Goal: Task Accomplishment & Management: Manage account settings

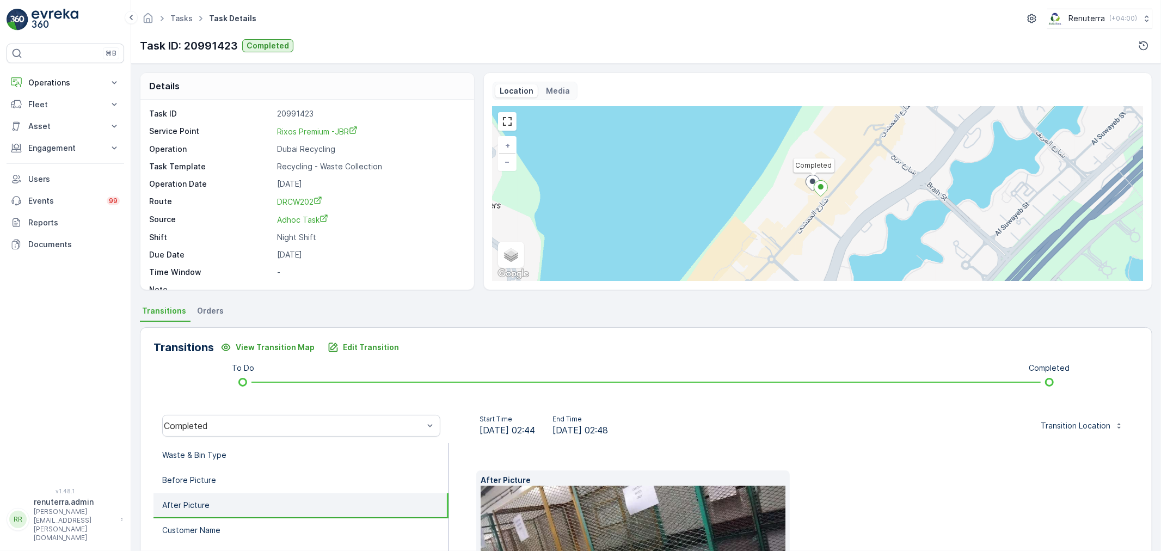
scroll to position [135, 0]
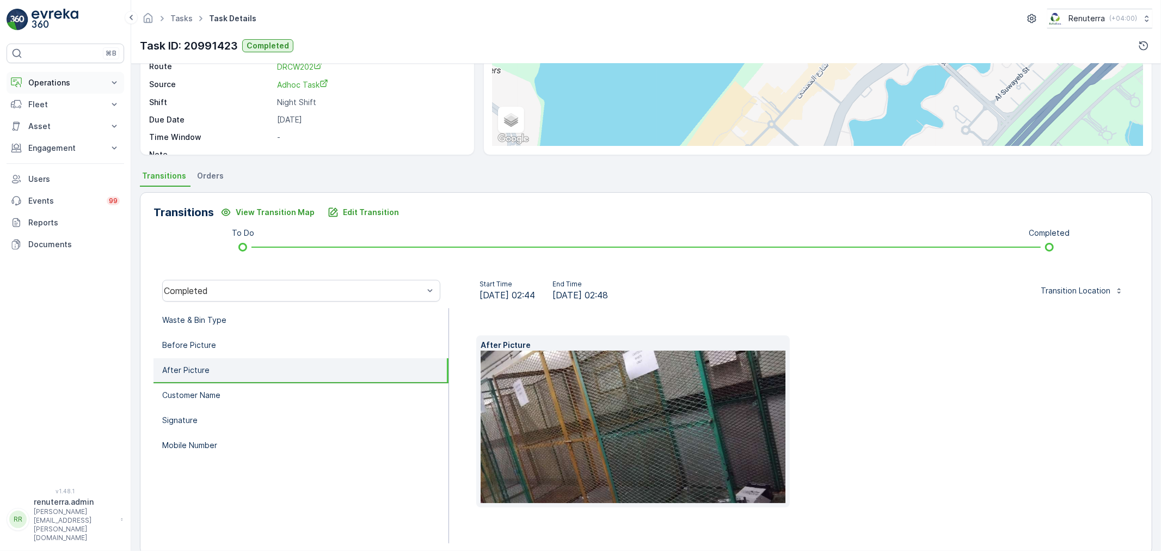
click at [56, 72] on button "Operations" at bounding box center [66, 83] width 118 height 22
click at [50, 134] on p "Routes & Tasks" at bounding box center [56, 131] width 56 height 11
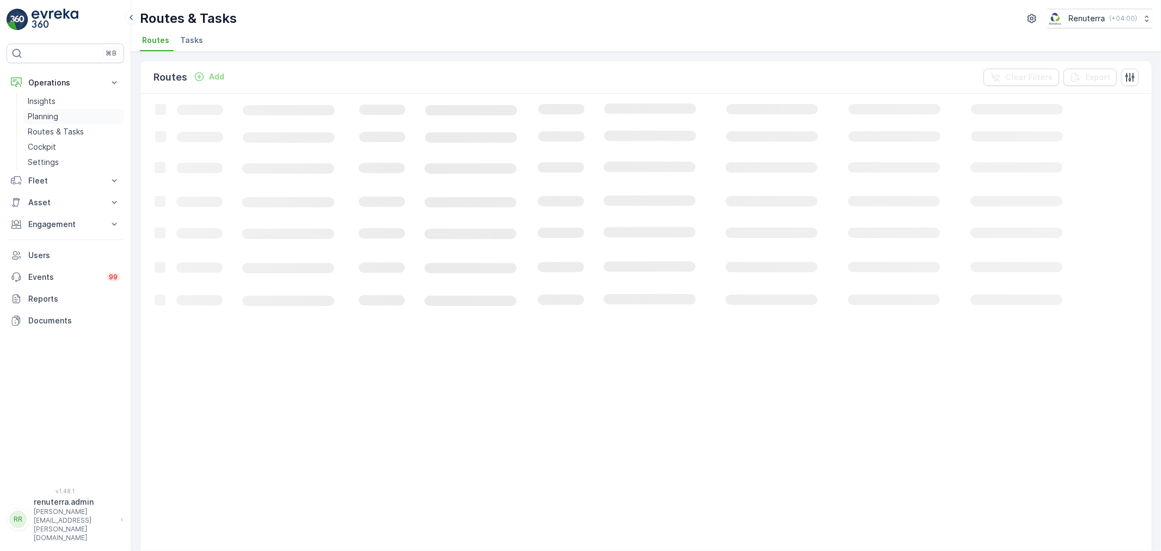
click at [53, 115] on p "Planning" at bounding box center [43, 116] width 30 height 11
click at [259, 52] on div "Route Plans Add Clear Filters Loading... 50 / Page Previous Next" at bounding box center [646, 301] width 1030 height 499
click at [273, 50] on div "Planning Renuterra ( +04:00 ) Route Plans Task Plans Service Points Static Tour…" at bounding box center [646, 26] width 1030 height 52
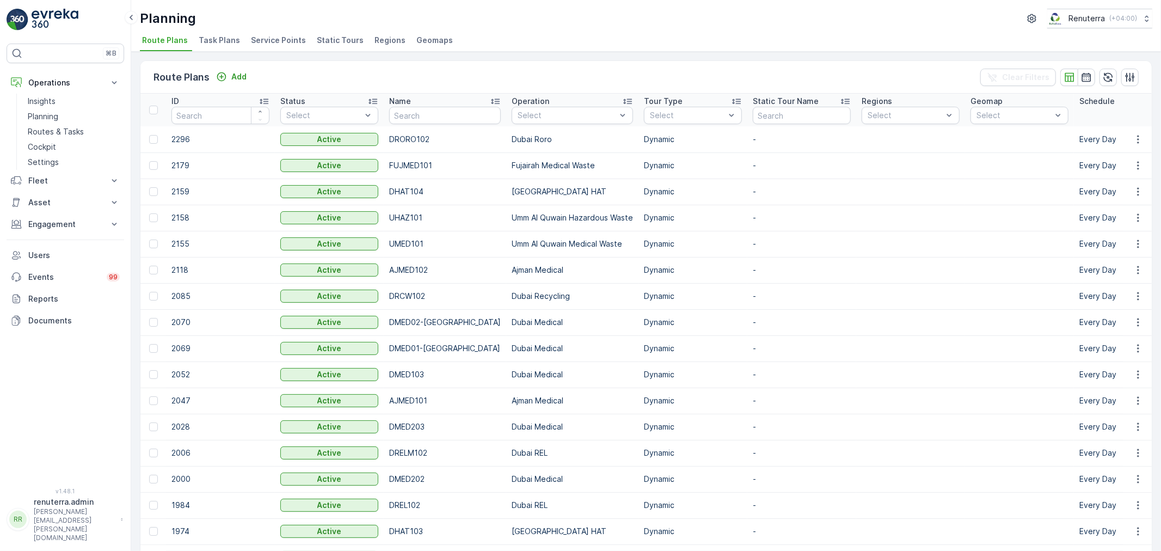
click at [271, 41] on span "Service Points" at bounding box center [278, 40] width 55 height 11
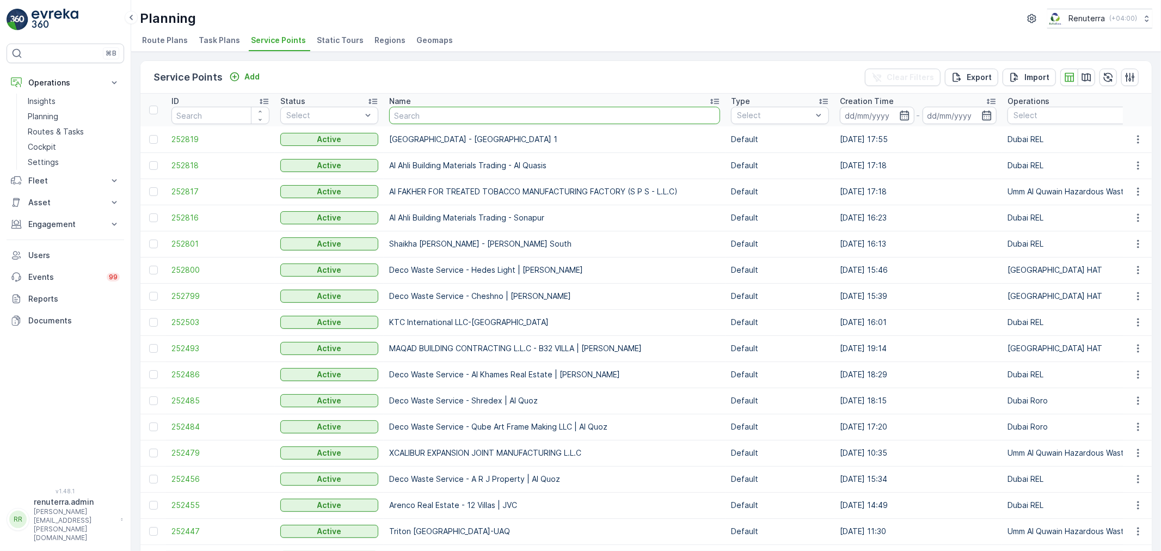
click at [482, 116] on input "text" at bounding box center [554, 115] width 331 height 17
type input "Al zah"
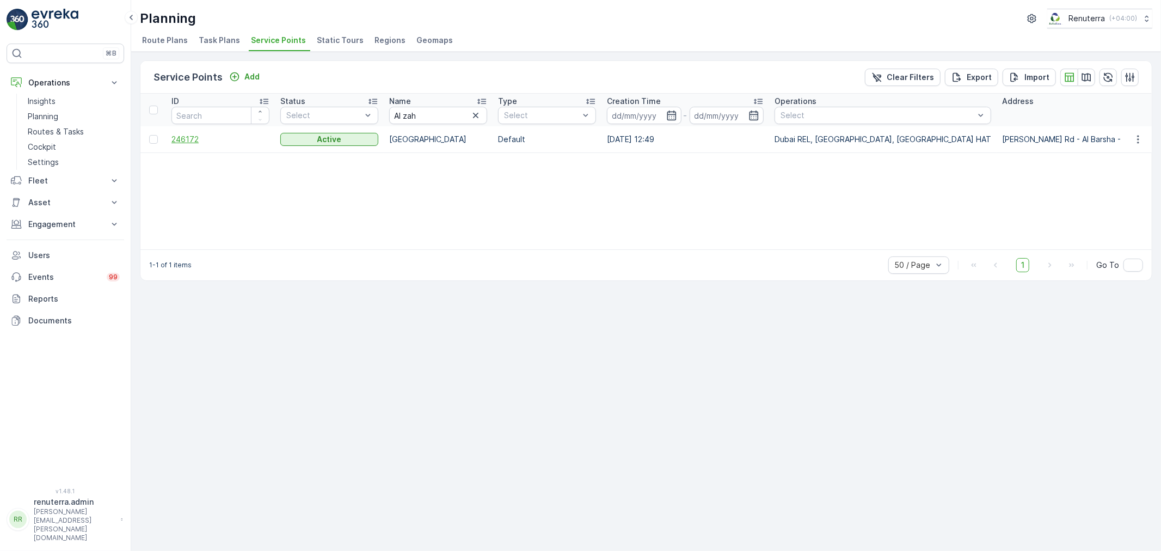
click at [189, 139] on span "246172" at bounding box center [220, 139] width 98 height 11
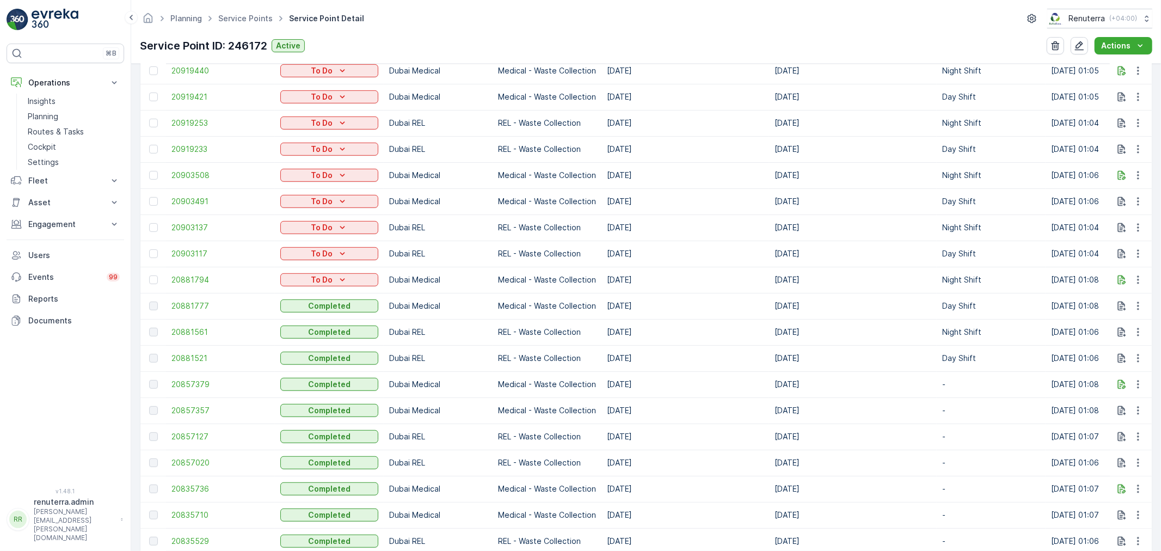
scroll to position [846, 0]
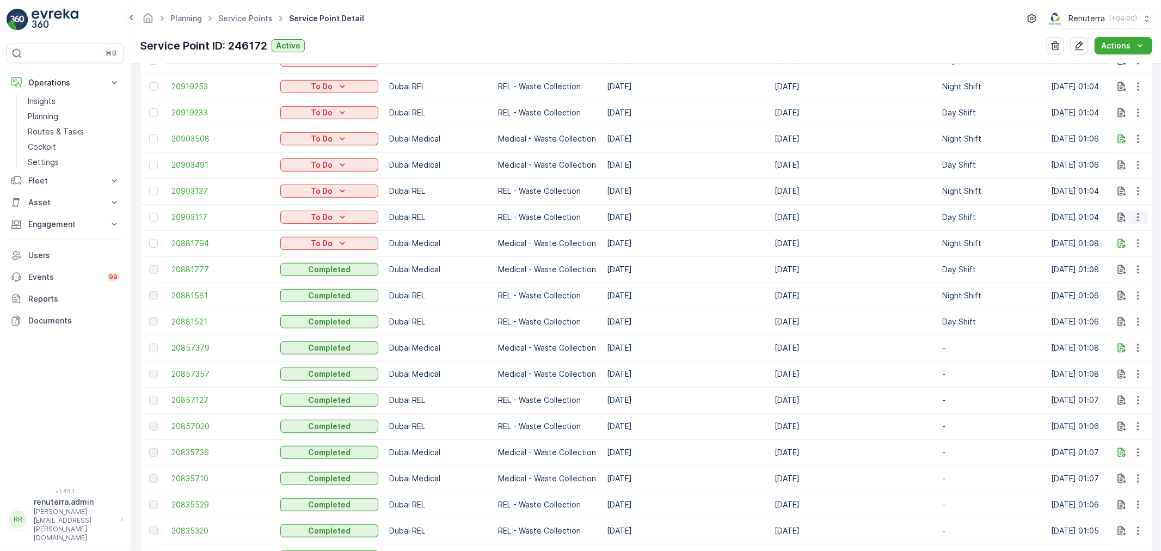
click at [1141, 218] on icon "button" at bounding box center [1138, 217] width 11 height 11
click at [1122, 265] on span "Change Route" at bounding box center [1110, 262] width 53 height 11
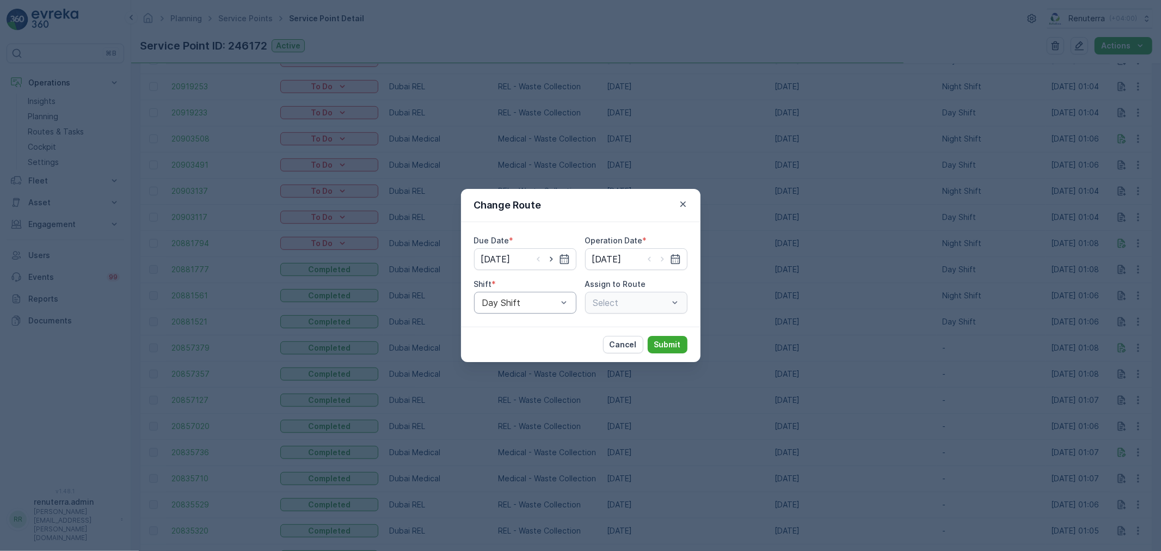
type input "[DATE]"
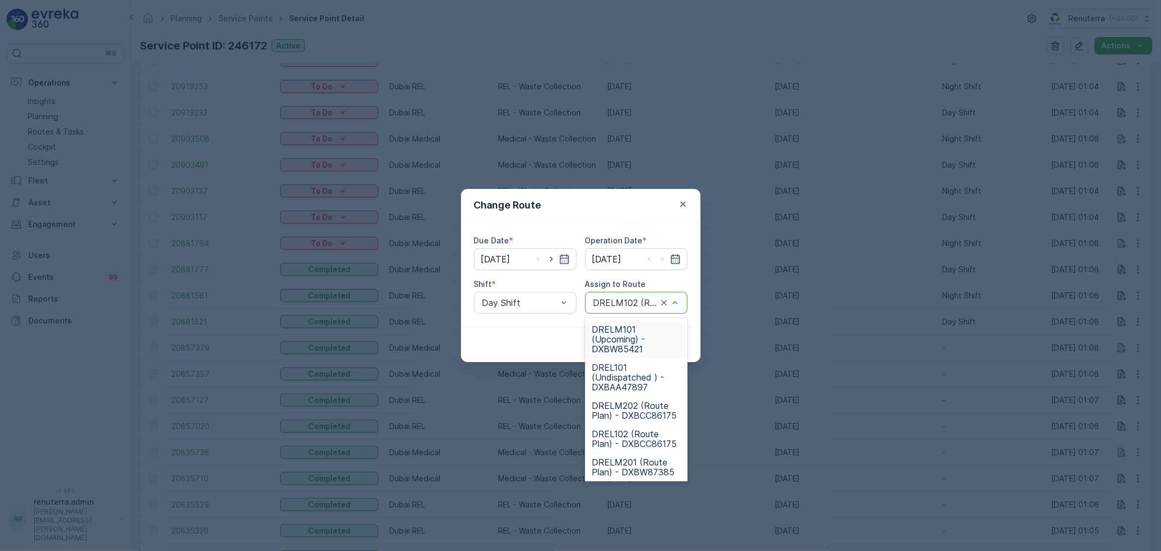
click at [636, 335] on span "DRELM101 (Upcoming) - DXBW85421" at bounding box center [636, 338] width 89 height 29
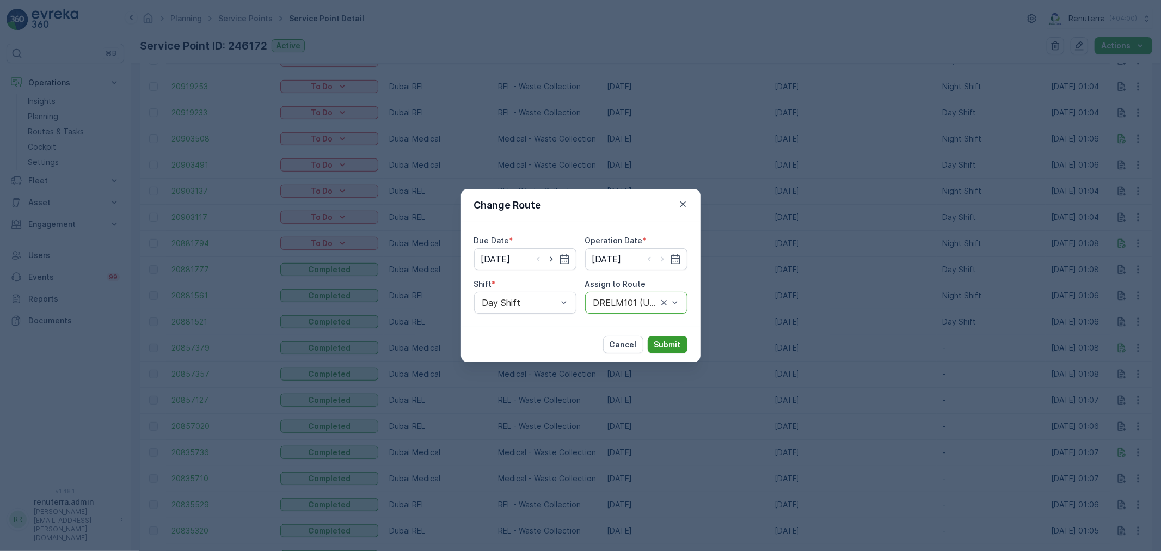
click at [665, 342] on p "Submit" at bounding box center [667, 344] width 27 height 11
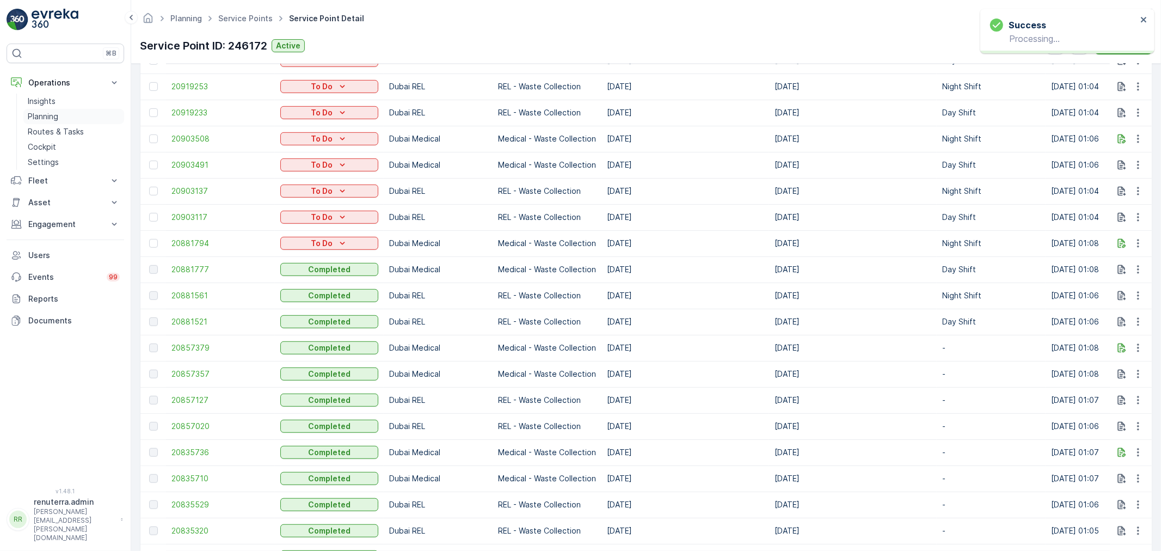
click at [51, 117] on p "Planning" at bounding box center [43, 116] width 30 height 11
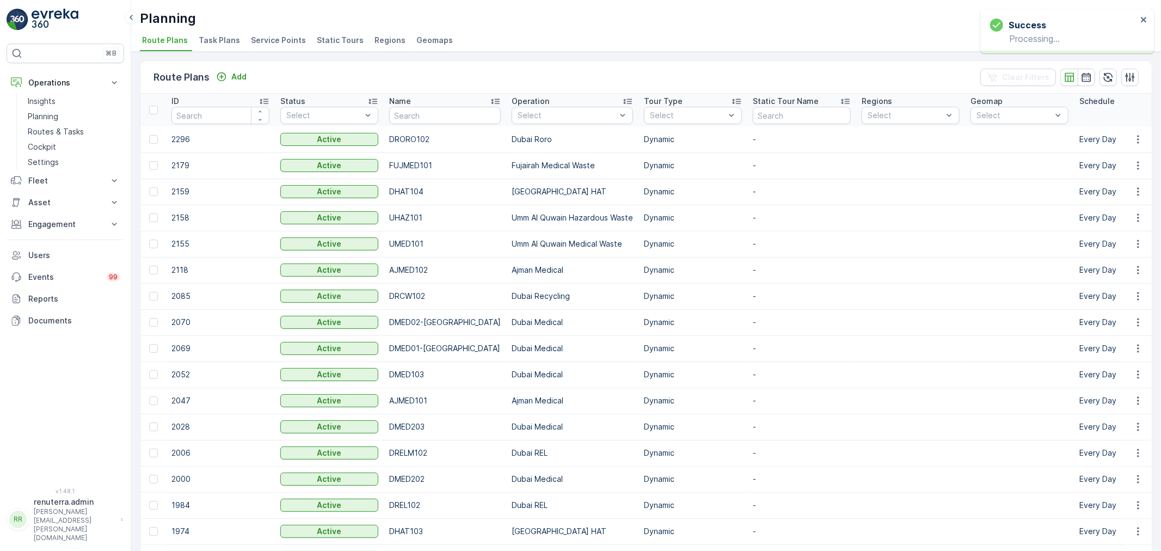
click at [266, 41] on span "Service Points" at bounding box center [278, 40] width 55 height 11
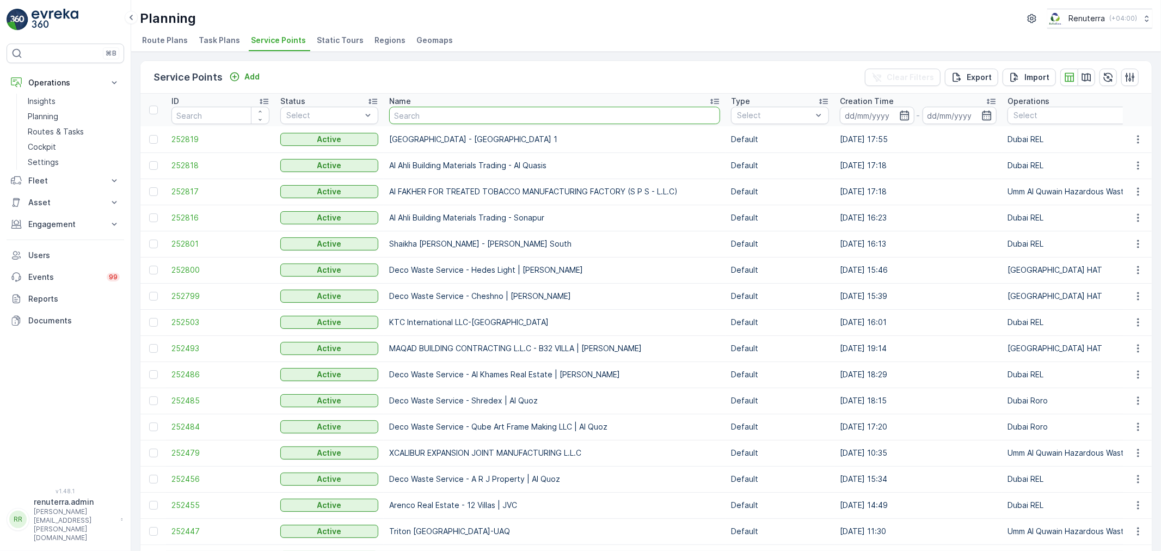
click at [396, 113] on input "text" at bounding box center [554, 115] width 331 height 17
type input "nmc"
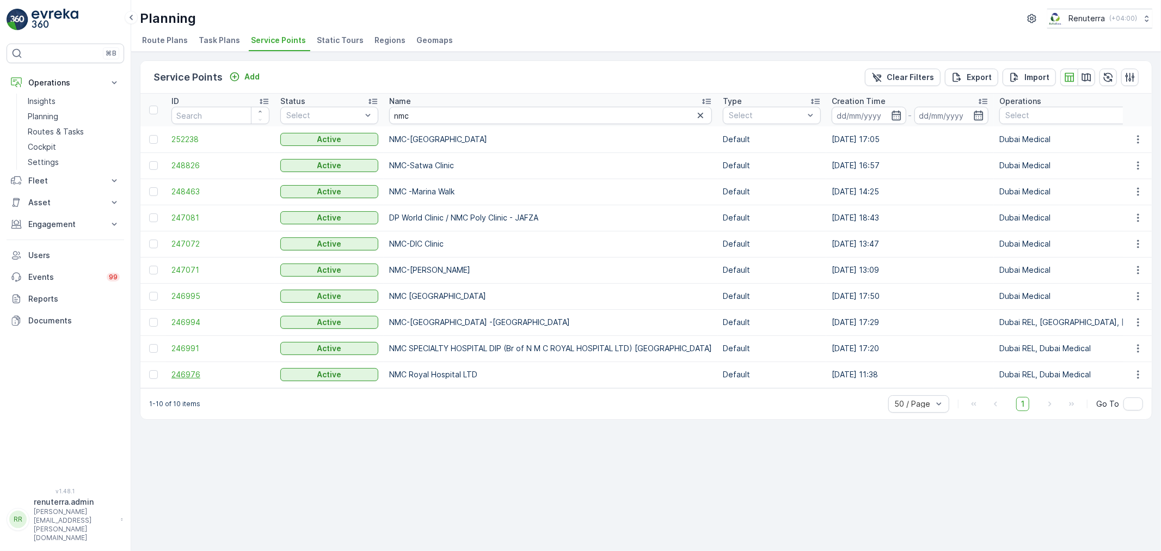
click at [198, 372] on span "246976" at bounding box center [220, 374] width 98 height 11
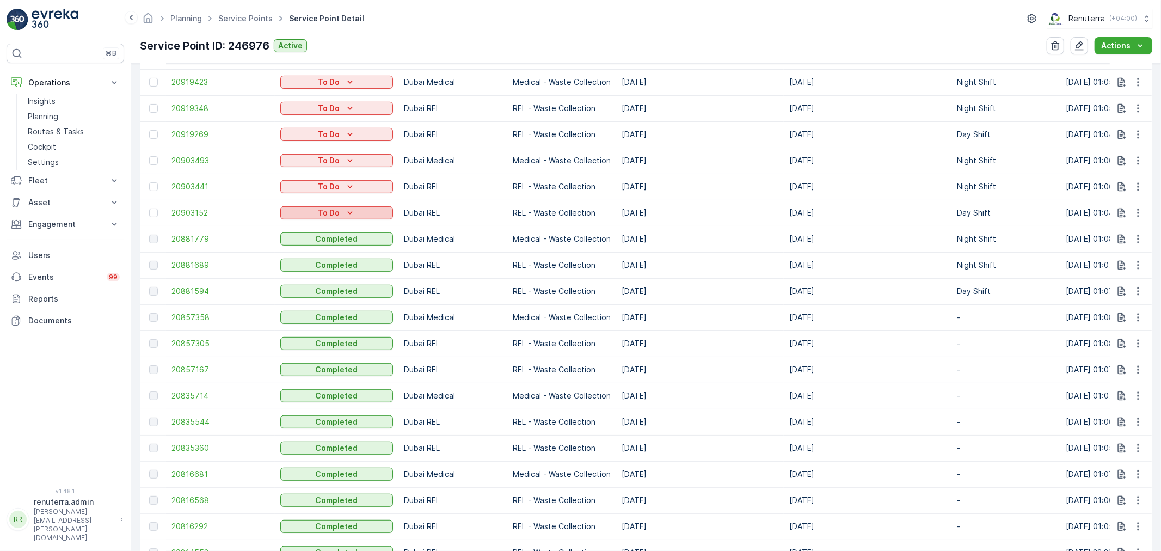
scroll to position [665, 0]
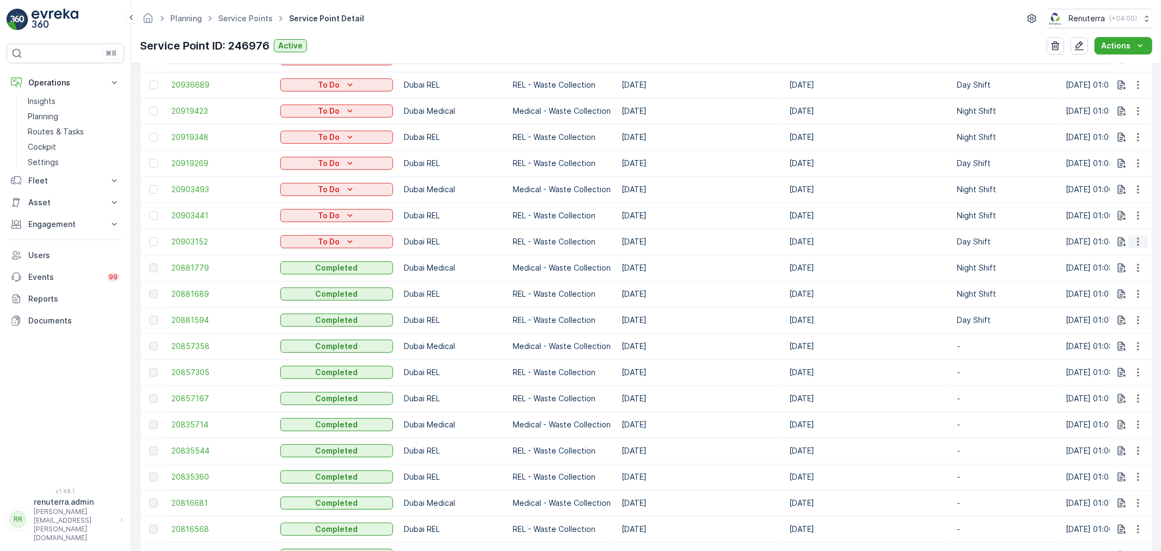
click at [1129, 241] on button "button" at bounding box center [1138, 241] width 20 height 13
click at [1117, 287] on span "Change Route" at bounding box center [1110, 287] width 53 height 11
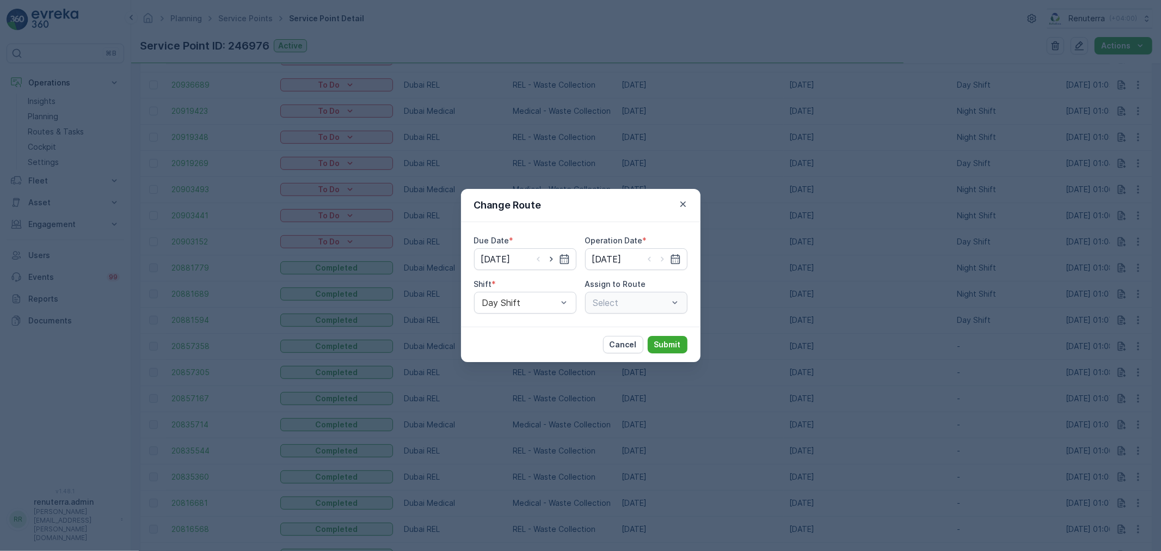
type input "[DATE]"
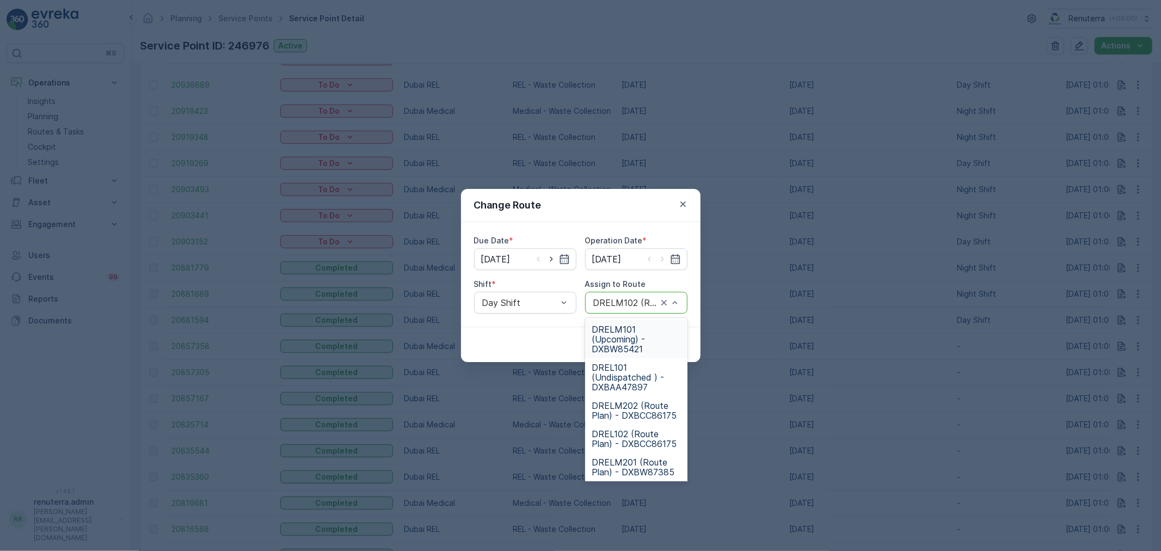
click at [681, 296] on div "DRELM102 (Route Plan) - DXBW87385" at bounding box center [636, 303] width 102 height 22
click at [640, 328] on span "DRELM101 (Upcoming) - DXBW85421" at bounding box center [636, 338] width 89 height 29
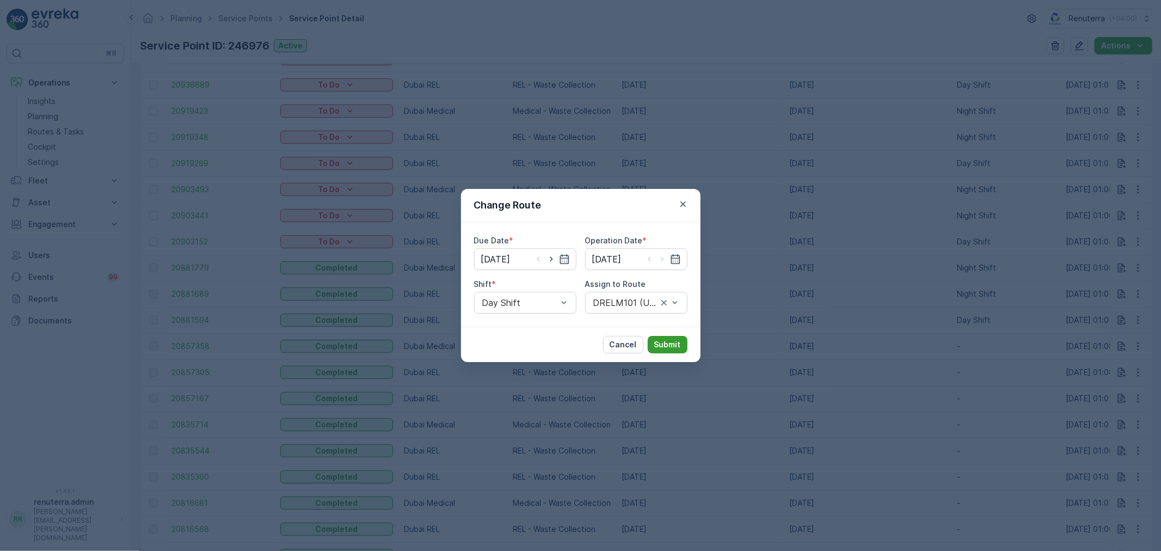
click at [669, 346] on p "Submit" at bounding box center [667, 344] width 27 height 11
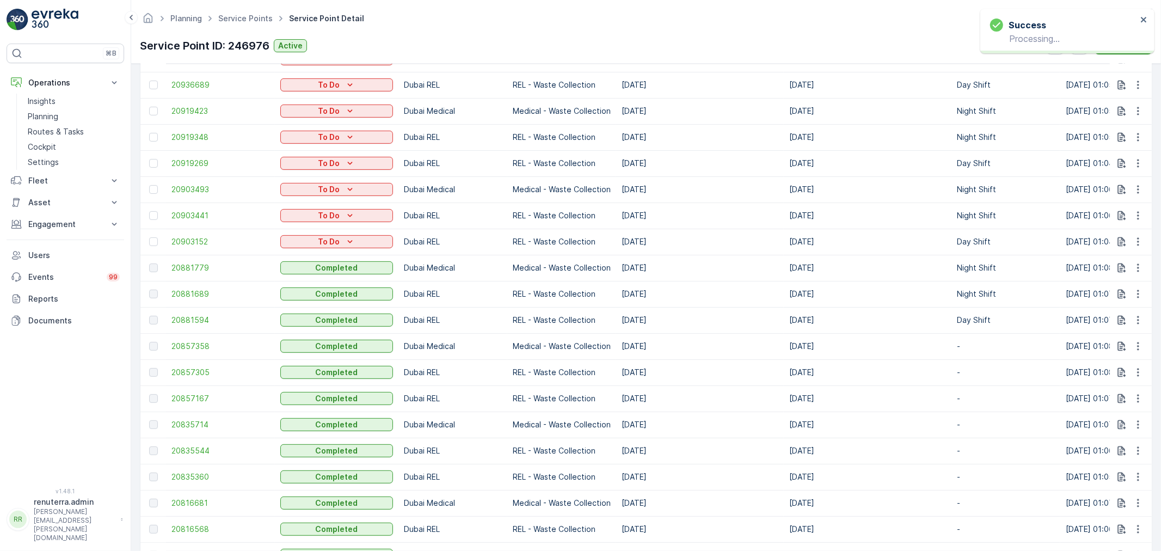
scroll to position [483, 0]
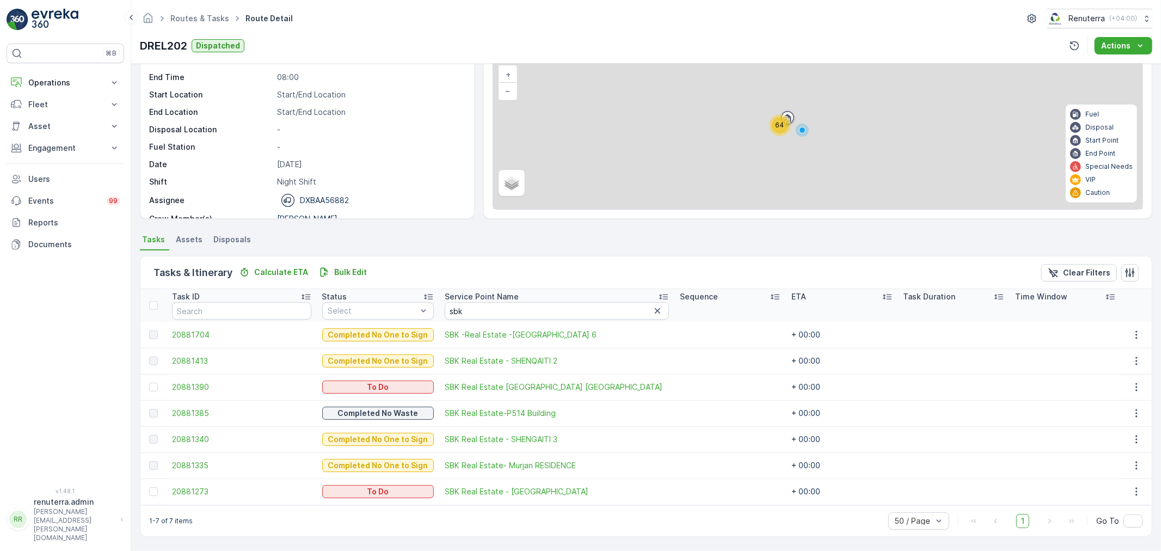
scroll to position [71, 0]
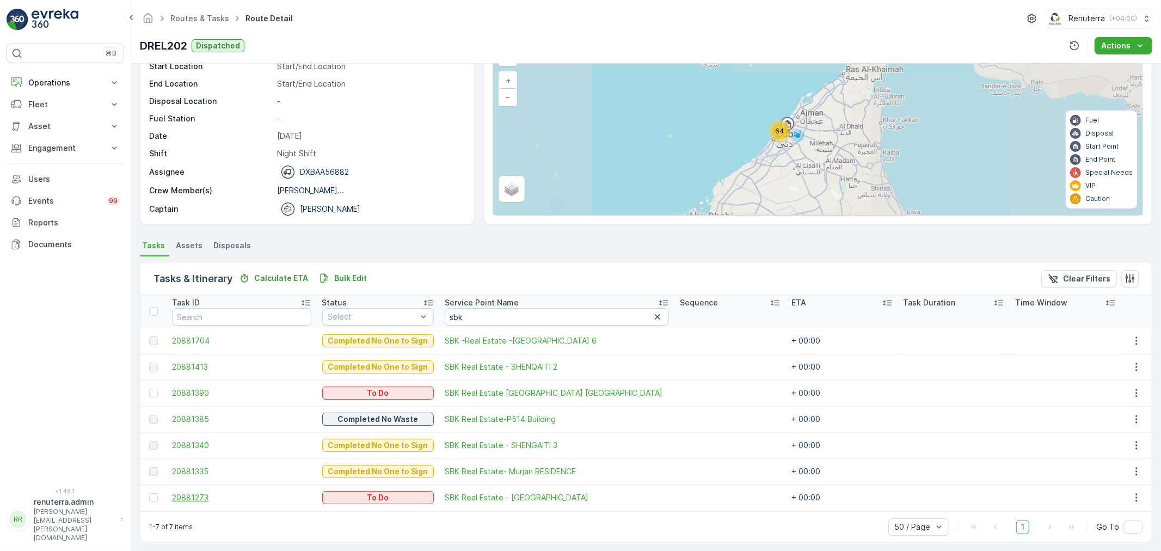
scroll to position [71, 0]
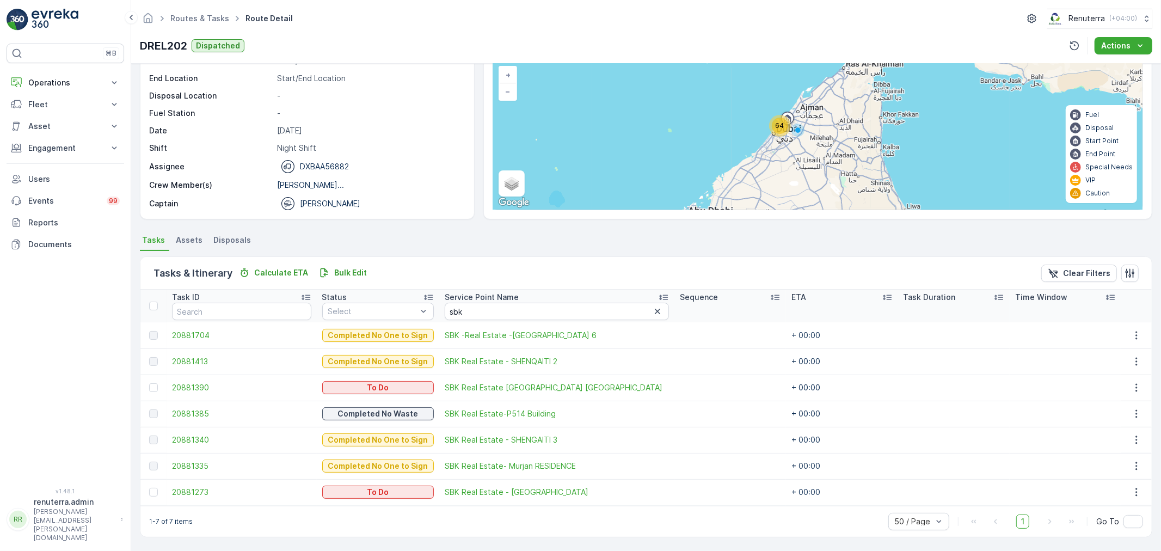
drag, startPoint x: 599, startPoint y: 26, endPoint x: 610, endPoint y: 3, distance: 25.3
click at [605, 23] on div "Routes & Tasks Route Detail Renuterra ( +04:00 )" at bounding box center [646, 19] width 1012 height 20
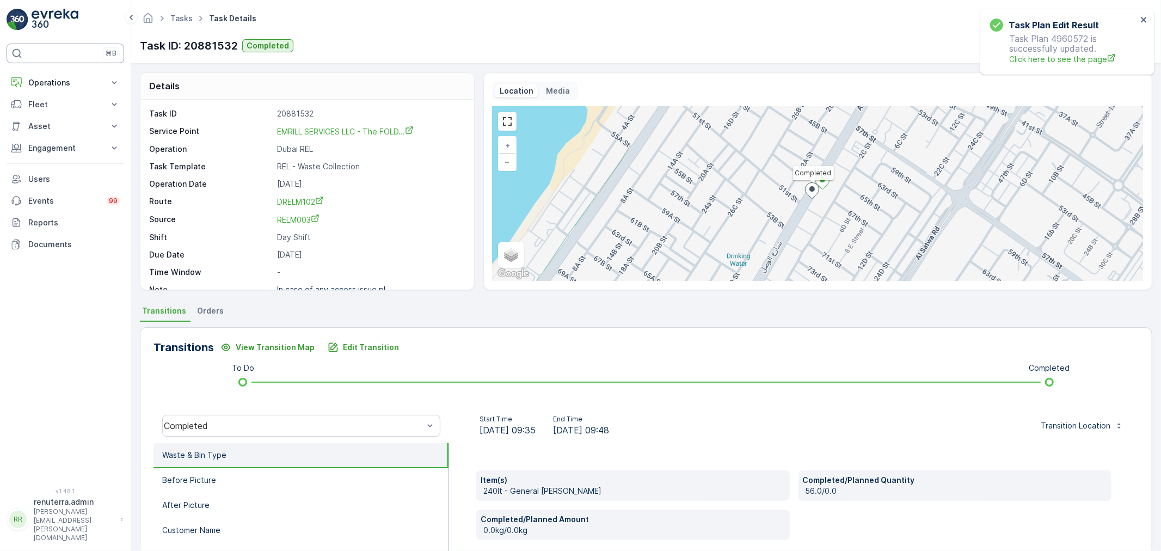
scroll to position [14, 0]
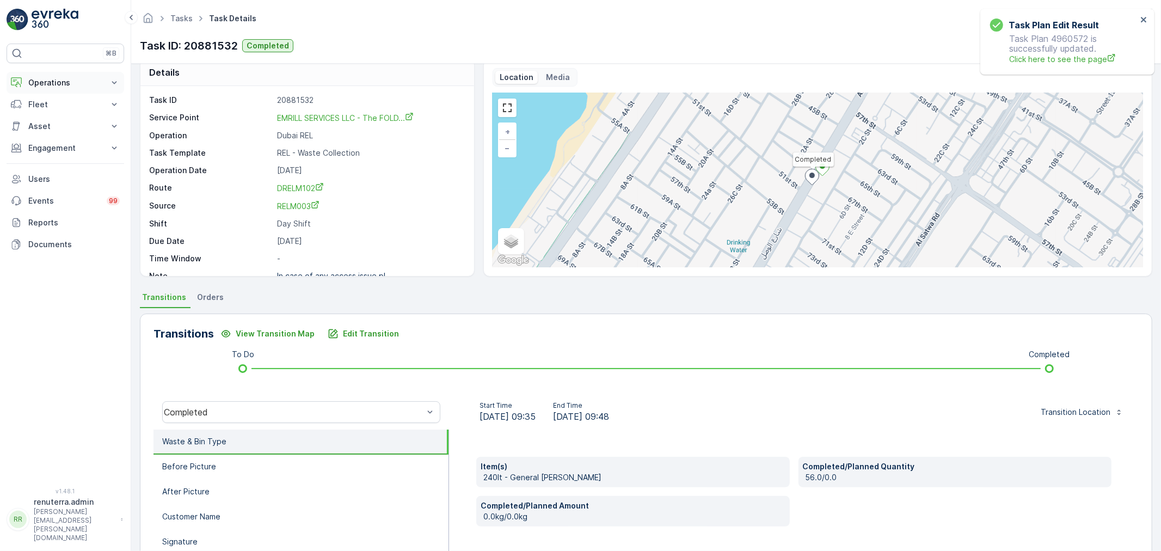
click at [70, 89] on button "Operations" at bounding box center [66, 83] width 118 height 22
click at [59, 132] on p "Routes & Tasks" at bounding box center [56, 131] width 56 height 11
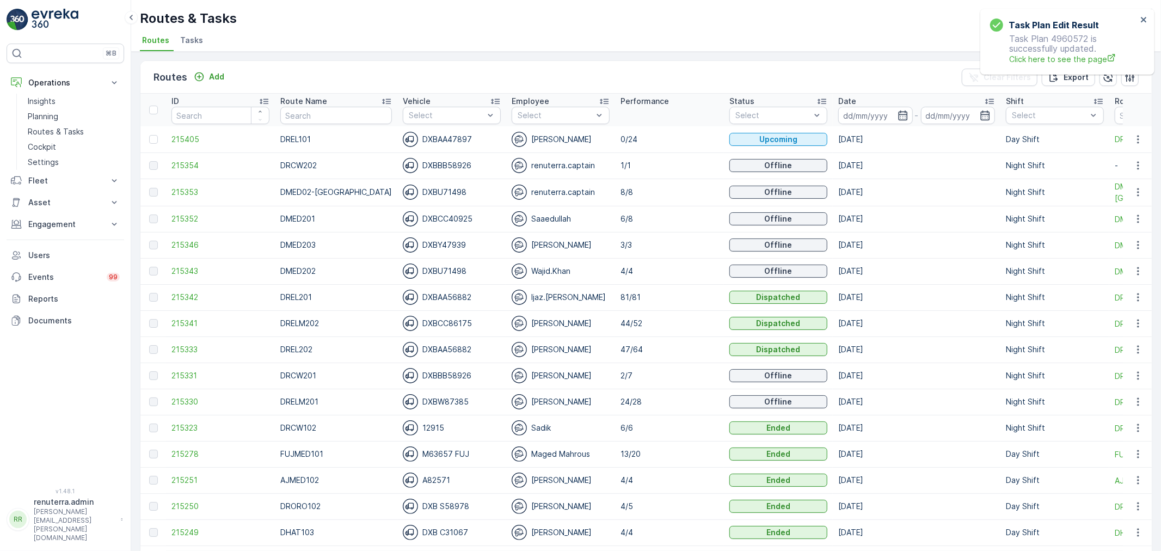
click at [211, 68] on div "Routes Add Clear Filters Export" at bounding box center [645, 77] width 1011 height 33
click at [212, 72] on p "Add" at bounding box center [216, 76] width 15 height 11
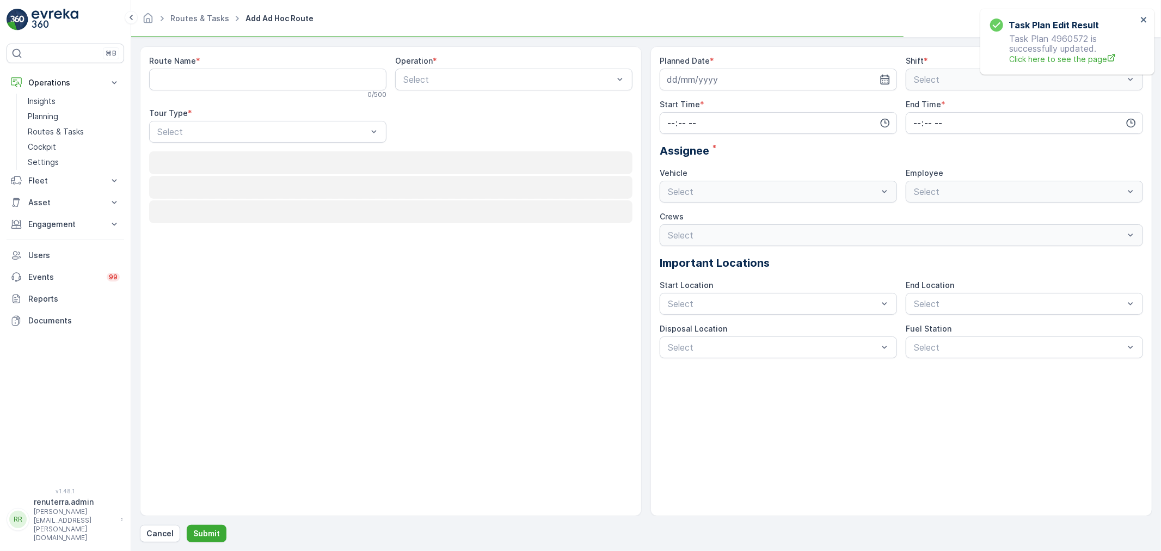
click at [212, 69] on Name "Route Name" at bounding box center [267, 80] width 237 height 22
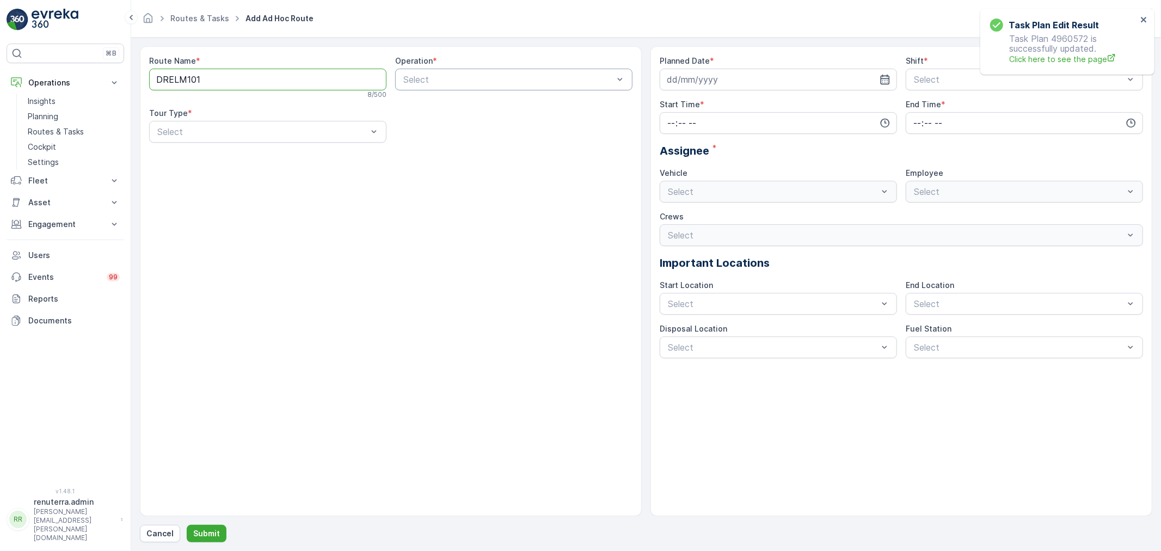
type Name "DRELM101"
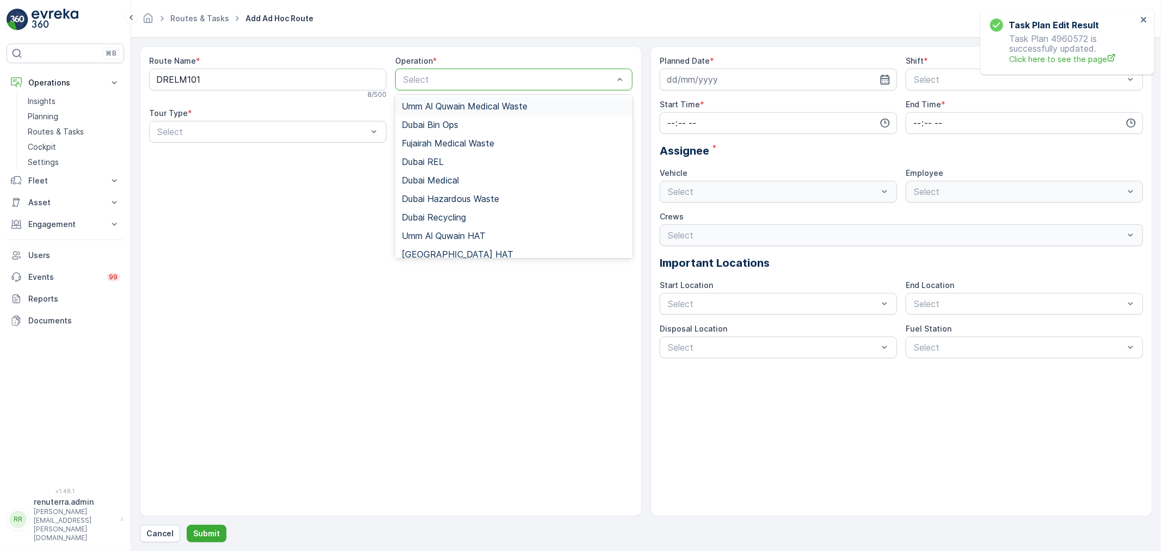
click at [478, 79] on div at bounding box center [508, 80] width 212 height 10
click at [467, 162] on div "Dubai REL" at bounding box center [514, 162] width 224 height 10
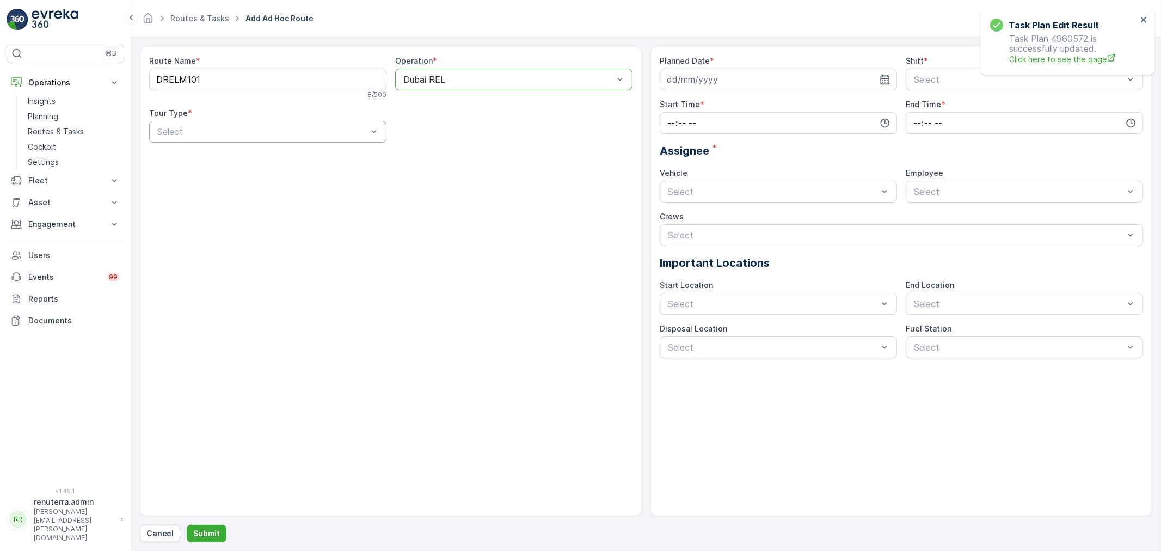
click at [298, 128] on div at bounding box center [262, 132] width 212 height 10
click at [183, 169] on div "Dynamic" at bounding box center [267, 177] width 237 height 19
click at [880, 77] on div at bounding box center [778, 80] width 237 height 22
click at [885, 75] on icon "button" at bounding box center [885, 79] width 11 height 11
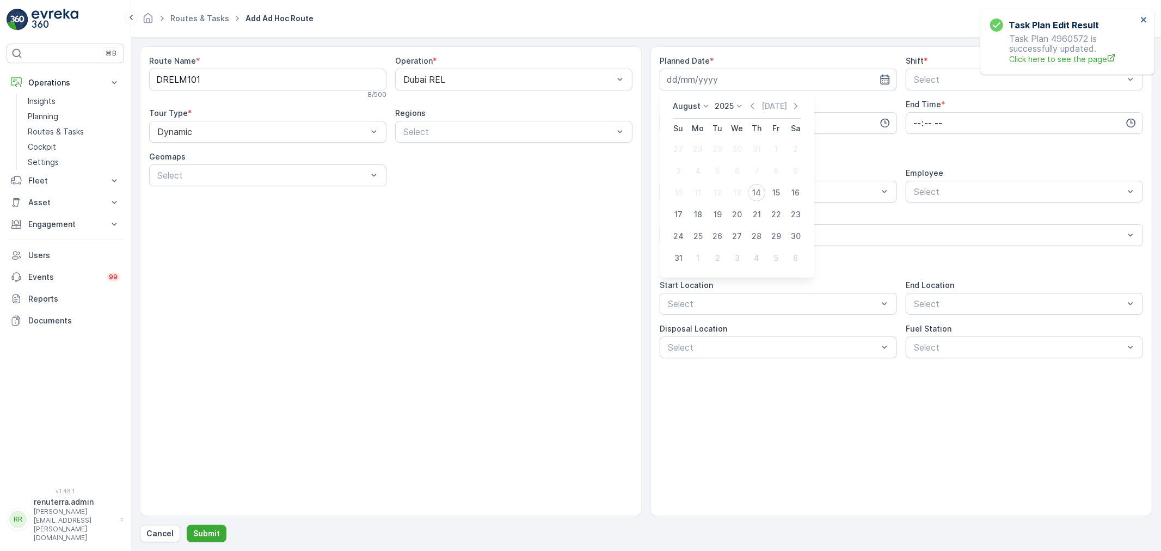
click at [762, 171] on tbody "27 28 29 30 31 1 2 3 4 5 6 7 8 9 10 11 12 13 14 15 16 17 18 19 20 21 22 23 24 2…" at bounding box center [736, 203] width 137 height 131
click at [752, 184] on button "14" at bounding box center [757, 193] width 20 height 20
type input "[DATE]"
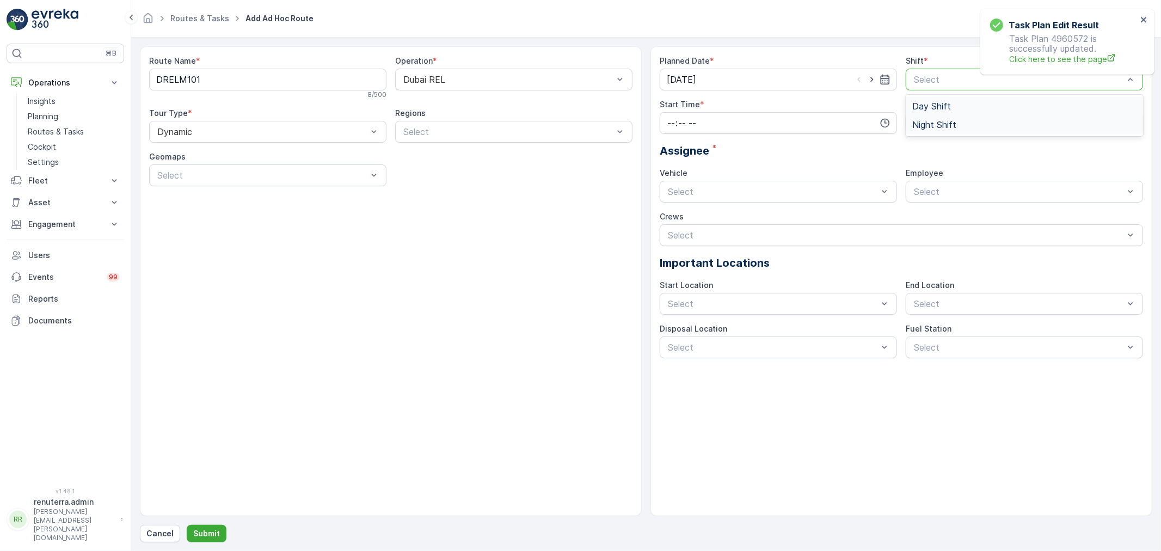
drag, startPoint x: 977, startPoint y: 73, endPoint x: 953, endPoint y: 120, distance: 52.1
click at [938, 102] on span "Day Shift" at bounding box center [931, 106] width 39 height 10
click at [884, 116] on input "time" at bounding box center [778, 123] width 237 height 22
click at [682, 236] on ul "00 01 02 03 04 05 06 07 08 09 10 11 12 13 14 15 16 17 18 19 20 21 22 23" at bounding box center [671, 188] width 23 height 105
click at [670, 239] on div "06" at bounding box center [671, 232] width 19 height 15
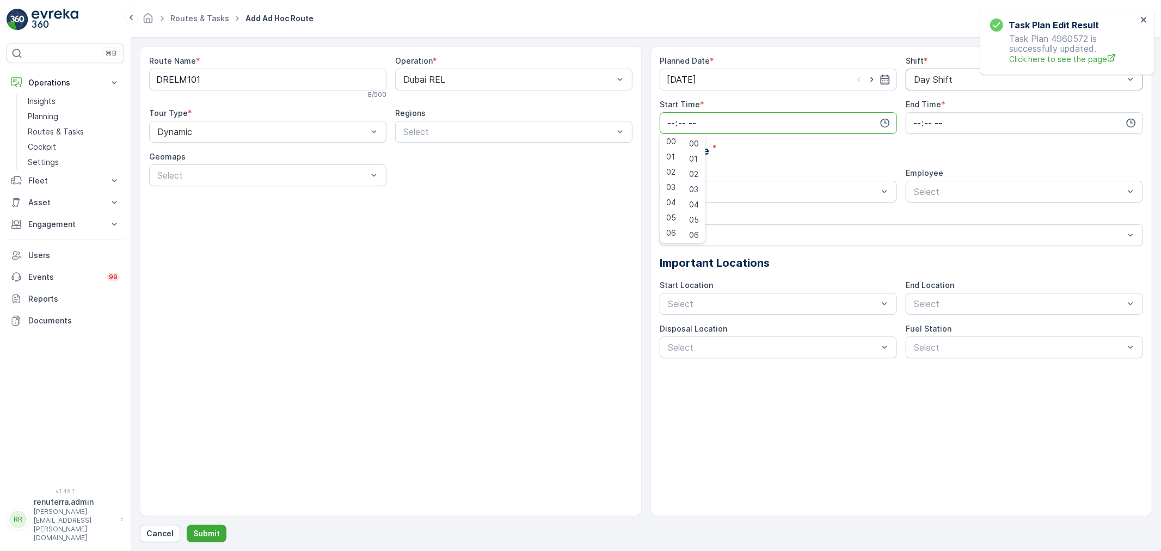
type input "06:00"
click at [1132, 120] on icon "button" at bounding box center [1131, 123] width 11 height 11
click at [921, 204] on div "12" at bounding box center [917, 203] width 19 height 15
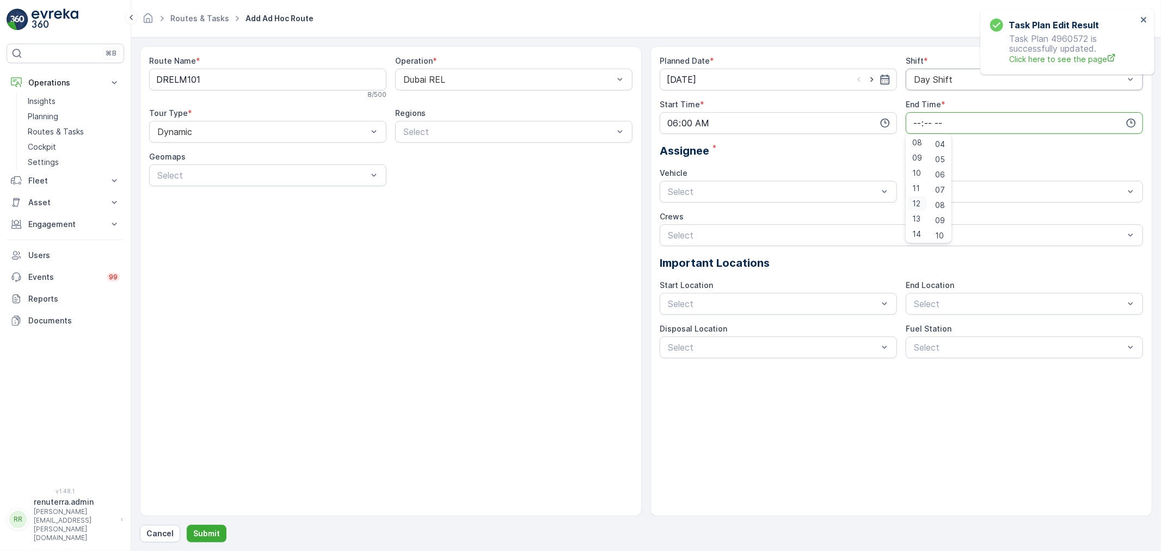
type input "12:00"
click at [855, 147] on div "Assignee *" at bounding box center [901, 151] width 483 height 16
click at [828, 187] on div at bounding box center [773, 192] width 212 height 10
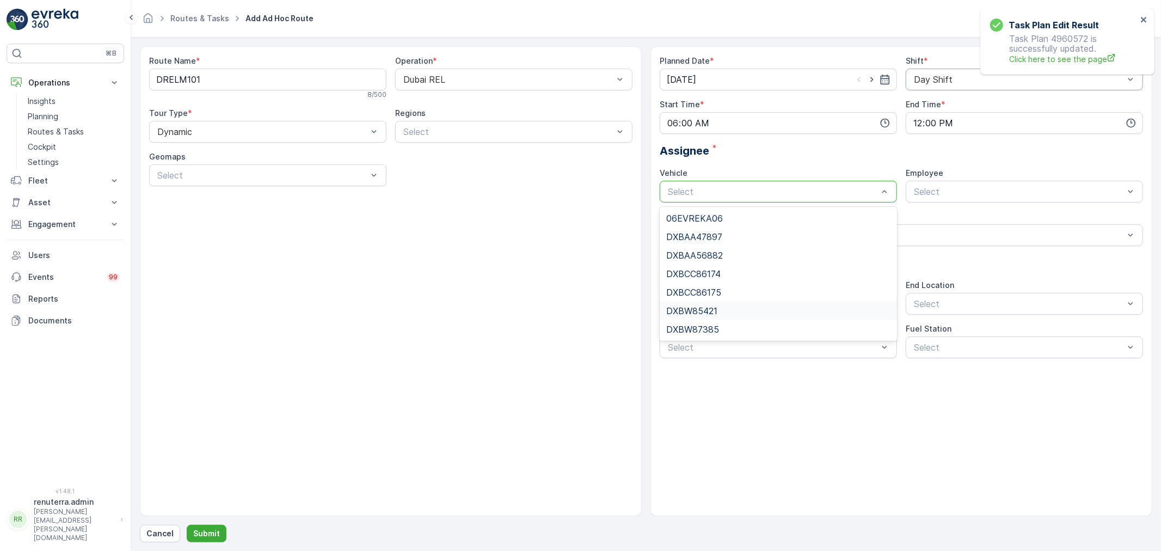
click at [733, 309] on div "DXBW85421" at bounding box center [778, 311] width 224 height 10
click at [977, 181] on div "Select" at bounding box center [1024, 192] width 237 height 22
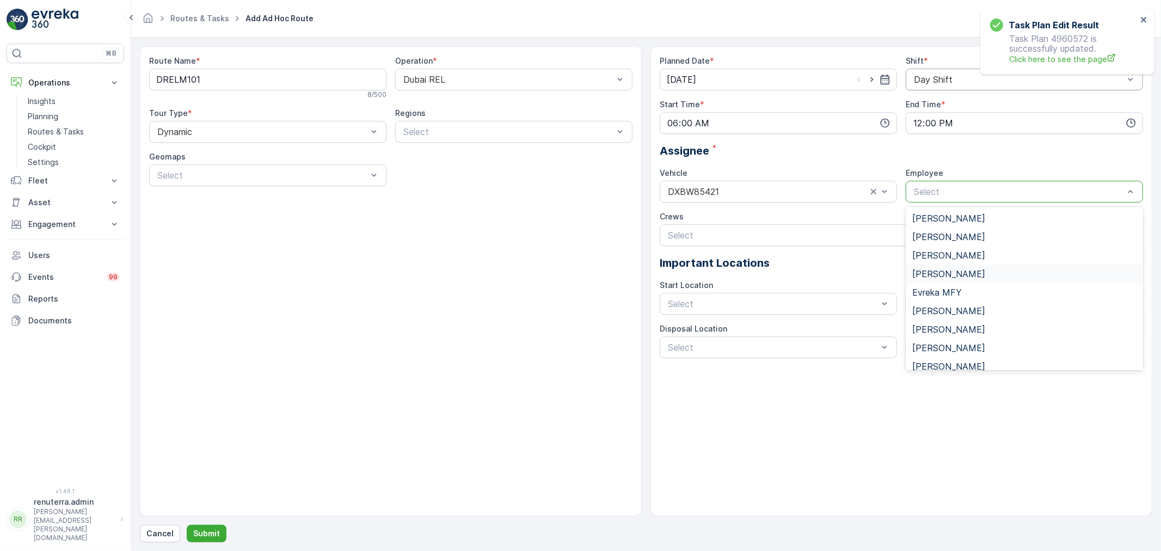
type input "p"
drag, startPoint x: 959, startPoint y: 220, endPoint x: 949, endPoint y: 217, distance: 11.0
click at [959, 220] on div "Parvez" at bounding box center [1024, 218] width 224 height 10
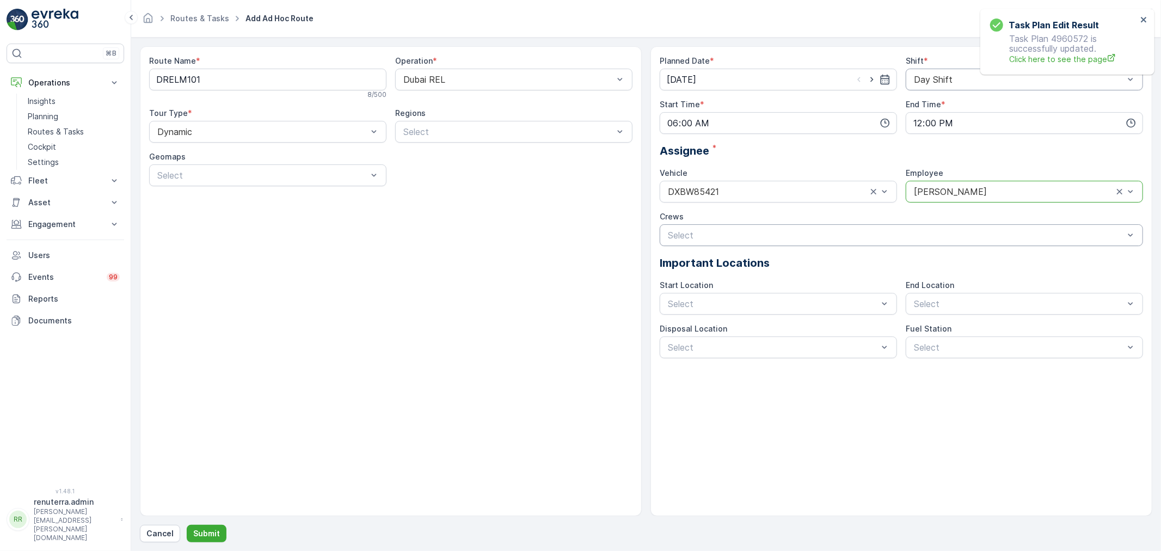
click at [750, 238] on div at bounding box center [896, 235] width 458 height 10
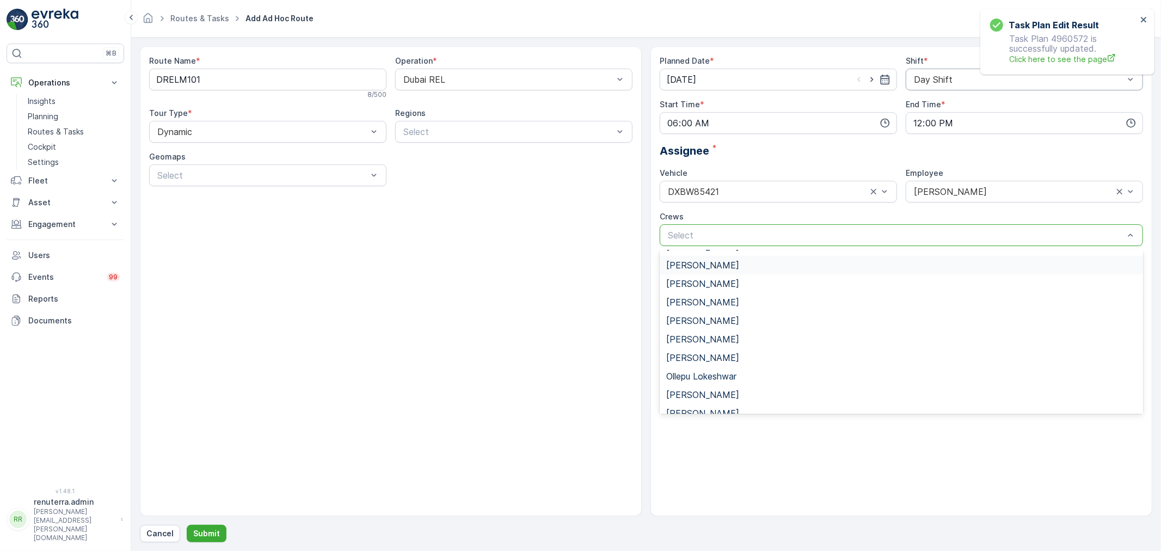
scroll to position [0, 0]
drag, startPoint x: 825, startPoint y: 488, endPoint x: 832, endPoint y: 450, distance: 38.1
click at [826, 485] on div "Planned Date * 14.08.2025 Shift * Day Shift Start Time * 06:00 End Time * 12:00…" at bounding box center [901, 281] width 502 height 470
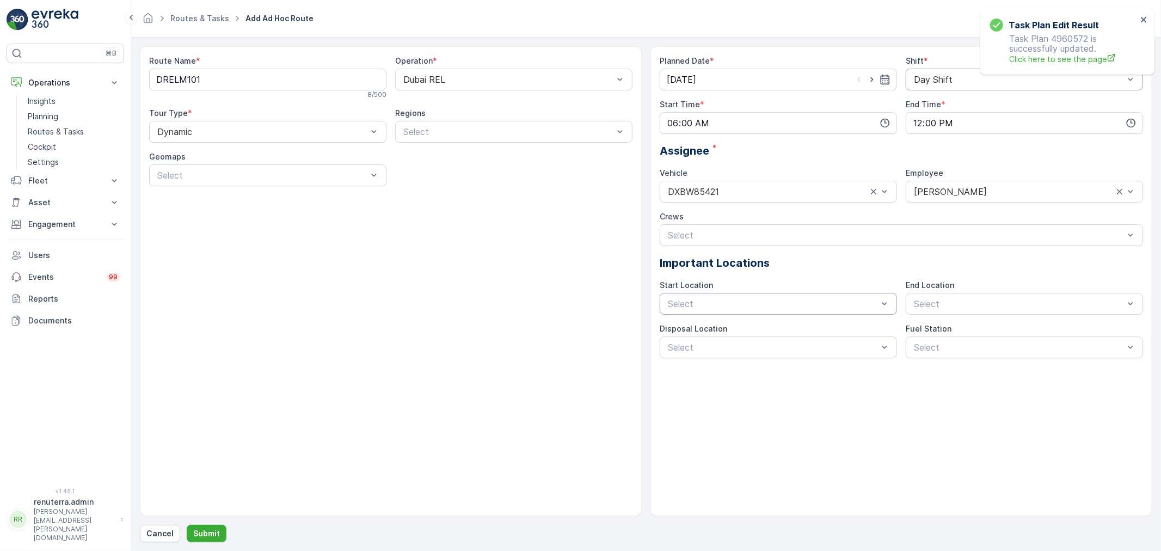
click at [804, 295] on div "Select" at bounding box center [778, 304] width 237 height 22
click at [801, 328] on div "Start/End Location" at bounding box center [778, 330] width 224 height 10
click at [949, 335] on div "Start/End Location" at bounding box center [1024, 330] width 237 height 19
click at [862, 354] on div "Select" at bounding box center [778, 347] width 237 height 22
click at [851, 371] on div "Al Qusais landfill" at bounding box center [778, 374] width 224 height 10
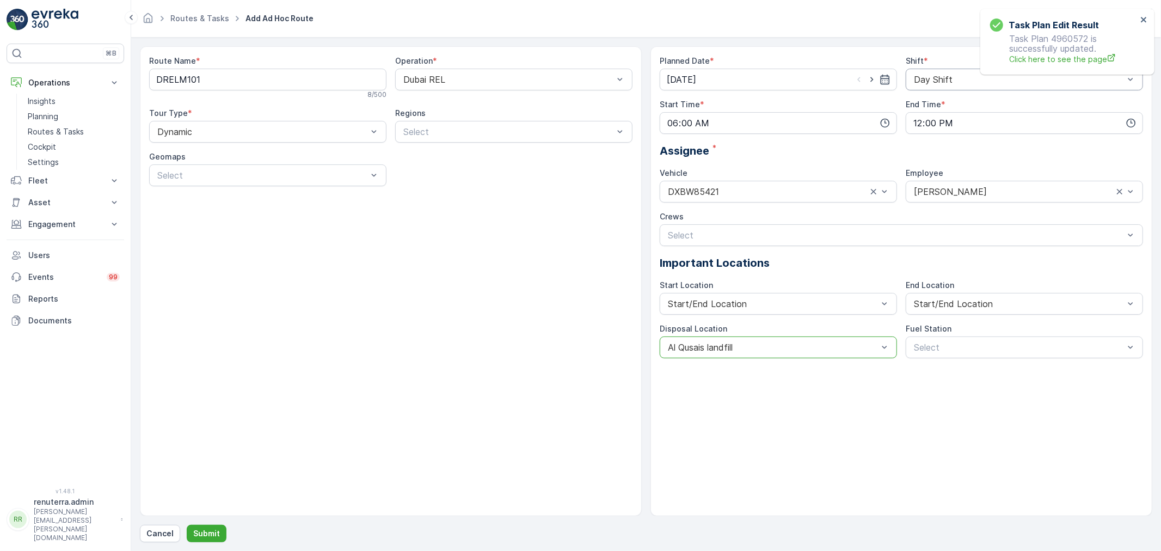
click at [1040, 341] on div "Select" at bounding box center [1024, 347] width 237 height 22
click at [1009, 371] on div "Dubai Fuel Supply" at bounding box center [1024, 374] width 224 height 10
click at [472, 138] on div "Select" at bounding box center [513, 132] width 237 height 22
click at [468, 251] on div "RELM201" at bounding box center [514, 251] width 224 height 10
click at [449, 132] on icon "Remove RELM201" at bounding box center [448, 132] width 8 height 8
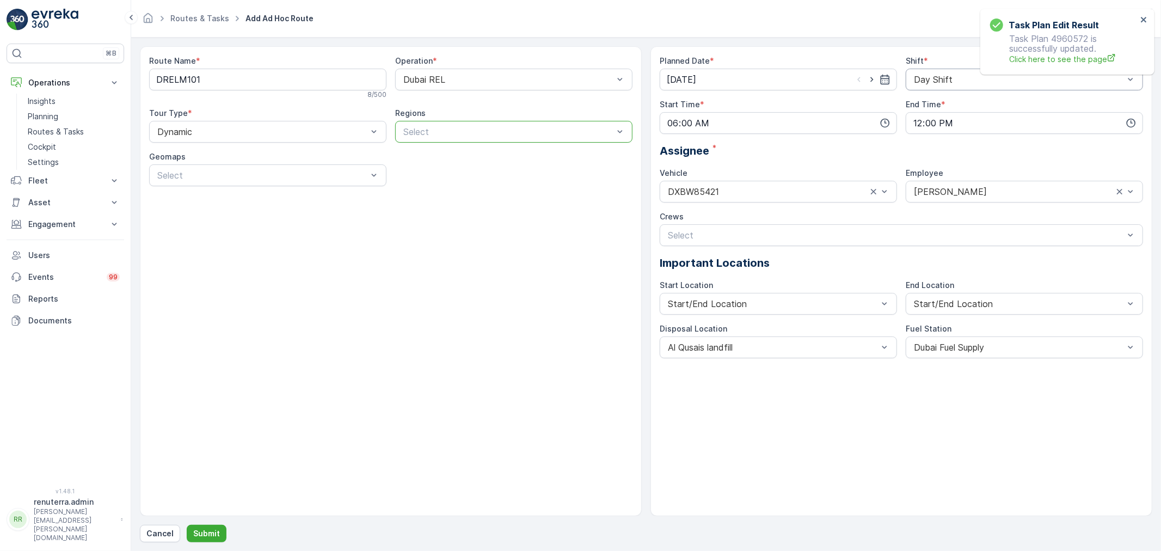
click at [458, 127] on div at bounding box center [508, 132] width 212 height 10
click at [439, 235] on span "RELM102" at bounding box center [421, 233] width 39 height 10
click at [224, 532] on button "Submit" at bounding box center [207, 533] width 40 height 17
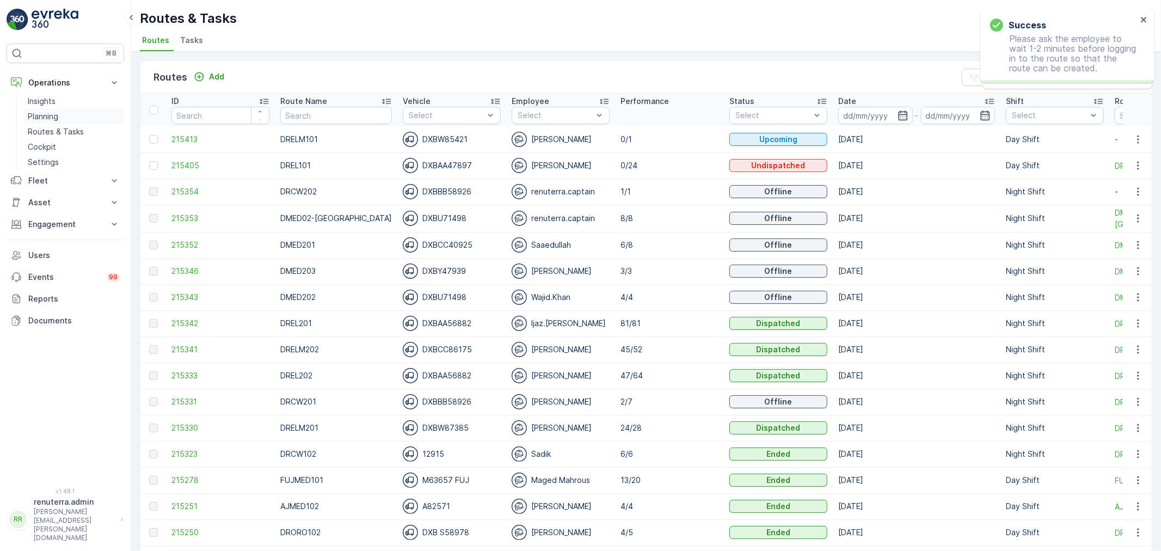
click at [61, 121] on link "Planning" at bounding box center [73, 116] width 101 height 15
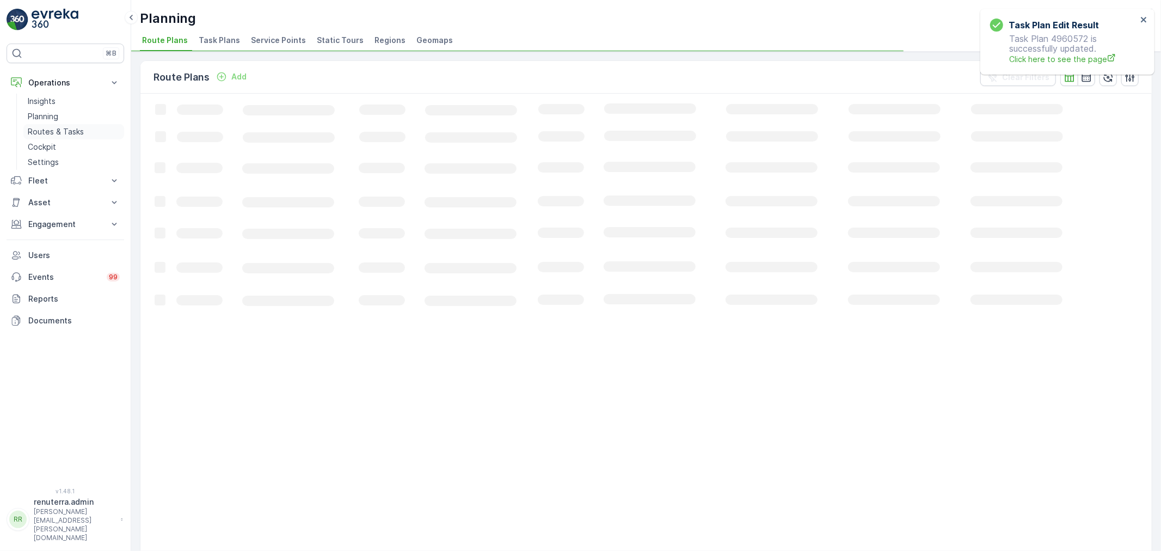
click at [89, 128] on link "Routes & Tasks" at bounding box center [73, 131] width 101 height 15
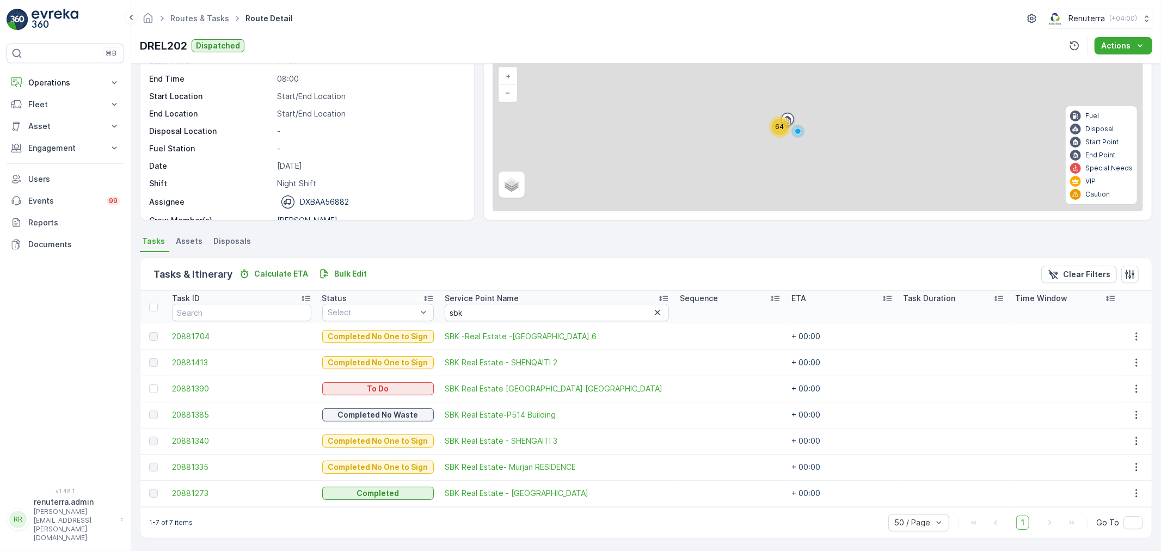
scroll to position [71, 0]
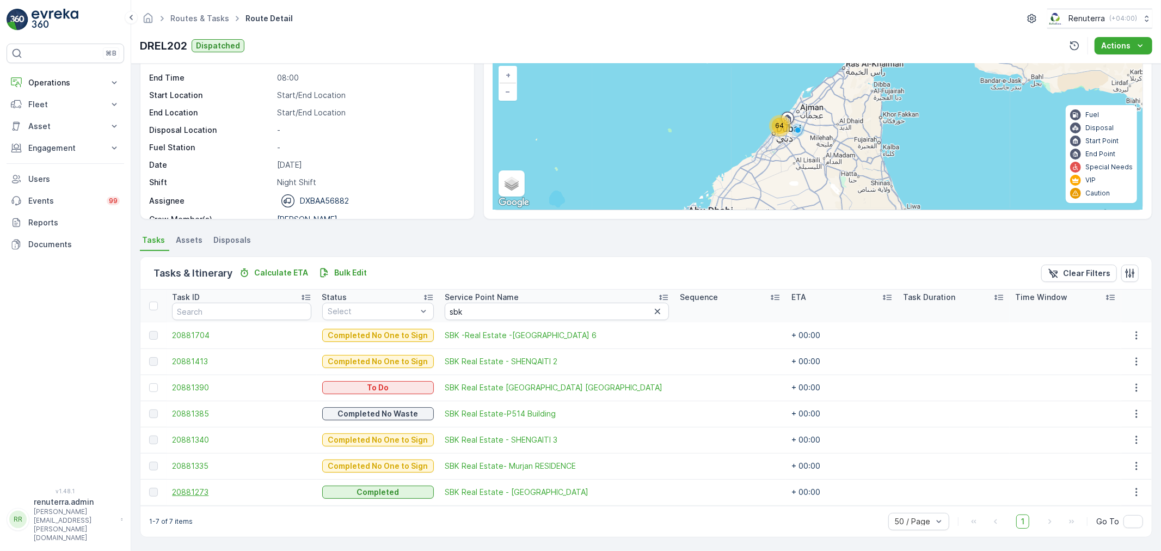
click at [210, 493] on span "20881273" at bounding box center [241, 492] width 139 height 11
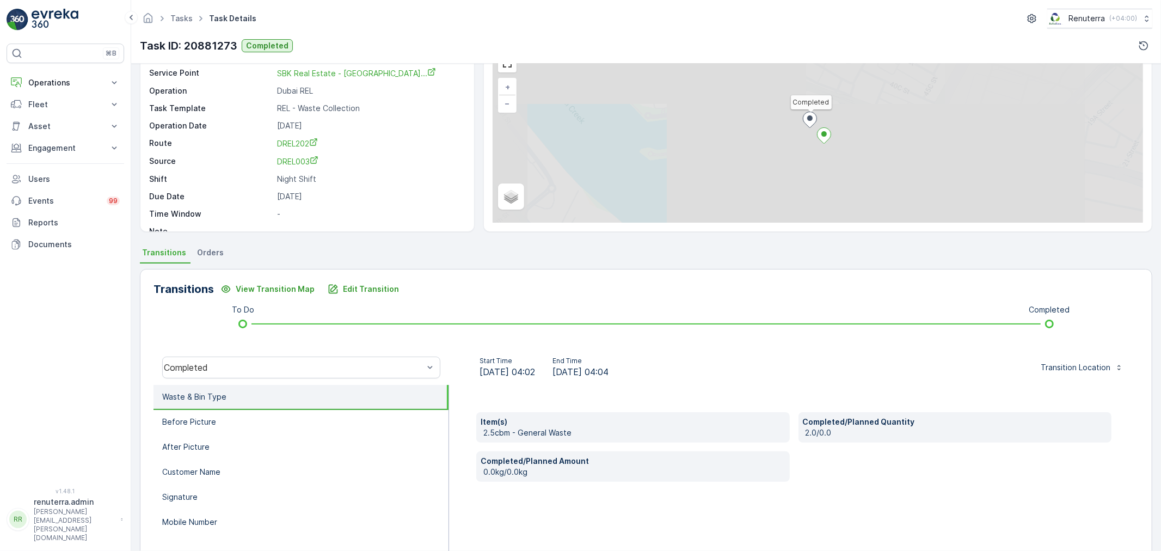
scroll to position [60, 0]
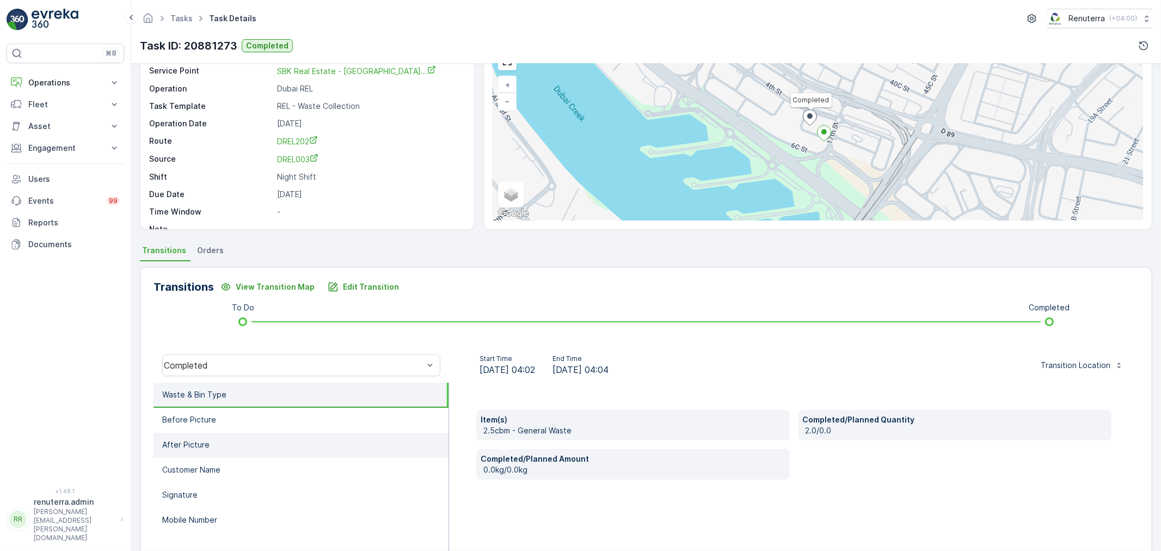
click at [224, 437] on li "After Picture" at bounding box center [300, 445] width 295 height 25
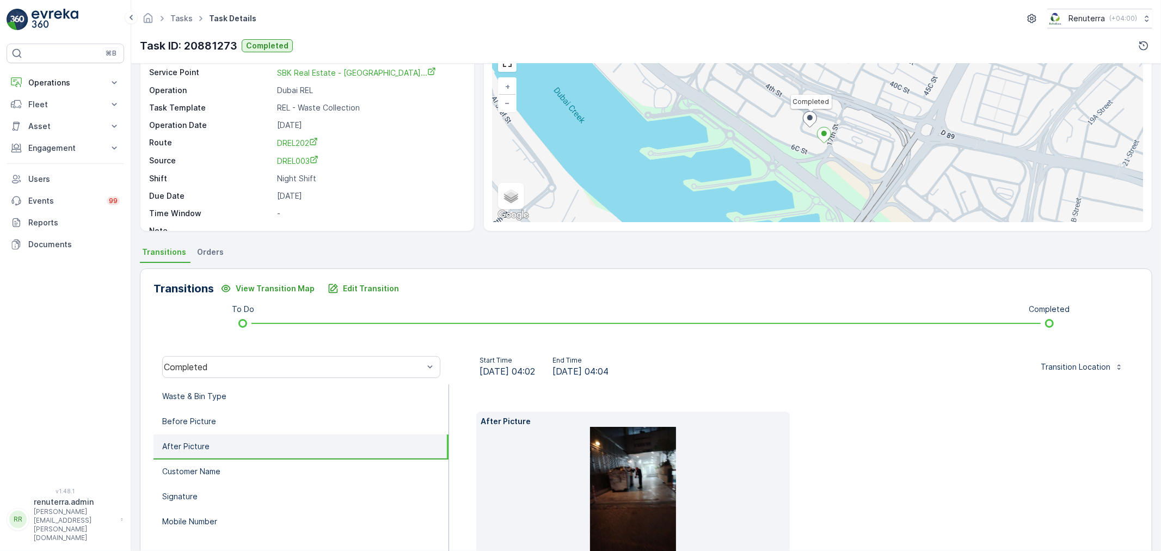
scroll to position [121, 0]
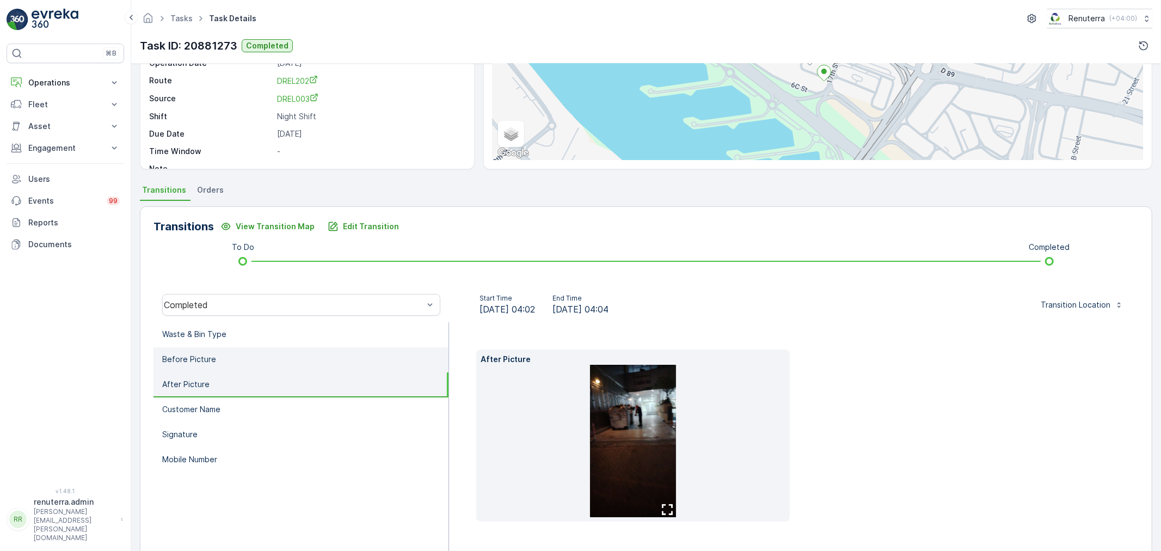
click at [205, 356] on p "Before Picture" at bounding box center [189, 359] width 54 height 11
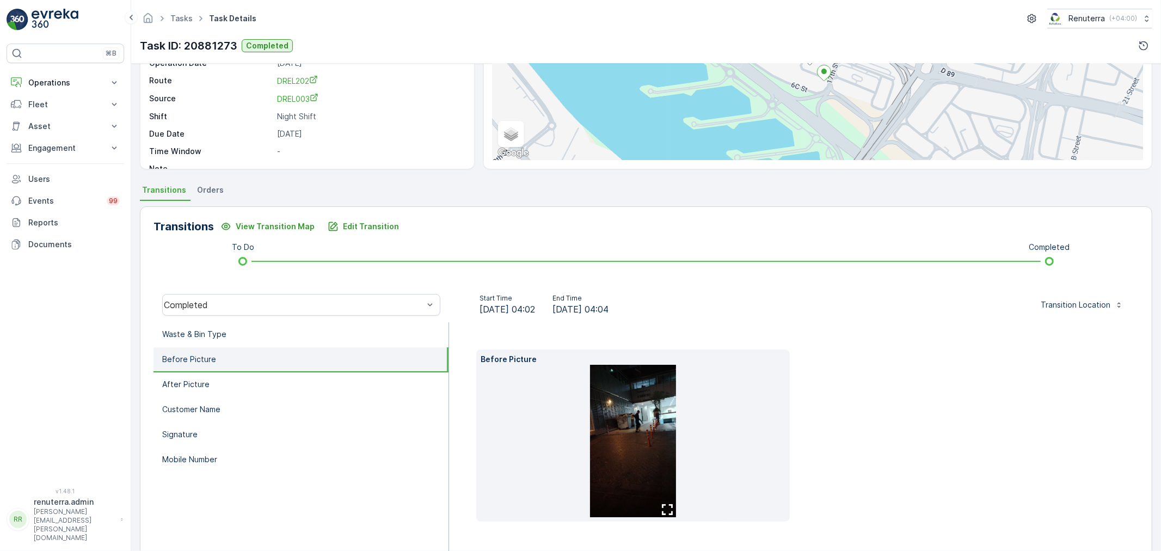
click at [642, 428] on img at bounding box center [633, 441] width 86 height 152
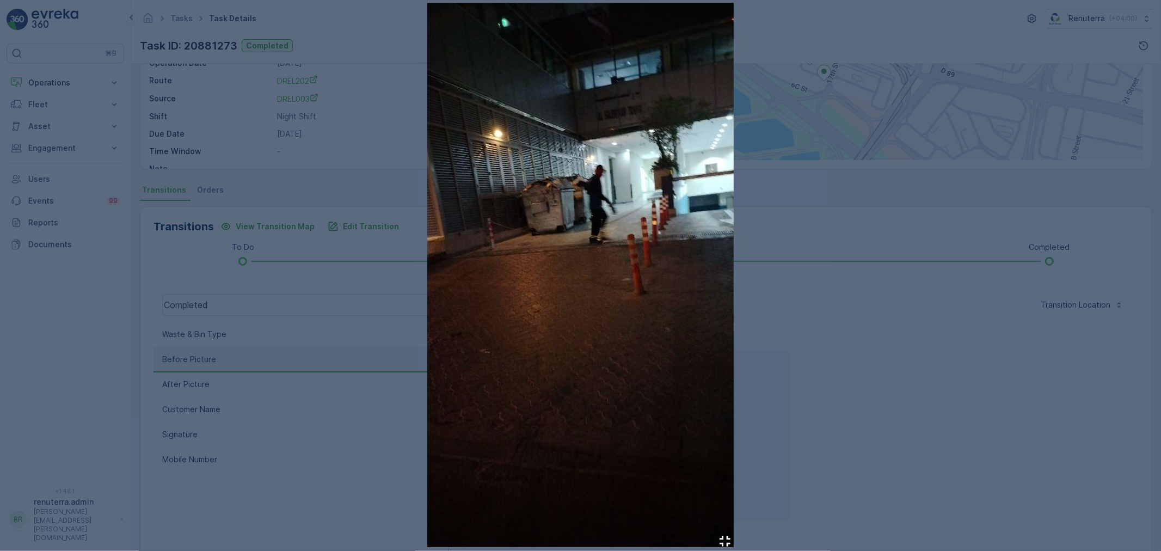
click at [618, 212] on img at bounding box center [580, 275] width 306 height 544
click at [871, 251] on div at bounding box center [580, 275] width 1161 height 551
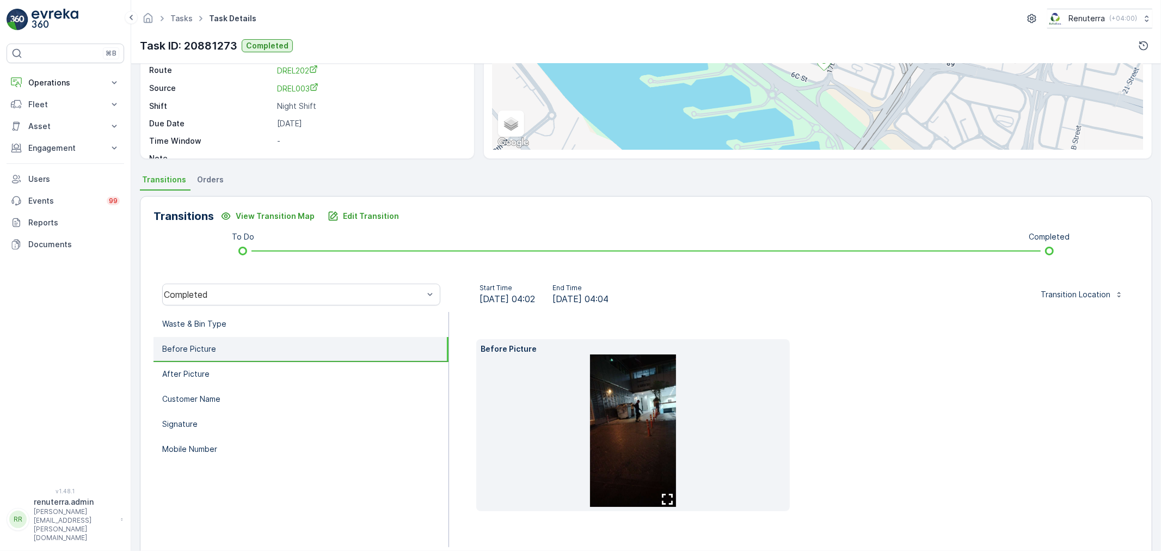
scroll to position [91, 0]
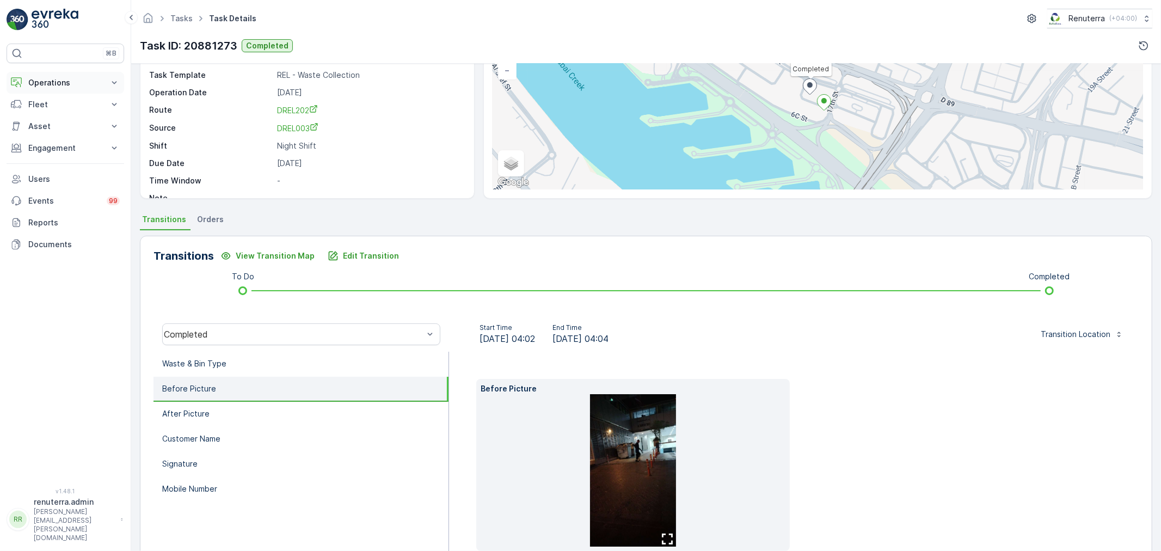
click at [81, 88] on p "Operations" at bounding box center [65, 82] width 74 height 11
click at [66, 128] on p "Routes & Tasks" at bounding box center [56, 131] width 56 height 11
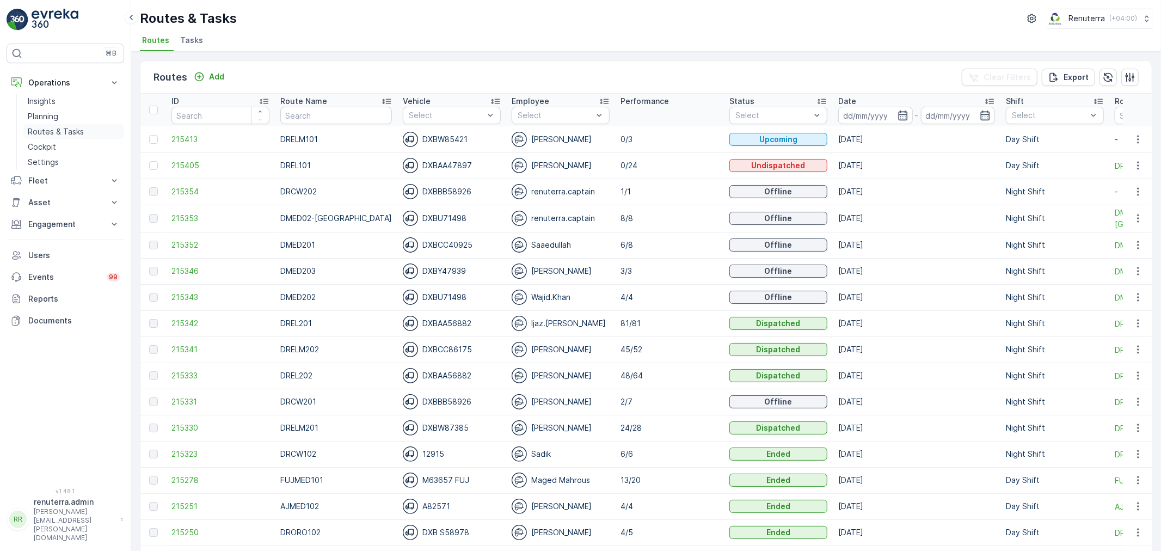
click at [72, 133] on p "Routes & Tasks" at bounding box center [56, 131] width 56 height 11
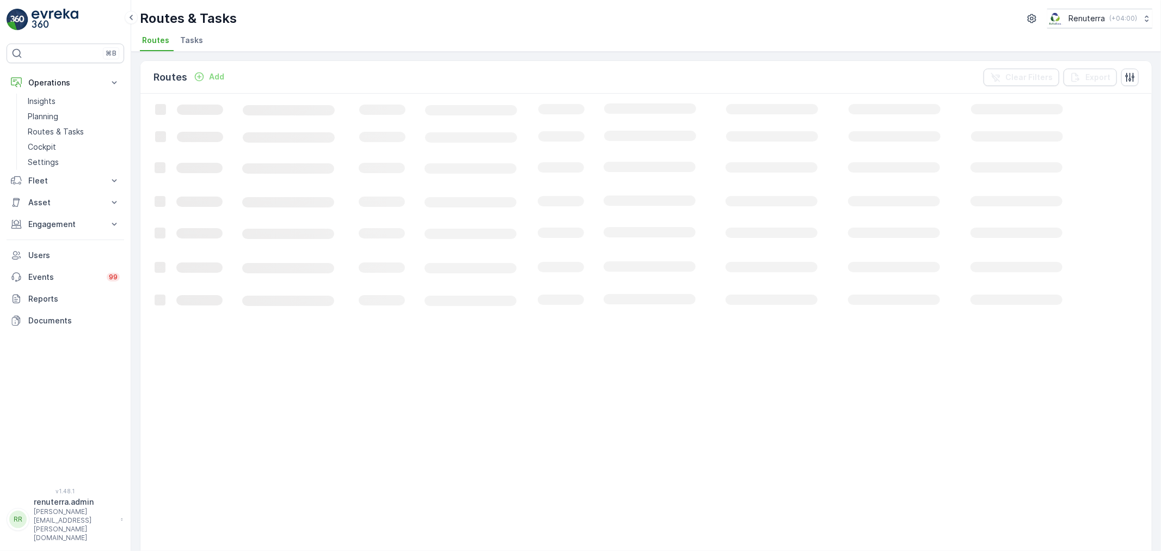
click at [196, 38] on span "Tasks" at bounding box center [191, 40] width 23 height 11
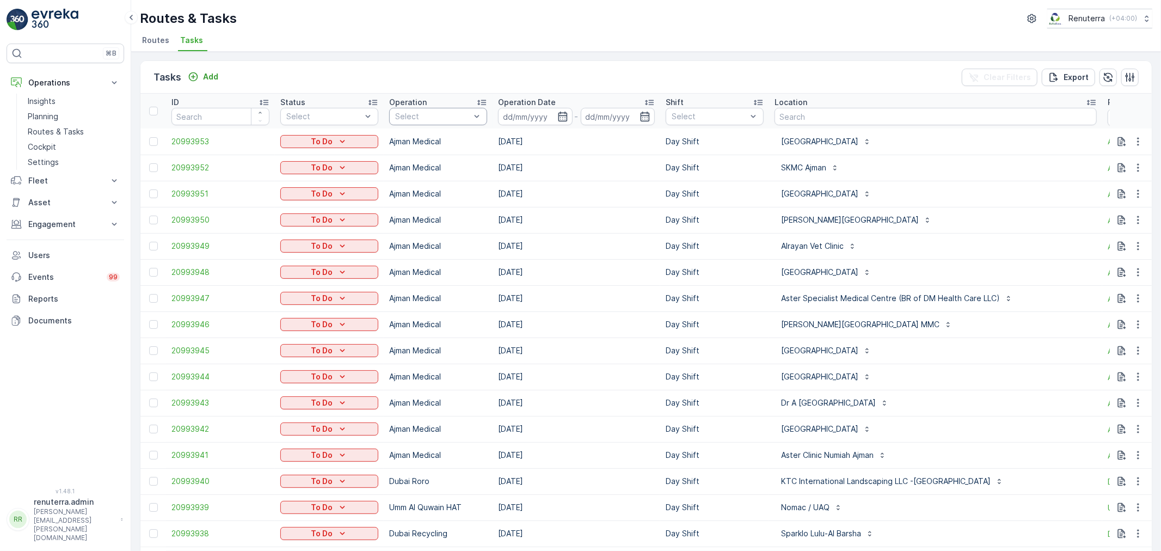
click at [446, 118] on div at bounding box center [432, 116] width 77 height 9
click at [441, 59] on div "Tasks Add Clear Filters Export ID Status Select Operation 15 results available.…" at bounding box center [646, 301] width 1030 height 499
click at [564, 113] on icon "button" at bounding box center [562, 116] width 11 height 11
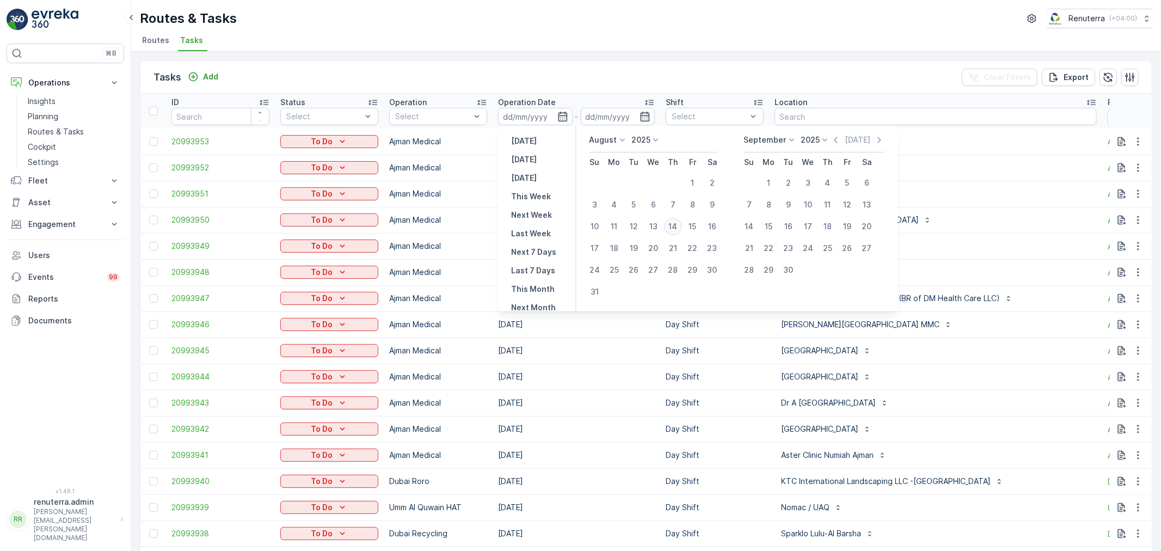
click at [681, 225] on div "14" at bounding box center [673, 226] width 17 height 17
type input "[DATE]"
click at [681, 225] on div "14" at bounding box center [673, 226] width 17 height 17
type input "[DATE]"
click at [681, 225] on div "14" at bounding box center [673, 226] width 17 height 17
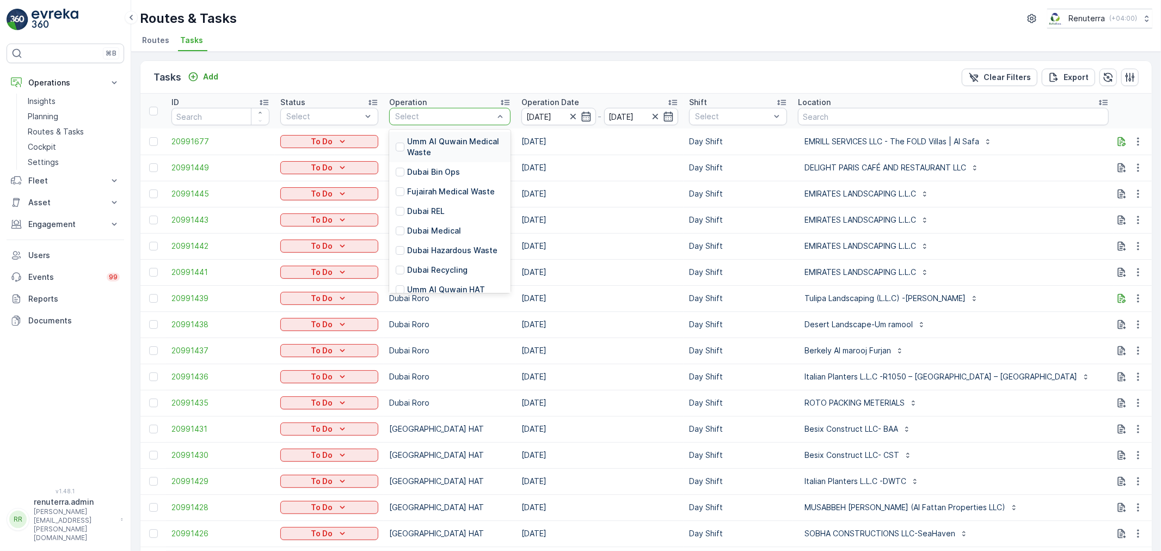
click at [443, 122] on div "Select" at bounding box center [449, 116] width 121 height 17
click at [421, 230] on p "Dubai Medical" at bounding box center [434, 230] width 54 height 11
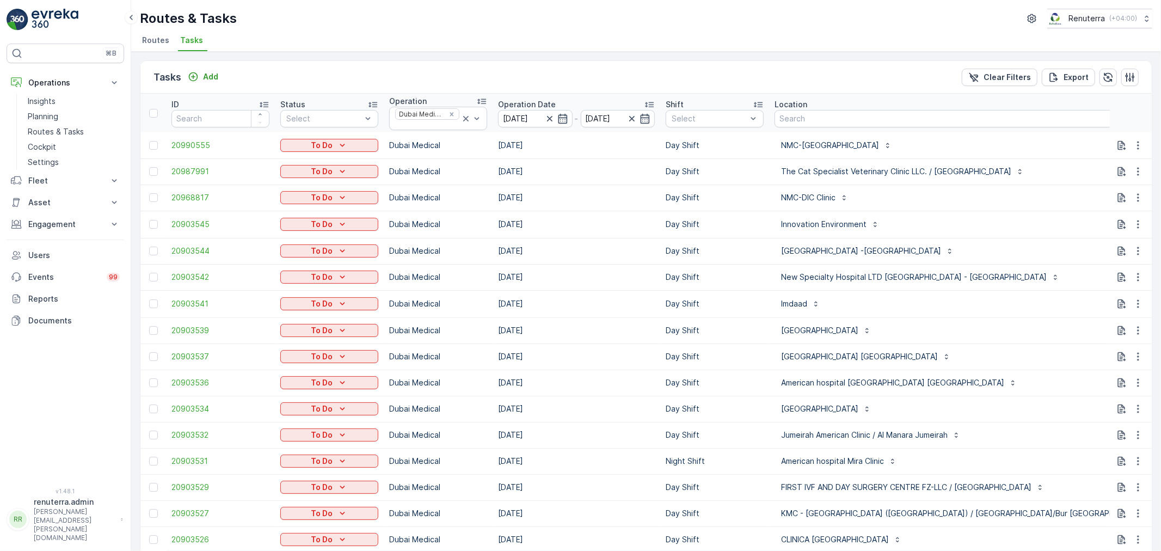
scroll to position [60, 0]
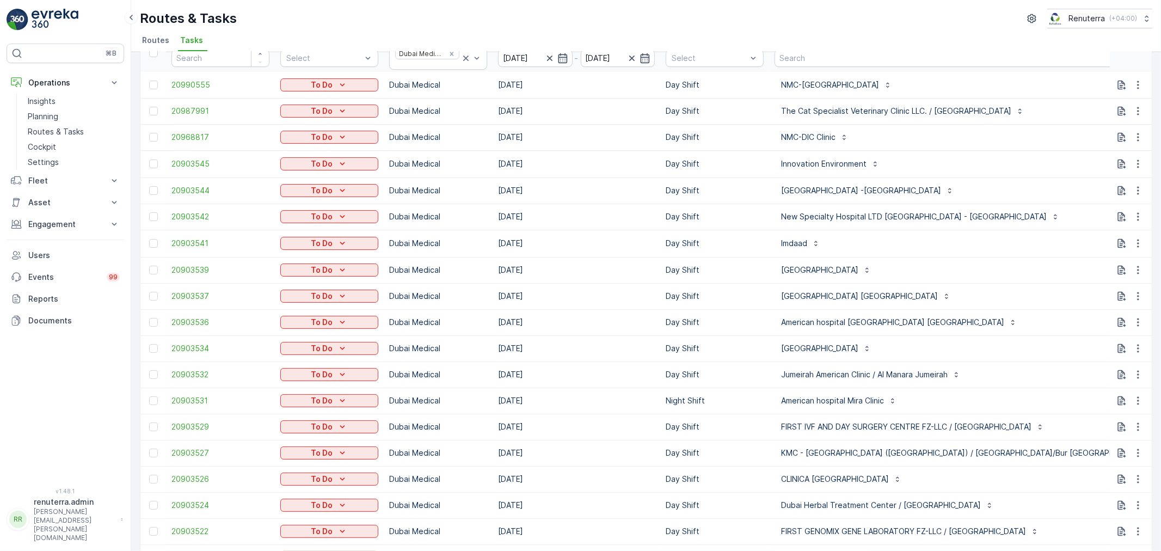
click at [992, 174] on td "Innovation Environment" at bounding box center [970, 163] width 403 height 27
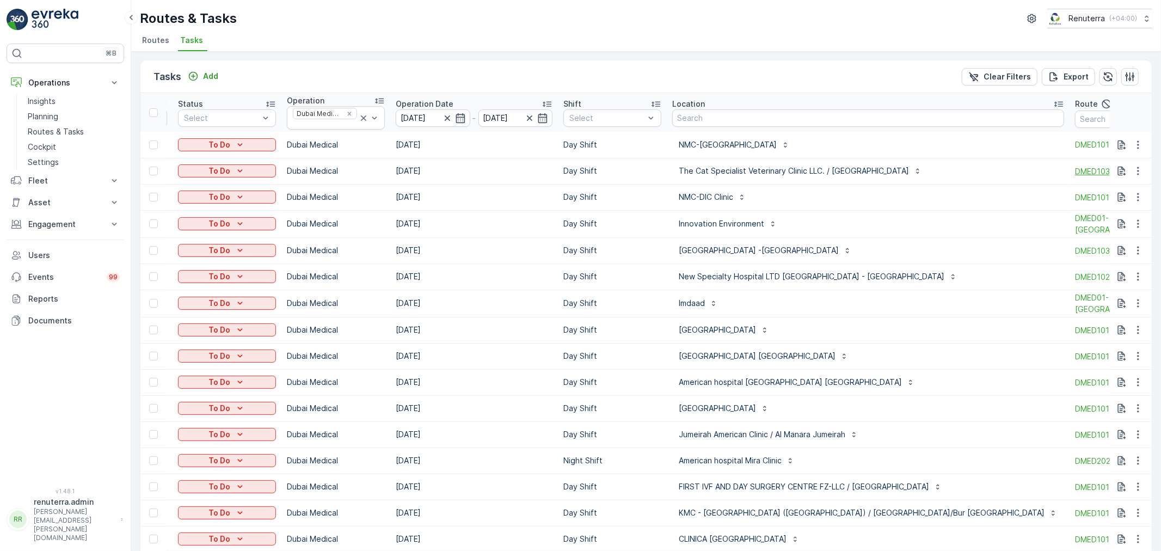
scroll to position [0, 0]
click at [1075, 116] on input "text" at bounding box center [1124, 119] width 98 height 17
type input "101"
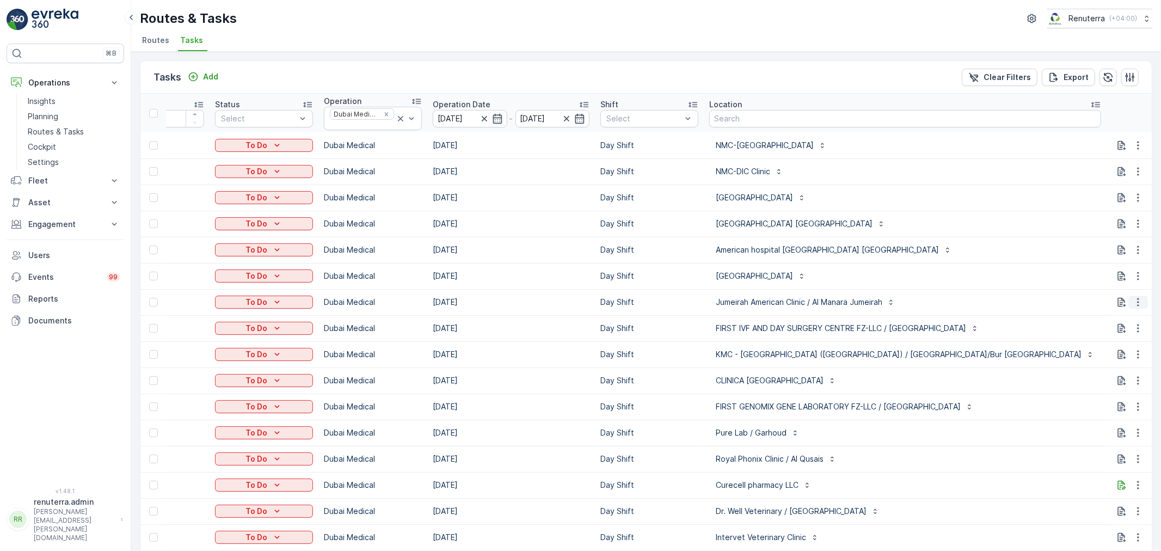
click at [1142, 298] on button "button" at bounding box center [1138, 302] width 20 height 13
click at [1120, 352] on span "Change Route" at bounding box center [1110, 348] width 53 height 11
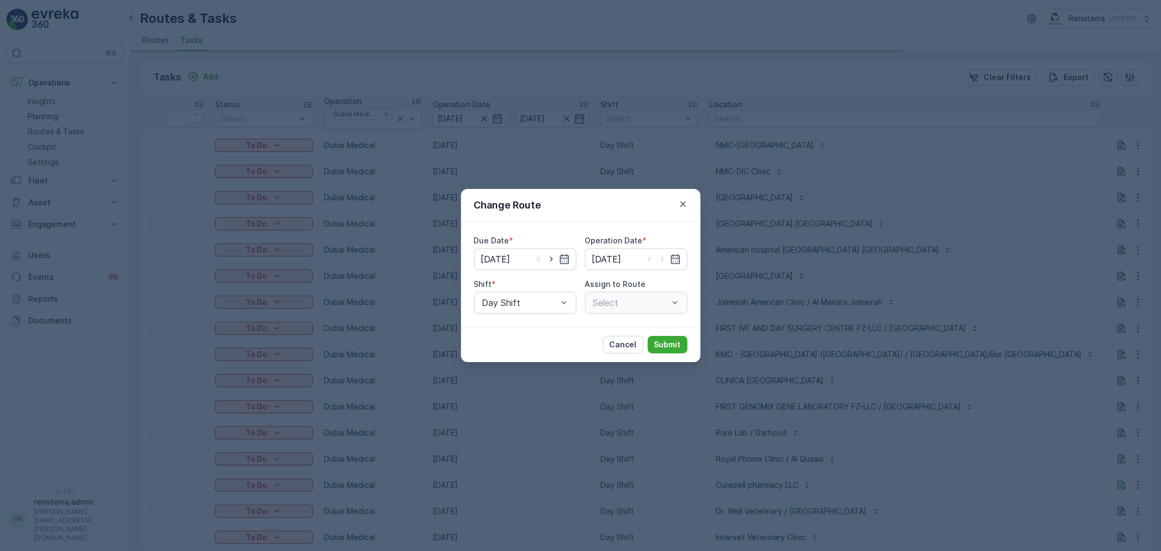
type input "[DATE]"
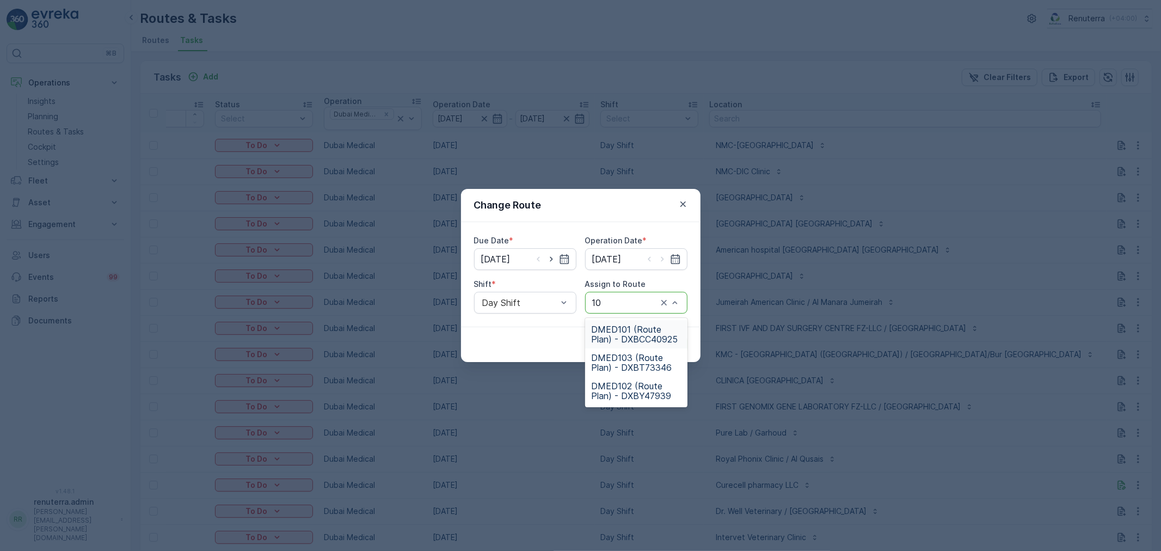
type input "103"
click at [669, 334] on span "DMED103 (Route Plan) - DXBT73346" at bounding box center [636, 334] width 89 height 20
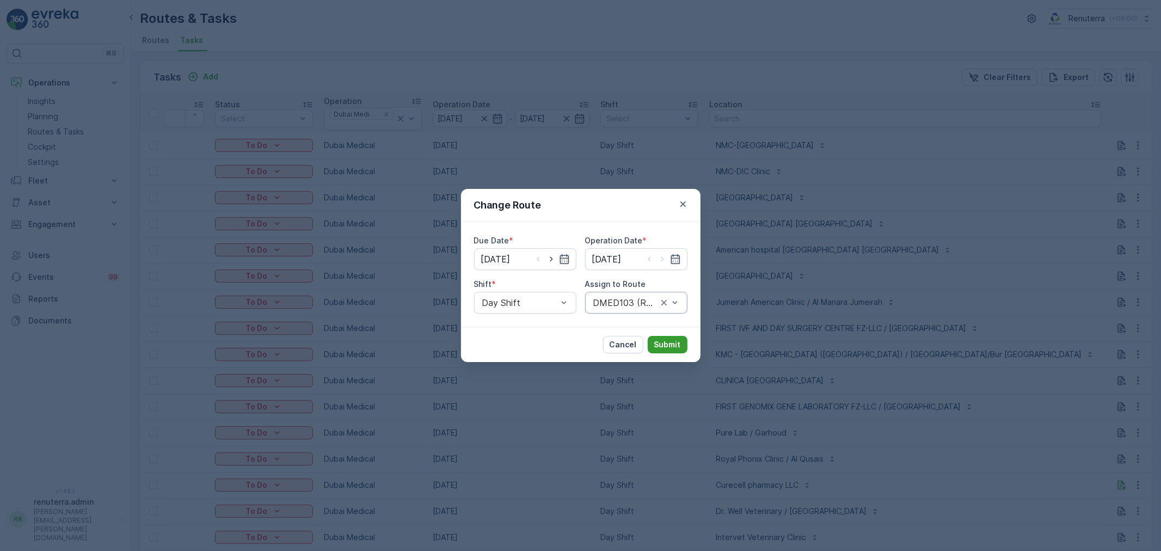
click at [671, 345] on p "Submit" at bounding box center [667, 344] width 27 height 11
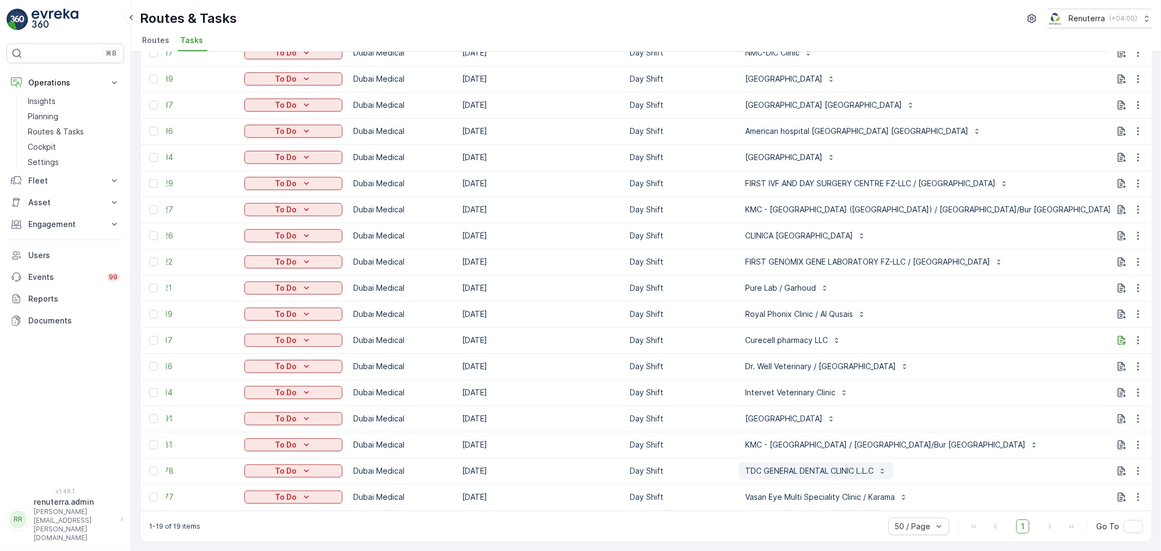
scroll to position [124, 0]
click at [1139, 465] on icon "button" at bounding box center [1138, 470] width 11 height 11
click at [841, 515] on div "1-19 of 19 items 50 / Page 1 Go To" at bounding box center [645, 526] width 1011 height 31
click at [1138, 361] on icon "button" at bounding box center [1138, 366] width 11 height 11
click at [1095, 445] on span "Delete" at bounding box center [1096, 443] width 25 height 11
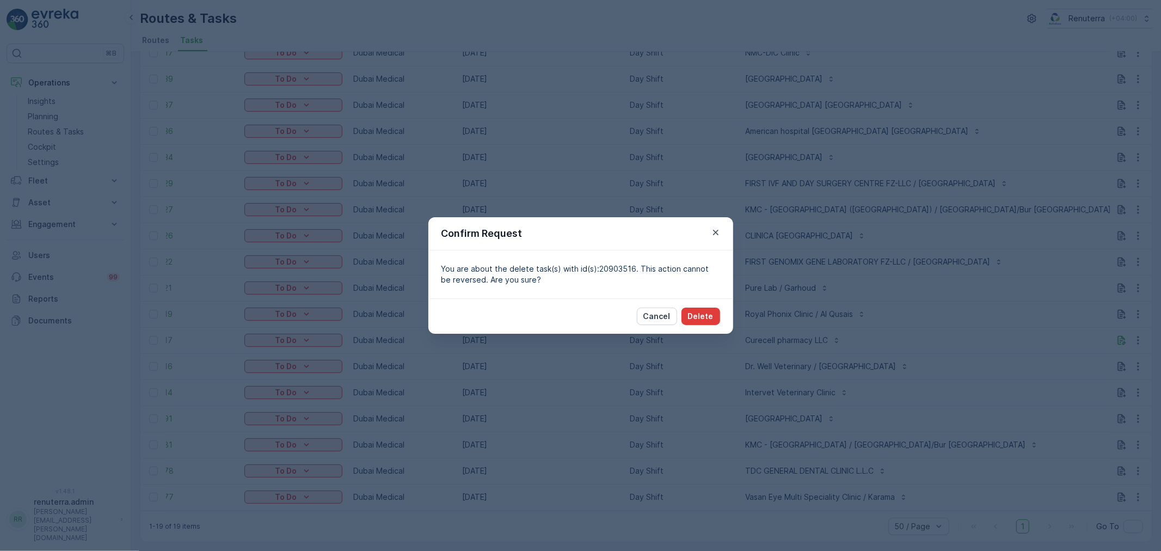
click at [695, 316] on p "Delete" at bounding box center [701, 316] width 26 height 11
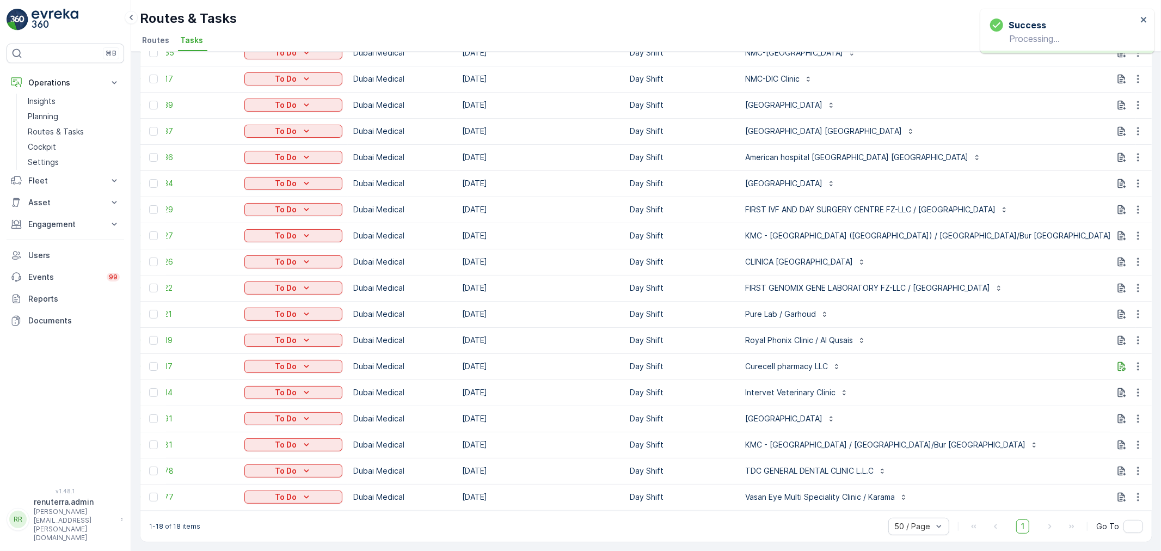
scroll to position [0, 65]
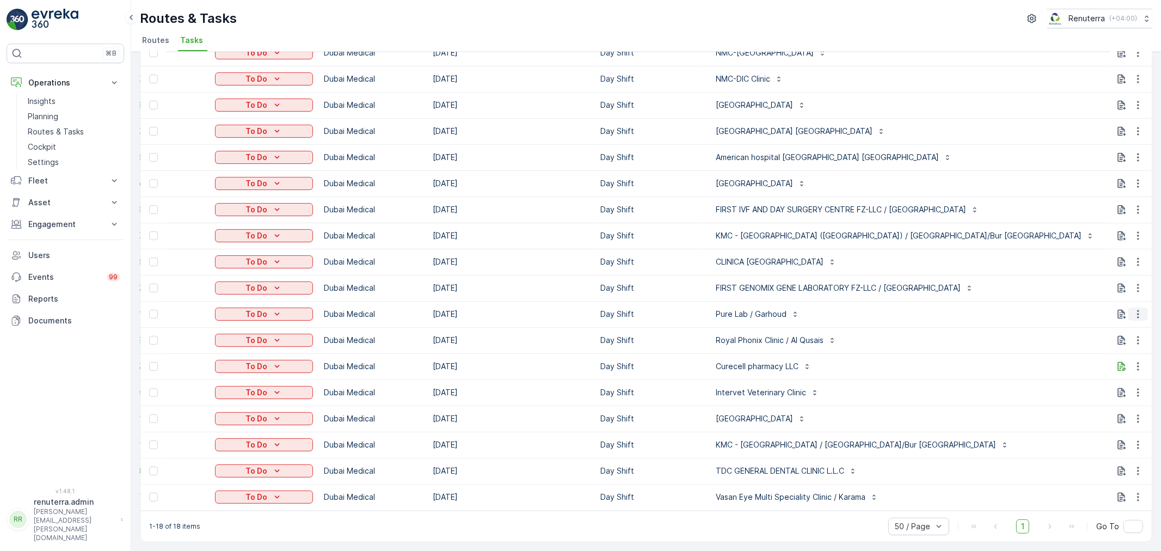
click at [1133, 309] on icon "button" at bounding box center [1138, 314] width 11 height 11
click at [1111, 357] on span "Change Route" at bounding box center [1110, 356] width 53 height 11
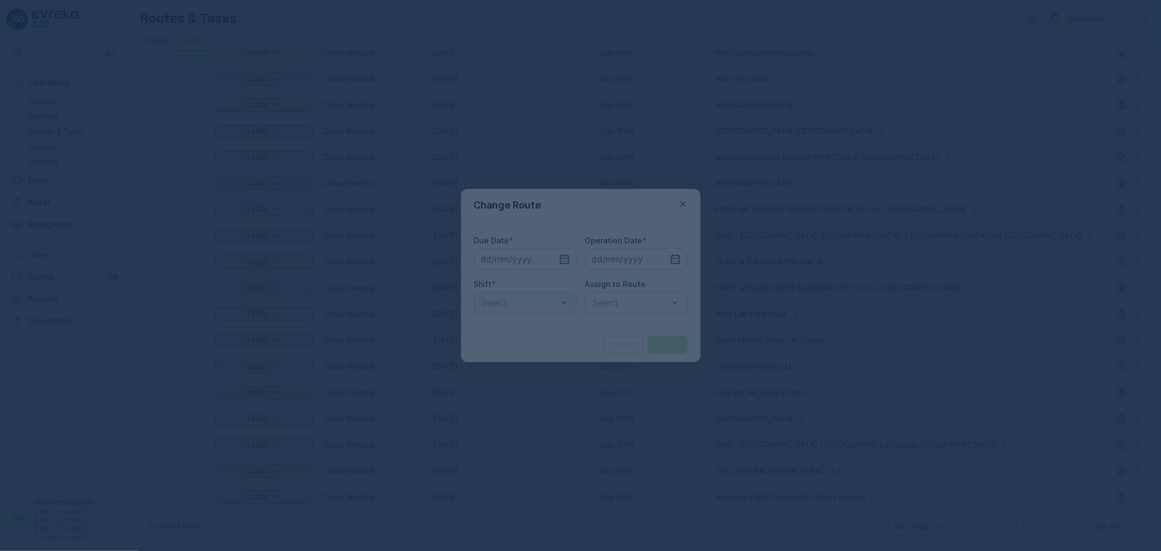
type input "[DATE]"
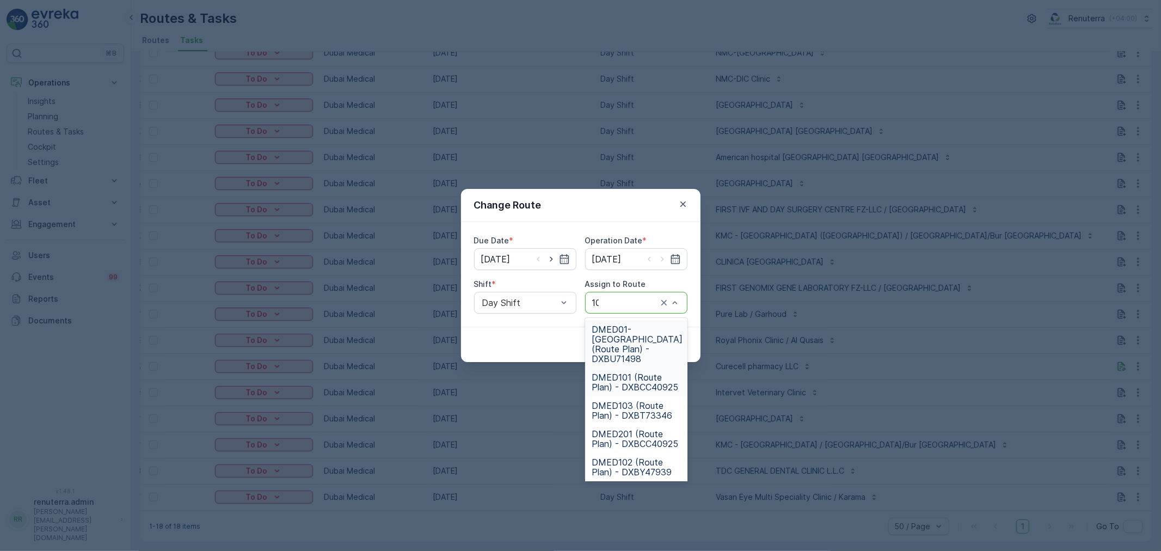
type input "103"
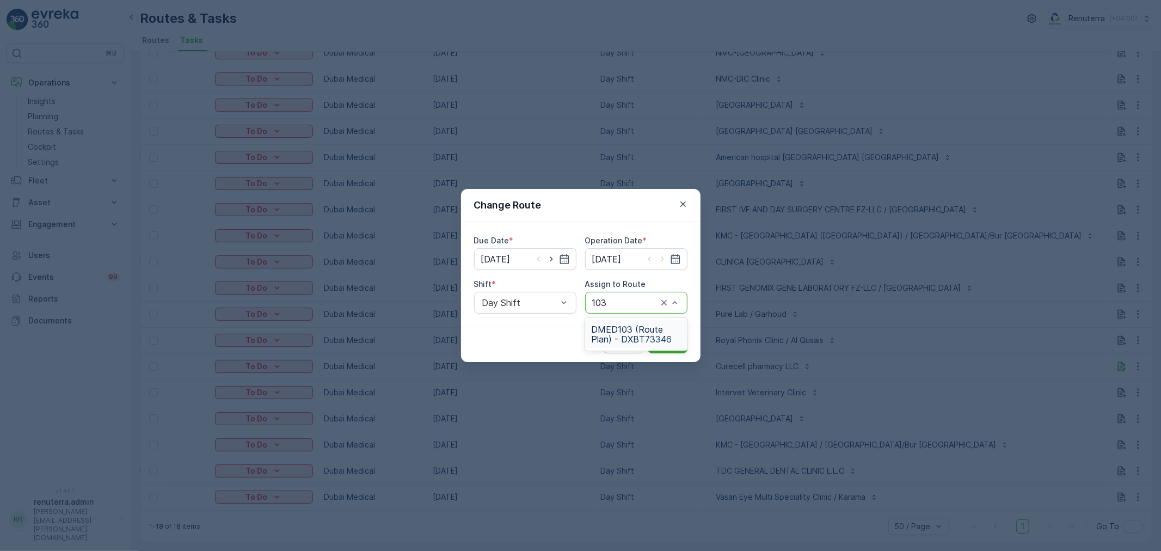
click at [628, 331] on span "DMED103 (Route Plan) - DXBT73346" at bounding box center [636, 334] width 89 height 20
click at [661, 339] on p "Submit" at bounding box center [667, 344] width 27 height 11
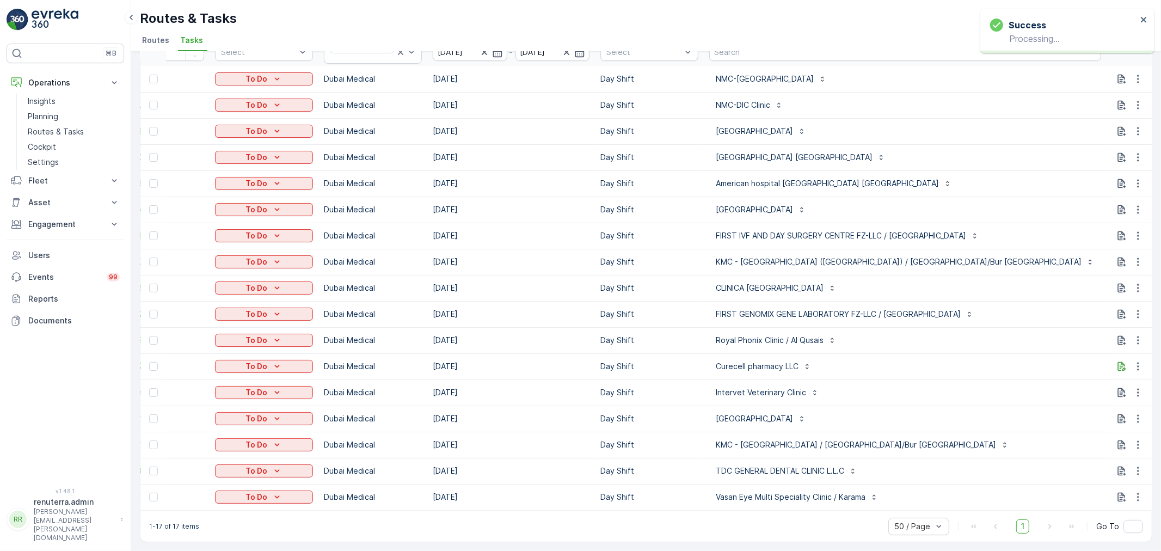
drag, startPoint x: 759, startPoint y: 515, endPoint x: 767, endPoint y: 513, distance: 8.4
click at [772, 515] on div "1-17 of 17 items 50 / Page 1 Go To" at bounding box center [645, 526] width 1011 height 31
click at [1142, 386] on button "button" at bounding box center [1138, 392] width 20 height 13
click at [1104, 433] on span "Change Route" at bounding box center [1110, 433] width 53 height 11
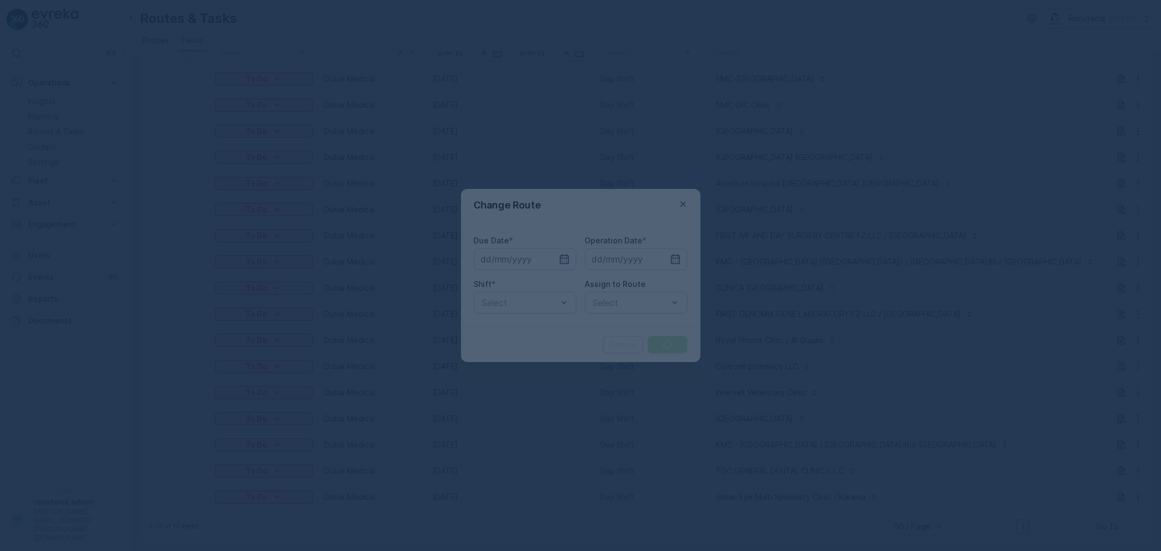
type input "[DATE]"
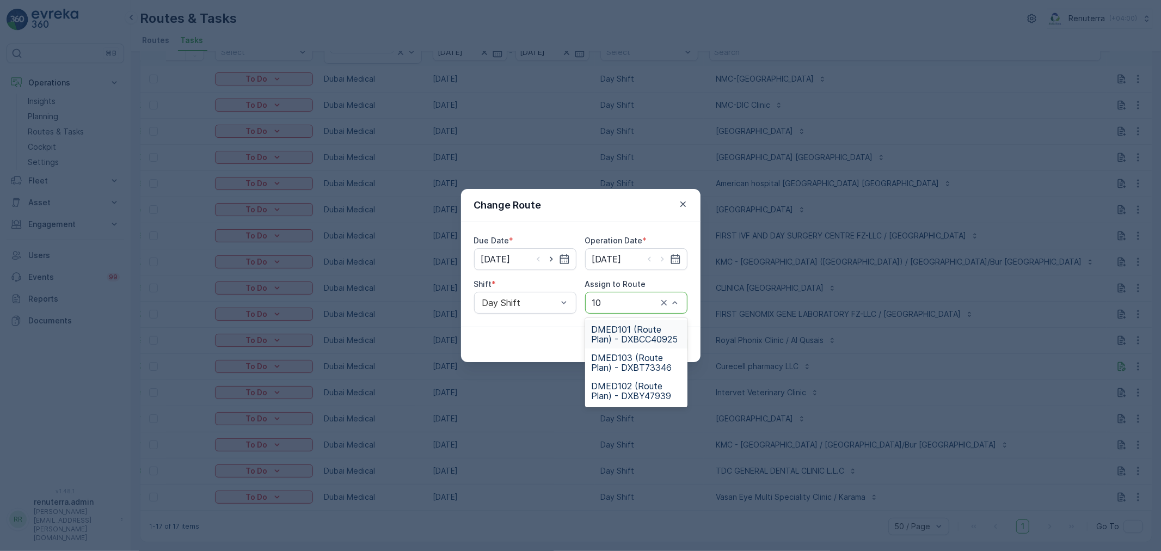
type input "103"
click at [632, 344] on div "DMED103 (Route Plan) - DXBT73346" at bounding box center [636, 334] width 102 height 28
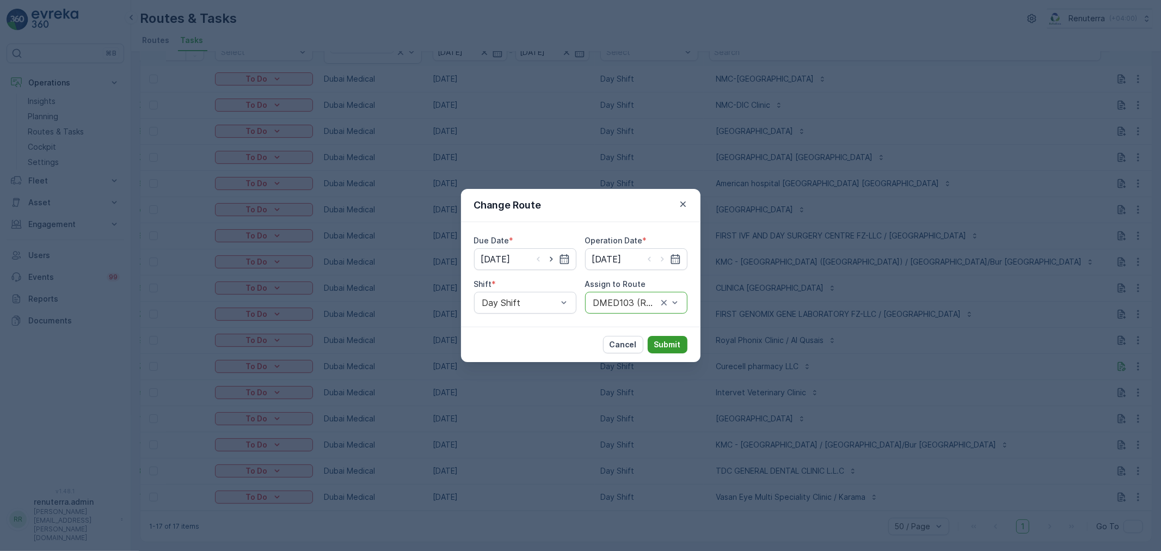
click at [672, 345] on p "Submit" at bounding box center [667, 344] width 27 height 11
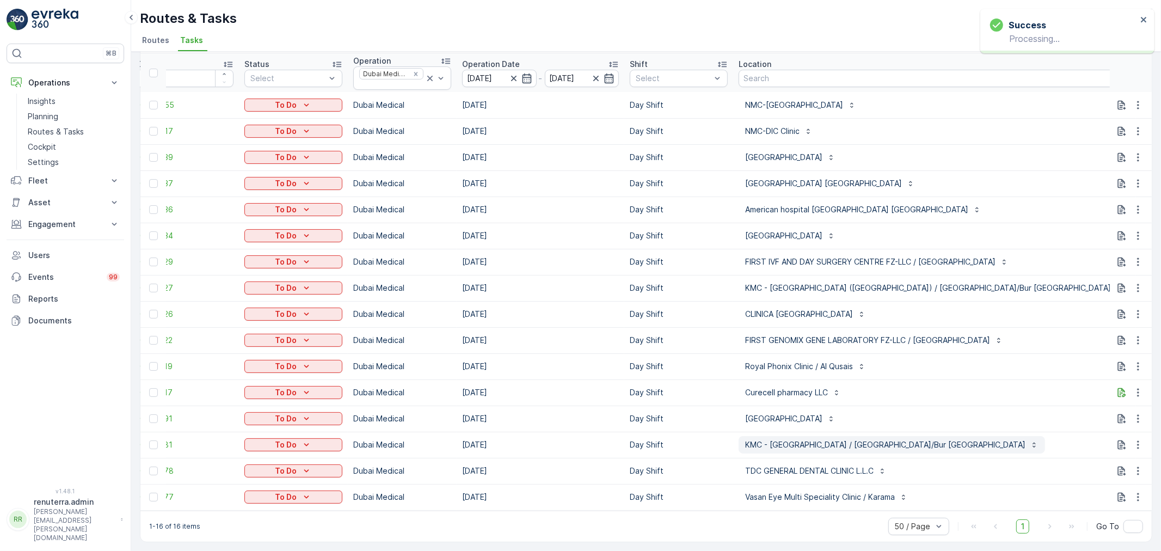
scroll to position [45, 0]
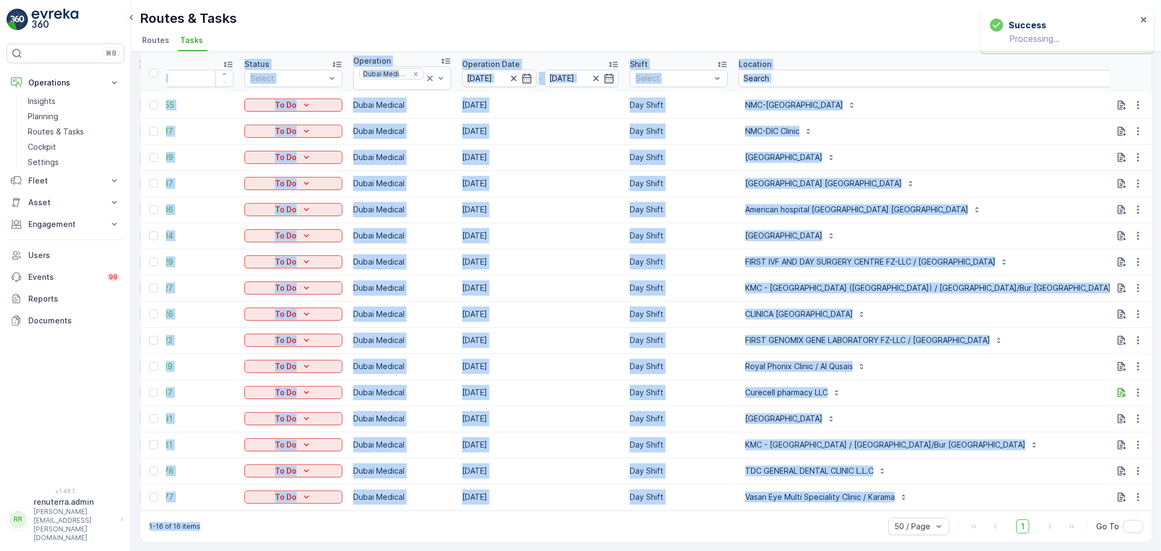
drag, startPoint x: 766, startPoint y: 511, endPoint x: 823, endPoint y: 508, distance: 57.2
click at [823, 508] on div "Tasks Add Clear Filters Export ID Status Select Operation Dubai Medical Operati…" at bounding box center [646, 281] width 1012 height 522
click at [771, 516] on div "1-16 of 16 items 50 / Page 1 Go To" at bounding box center [645, 526] width 1011 height 31
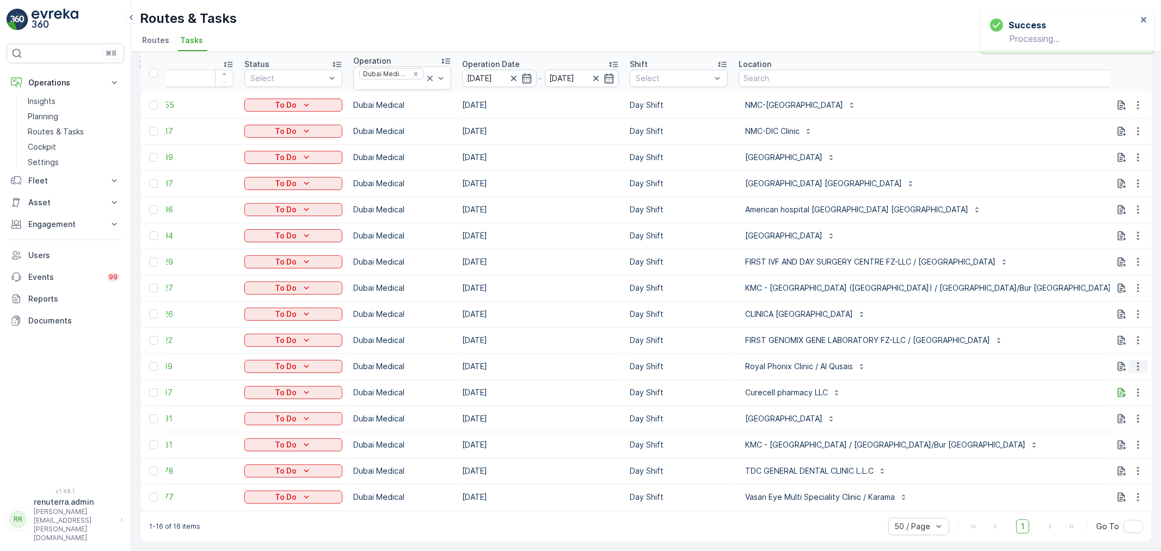
click at [1129, 360] on button "button" at bounding box center [1138, 366] width 20 height 13
click at [1098, 438] on span "Delete" at bounding box center [1096, 443] width 25 height 11
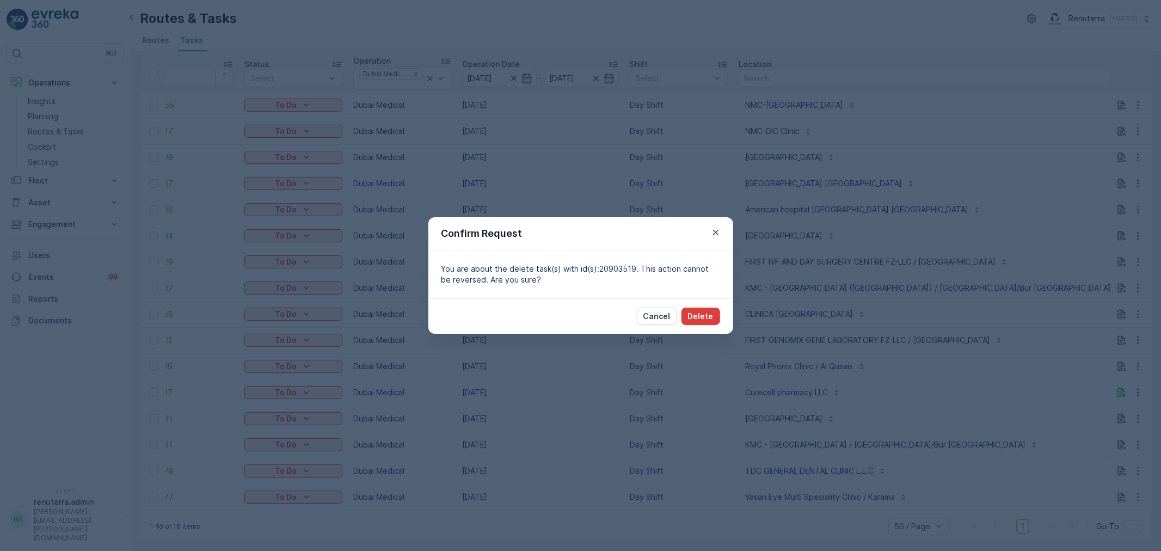
click at [705, 311] on p "Delete" at bounding box center [701, 316] width 26 height 11
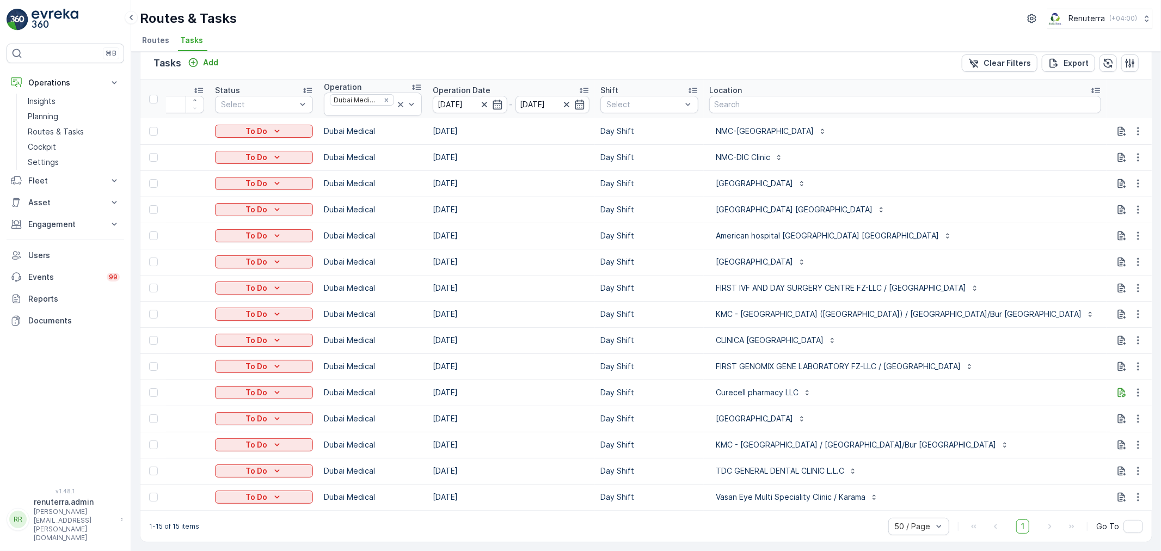
scroll to position [0, 65]
click at [1112, 102] on input "101" at bounding box center [1161, 105] width 98 height 17
type input "103"
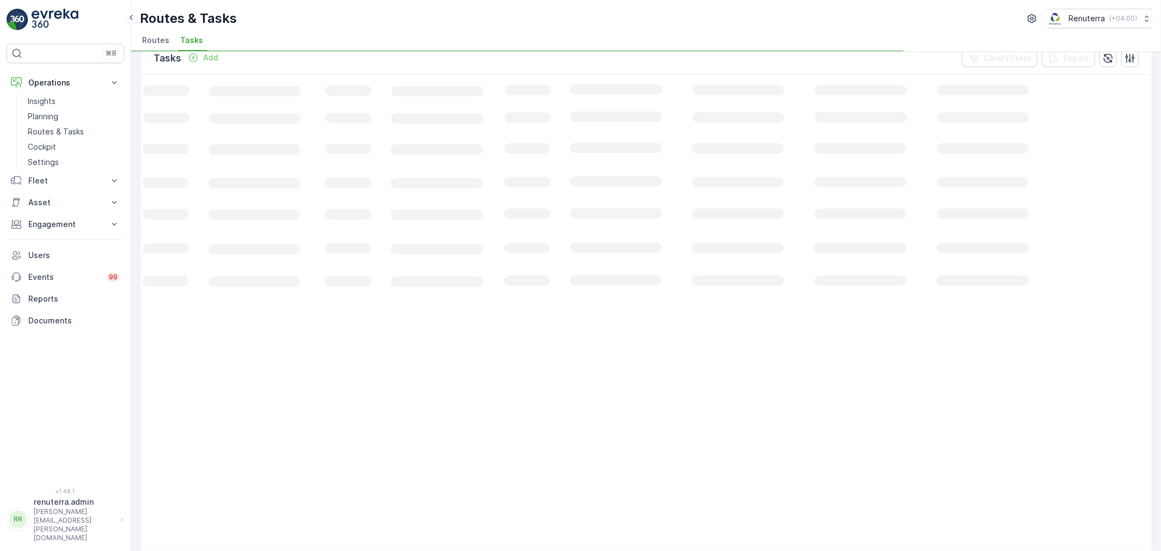
scroll to position [0, 36]
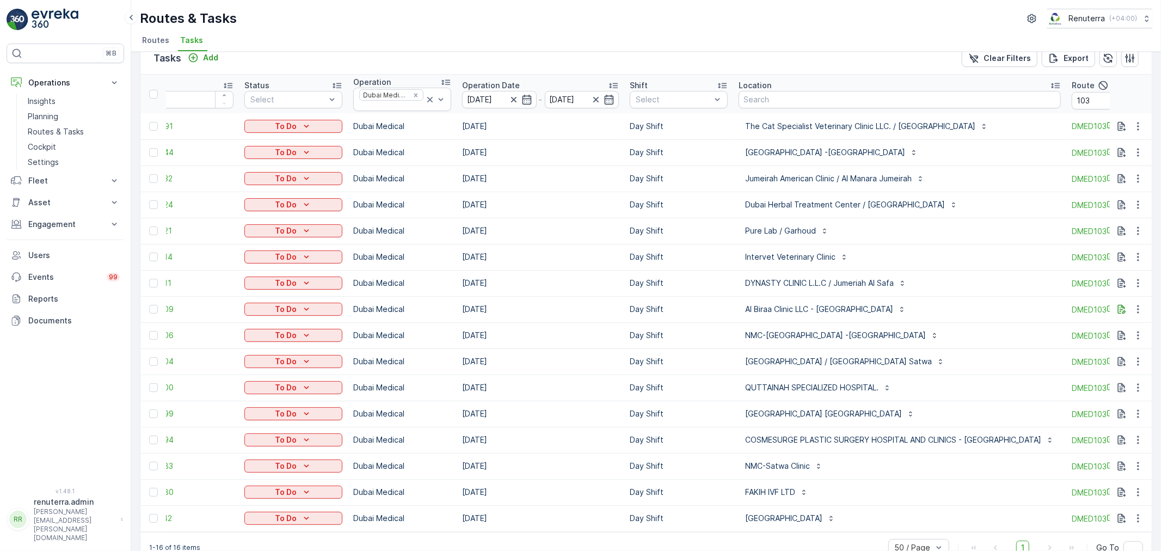
drag, startPoint x: 754, startPoint y: 530, endPoint x: 825, endPoint y: 536, distance: 71.0
click at [825, 532] on div "ID Status Select Operation Dubai Medical Operation Date 14.08.2025 - 14.08.2025…" at bounding box center [645, 303] width 1011 height 457
click at [932, 528] on td "Park Avenue Dental Clinic" at bounding box center [899, 518] width 333 height 26
click at [1134, 286] on icon "button" at bounding box center [1138, 283] width 11 height 11
click at [1109, 333] on span "Change Route" at bounding box center [1110, 329] width 53 height 11
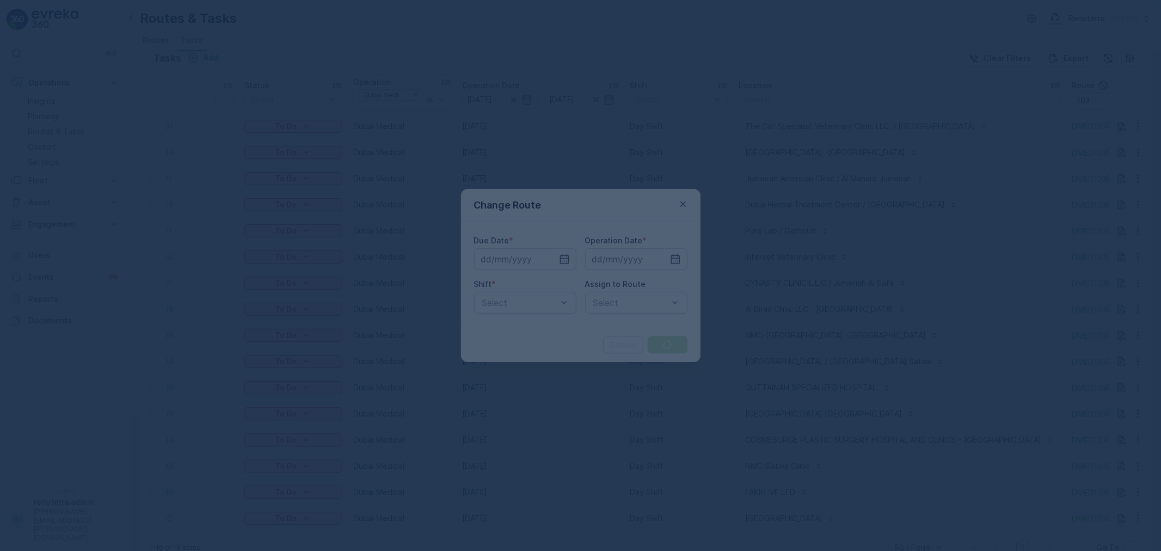
type input "[DATE]"
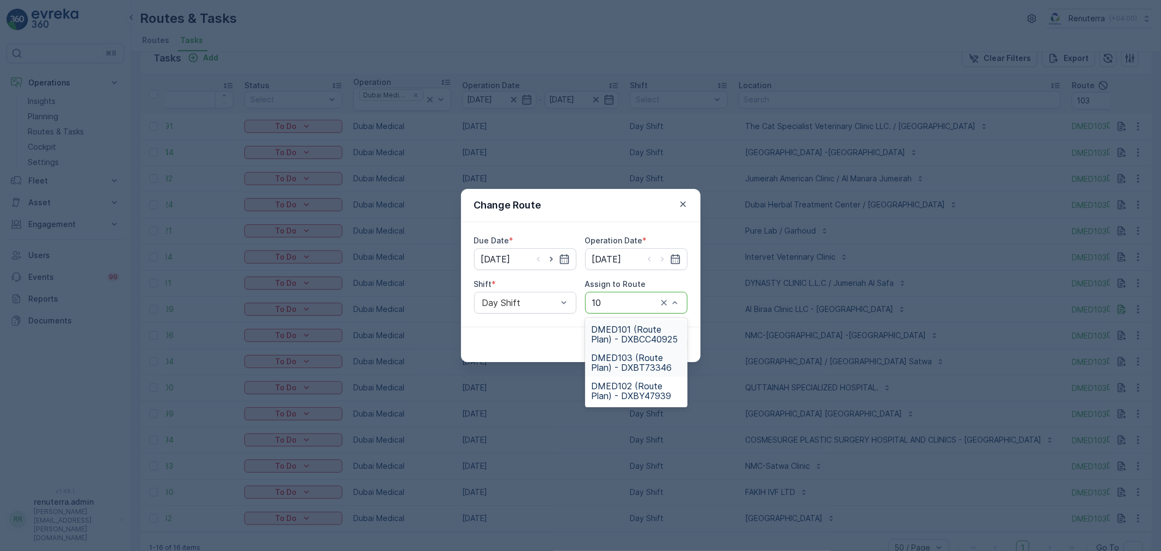
type input "101"
click at [649, 343] on span "DMED101 (Route Plan) - DXBCC40925" at bounding box center [636, 334] width 89 height 20
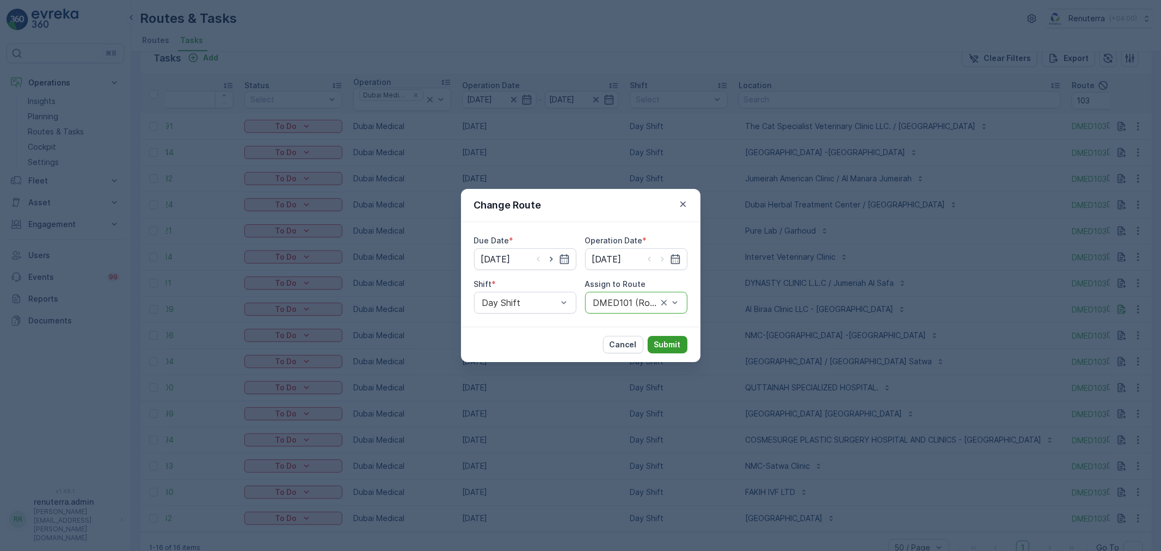
click at [658, 344] on p "Submit" at bounding box center [667, 344] width 27 height 11
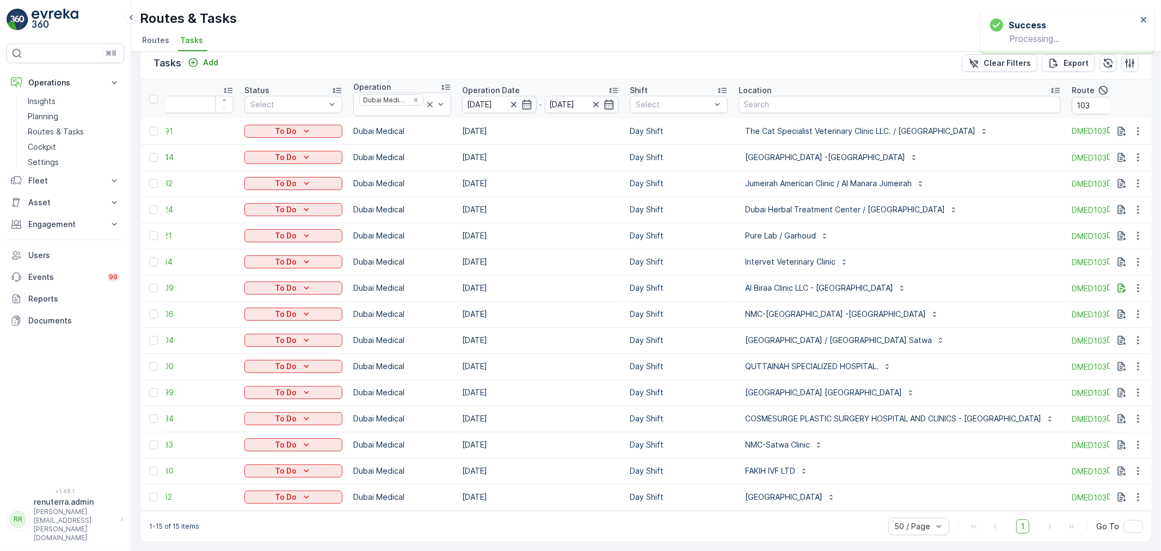
scroll to position [0, 69]
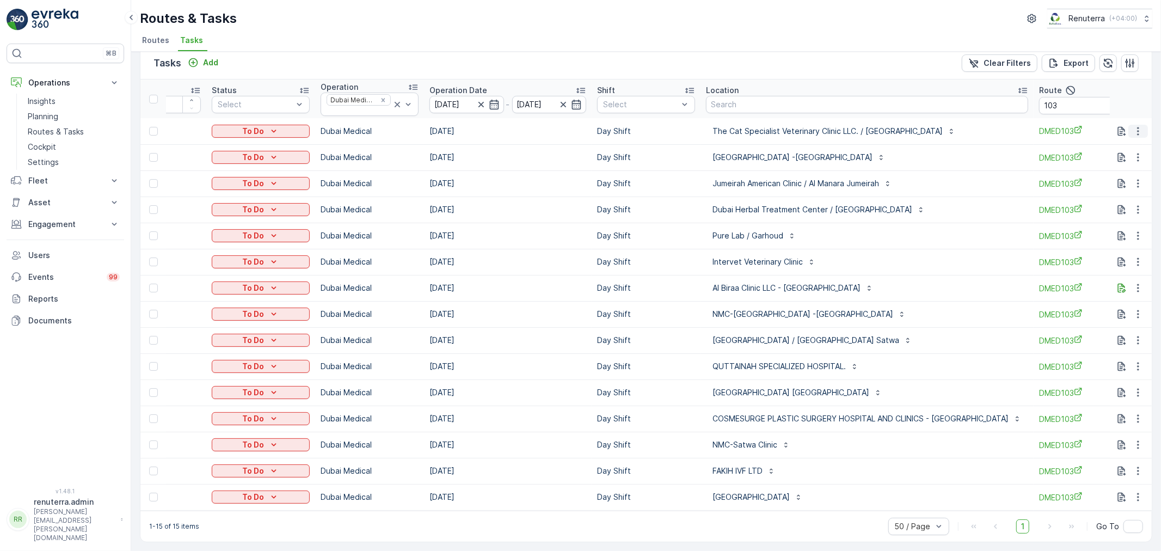
click at [1133, 126] on icon "button" at bounding box center [1138, 131] width 11 height 11
click at [1109, 176] on span "Change Route" at bounding box center [1110, 172] width 53 height 11
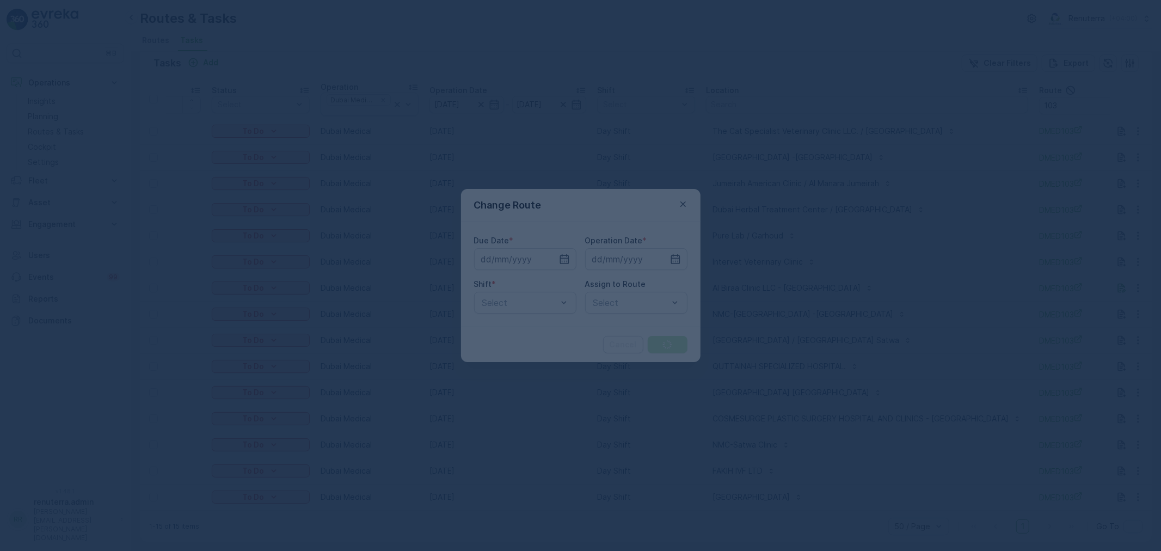
type input "[DATE]"
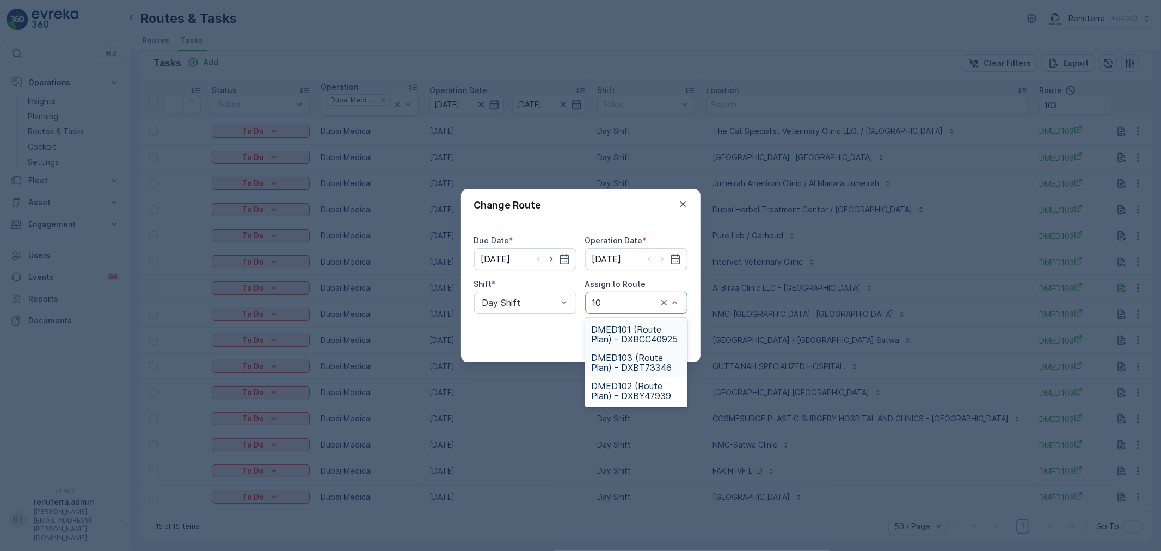
type input "101"
click at [651, 335] on span "DMED101 (Route Plan) - DXBCC40925" at bounding box center [636, 334] width 89 height 20
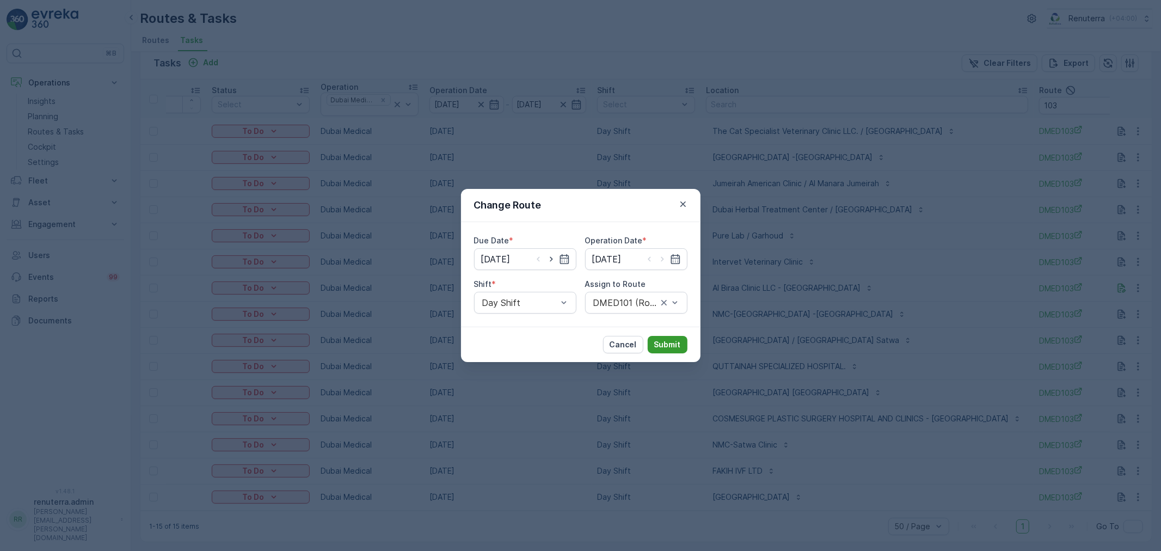
click at [679, 345] on p "Submit" at bounding box center [667, 344] width 27 height 11
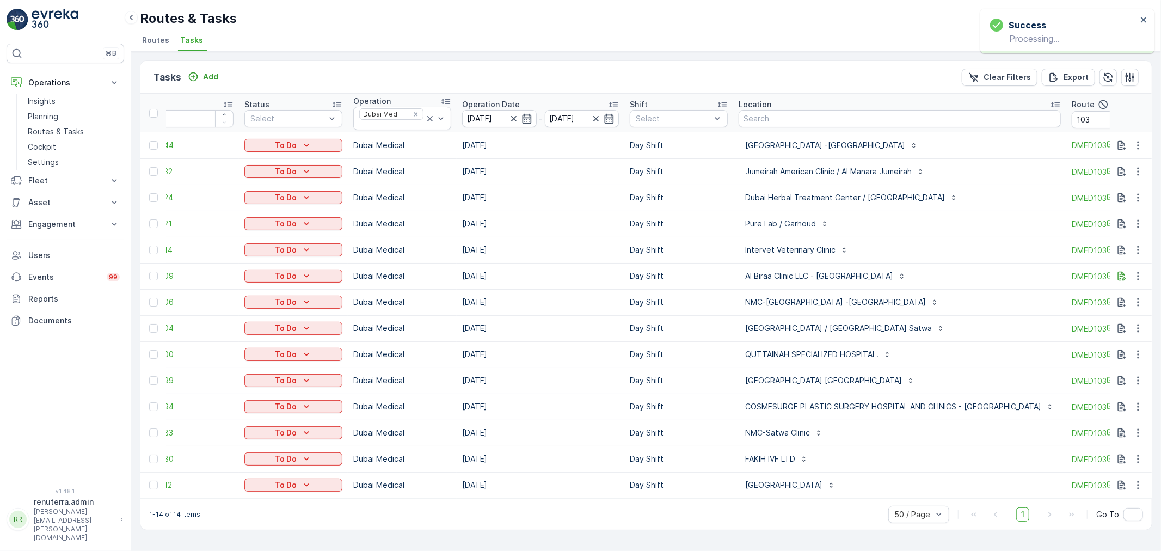
scroll to position [0, 0]
click at [1142, 140] on icon "button" at bounding box center [1138, 145] width 11 height 11
click at [1107, 191] on span "Change Route" at bounding box center [1110, 191] width 53 height 11
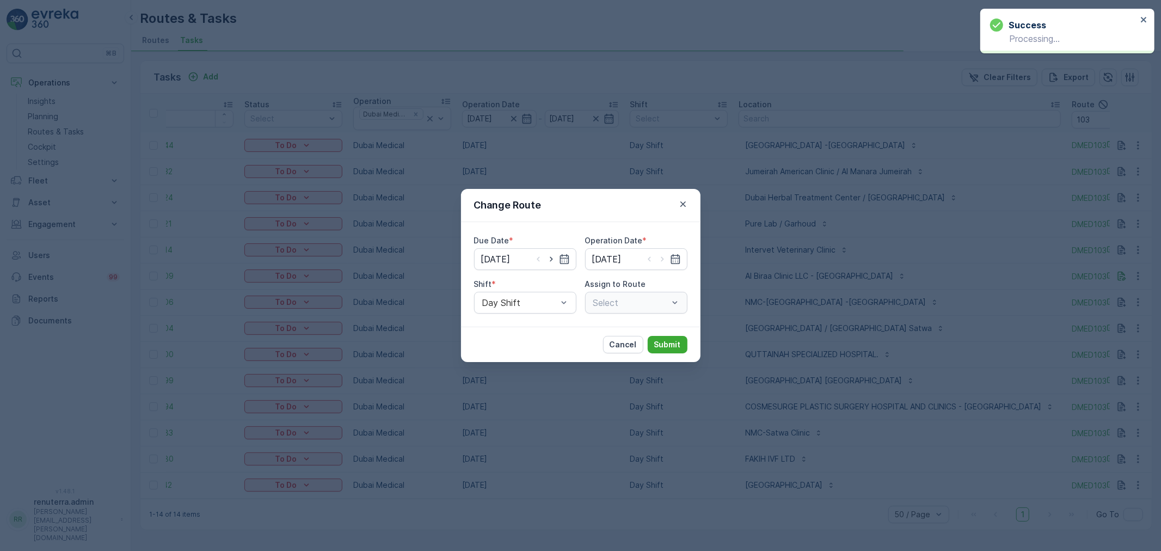
type input "[DATE]"
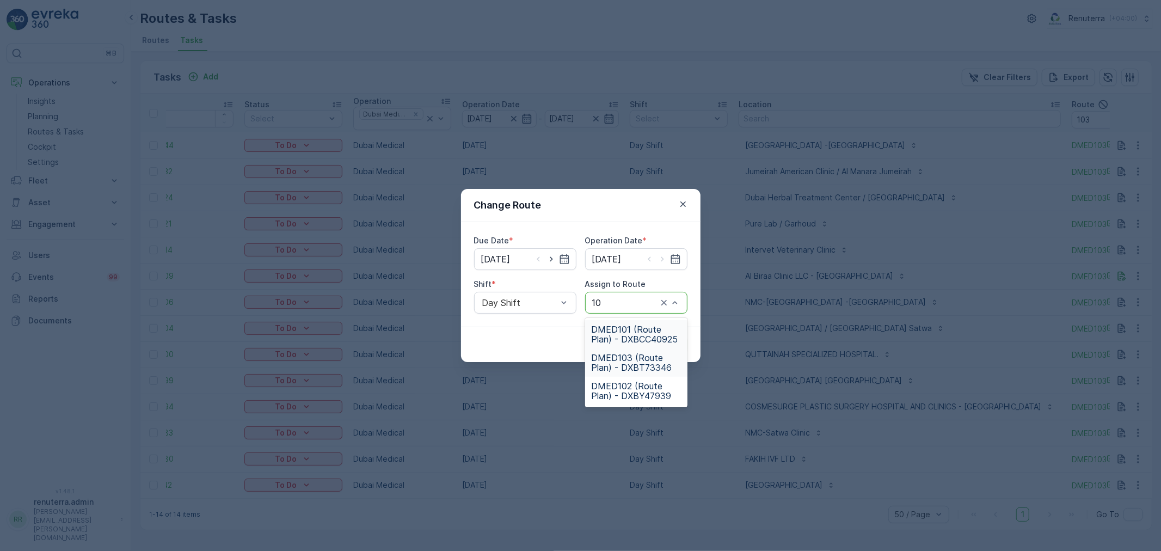
type input "102"
drag, startPoint x: 641, startPoint y: 335, endPoint x: 673, endPoint y: 370, distance: 47.4
click at [645, 331] on span "DMED102 (Route Plan) - DXBY47939" at bounding box center [636, 334] width 89 height 20
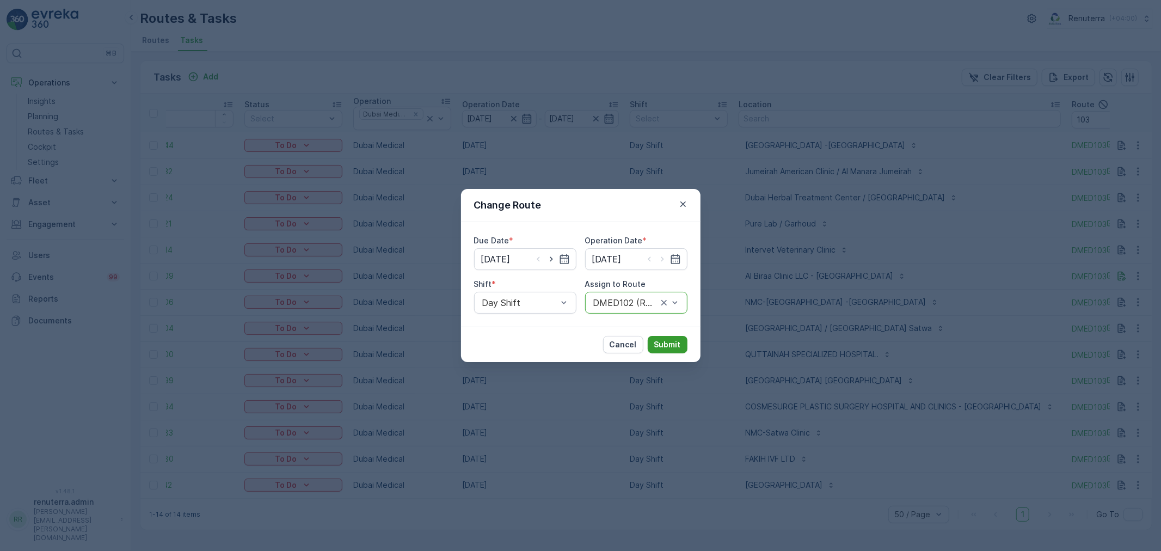
click at [674, 352] on button "Submit" at bounding box center [668, 344] width 40 height 17
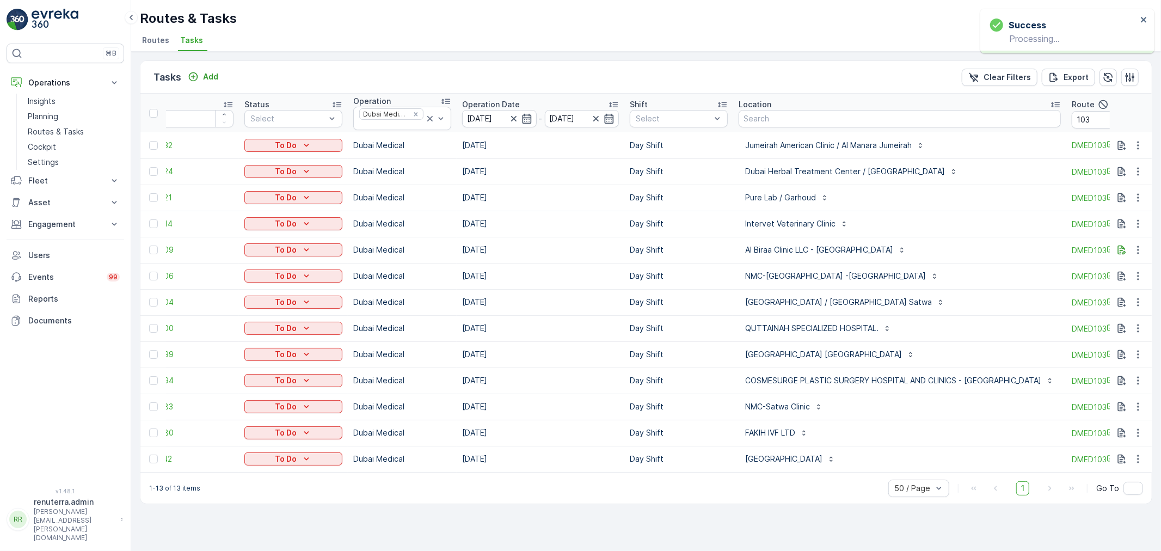
scroll to position [0, 66]
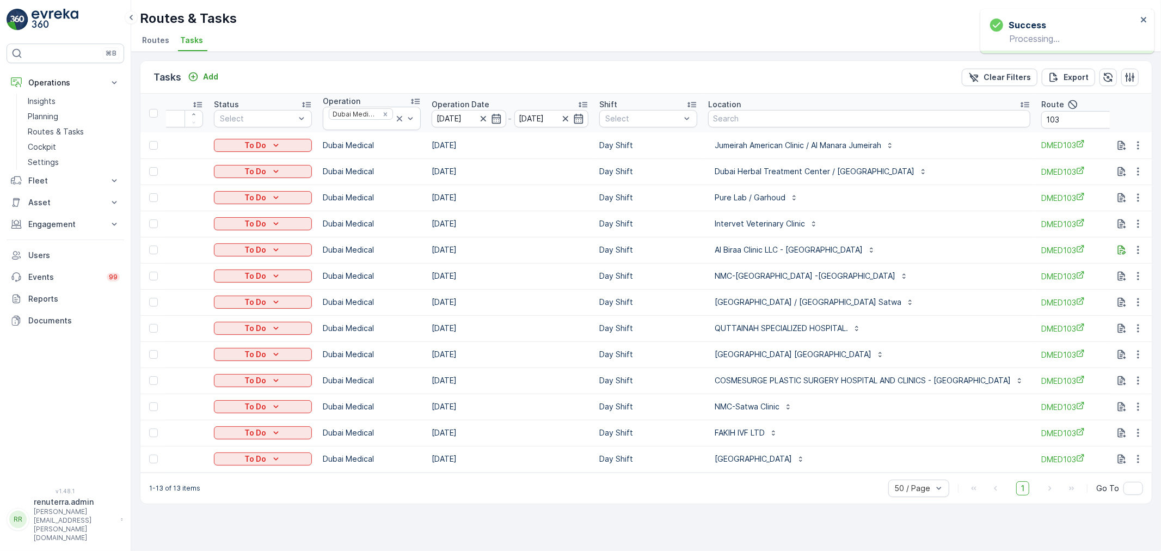
drag, startPoint x: 759, startPoint y: 515, endPoint x: 760, endPoint y: 503, distance: 11.5
click at [760, 513] on div "Tasks Add Clear Filters Export ID Status Select Operation Dubai Medical Operati…" at bounding box center [646, 301] width 1030 height 499
drag, startPoint x: 708, startPoint y: 477, endPoint x: 731, endPoint y: 468, distance: 24.5
click at [729, 476] on div "Tasks Add Clear Filters Export ID Status Select Operation Dubai Medical Operati…" at bounding box center [646, 282] width 1012 height 444
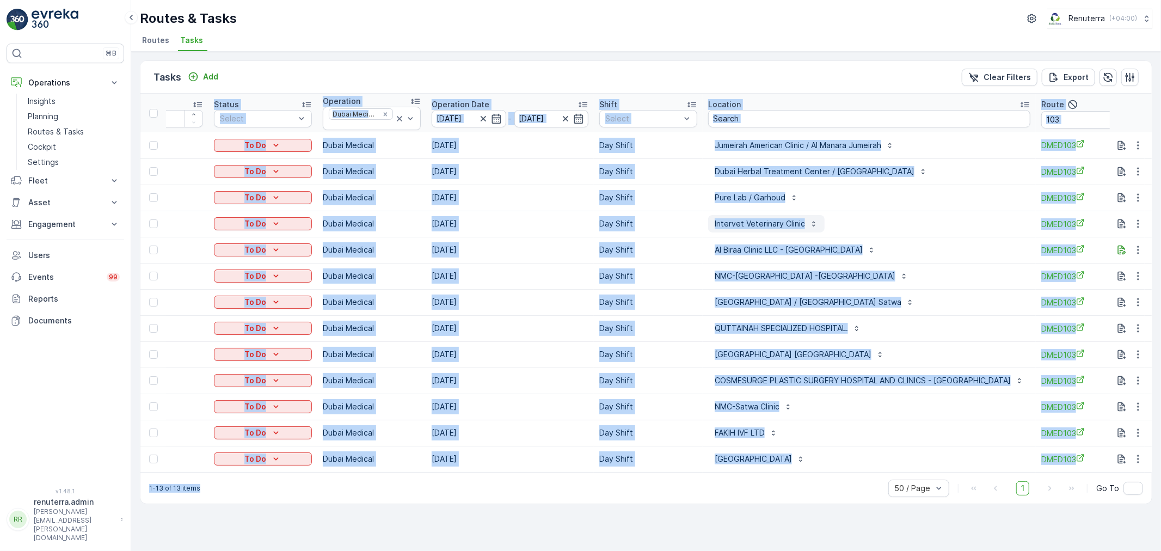
click at [727, 222] on p "Intervet Veterinary Clinic" at bounding box center [760, 223] width 90 height 11
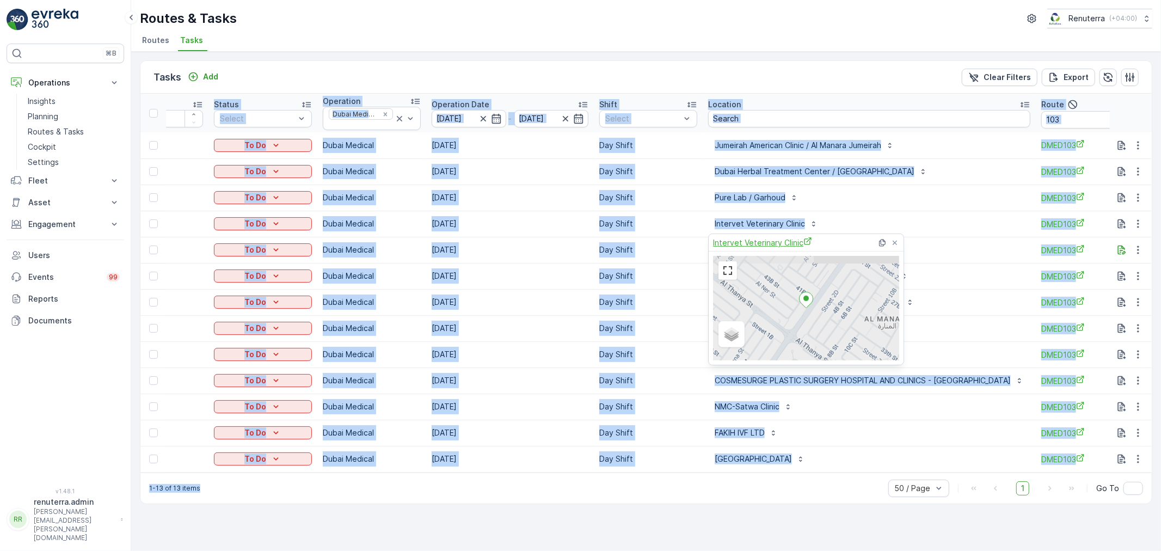
click at [738, 238] on span "Intervet Veterinary Clinic" at bounding box center [762, 242] width 99 height 11
drag, startPoint x: 477, startPoint y: 502, endPoint x: 481, endPoint y: 496, distance: 6.8
click at [479, 501] on div "1-13 of 13 items 50 / Page 1 Go To" at bounding box center [645, 487] width 1011 height 31
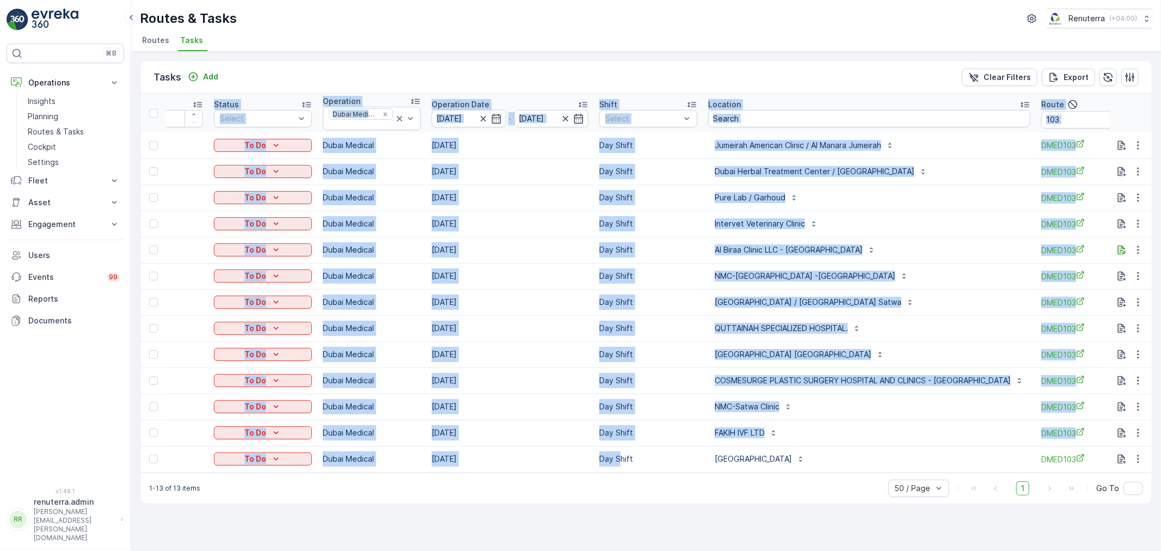
drag, startPoint x: 619, startPoint y: 470, endPoint x: 723, endPoint y: 494, distance: 106.3
click at [736, 480] on div "Tasks Add Clear Filters Export ID Status Select Operation Dubai Medical Operati…" at bounding box center [646, 282] width 1012 height 444
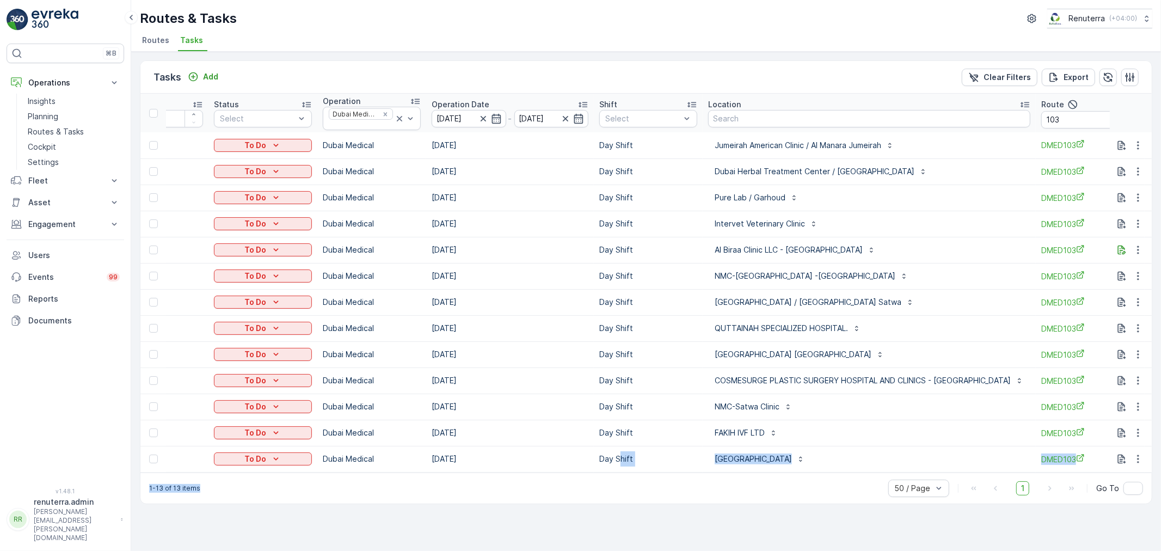
drag, startPoint x: 723, startPoint y: 494, endPoint x: 726, endPoint y: 480, distance: 14.4
click at [724, 494] on div "1-13 of 13 items 50 / Page 1 Go To" at bounding box center [645, 487] width 1011 height 31
click at [888, 398] on div "NMC-Satwa Clinic" at bounding box center [869, 406] width 322 height 17
drag, startPoint x: 833, startPoint y: 477, endPoint x: 862, endPoint y: 445, distance: 43.5
click at [908, 472] on div "Tasks Add Clear Filters Export ID Status Select Operation Dubai Medical Operati…" at bounding box center [646, 282] width 1012 height 444
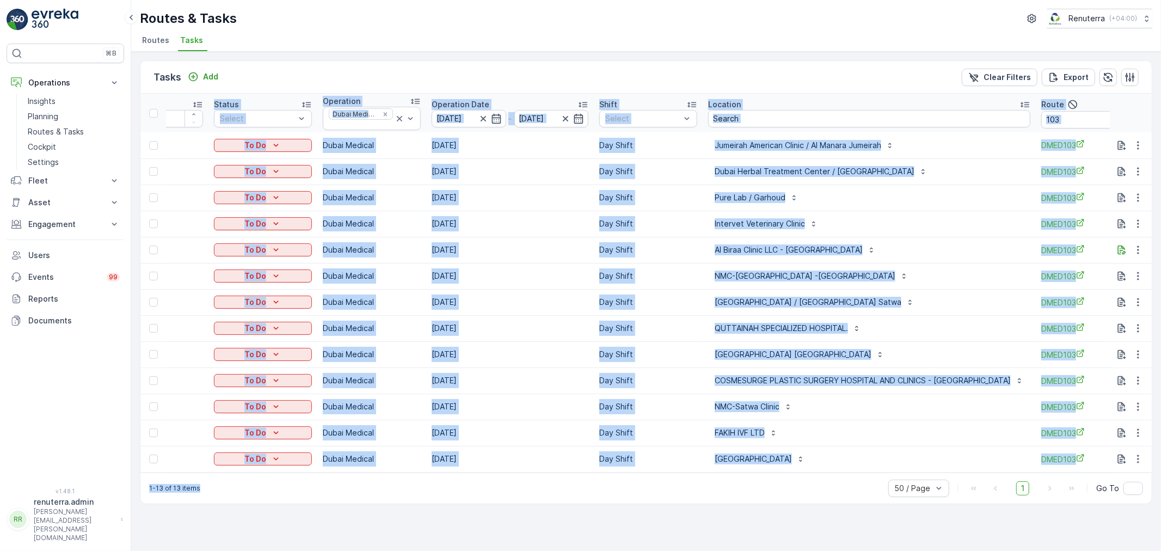
click at [779, 493] on div "1-13 of 13 items 50 / Page 1 Go To" at bounding box center [645, 487] width 1011 height 31
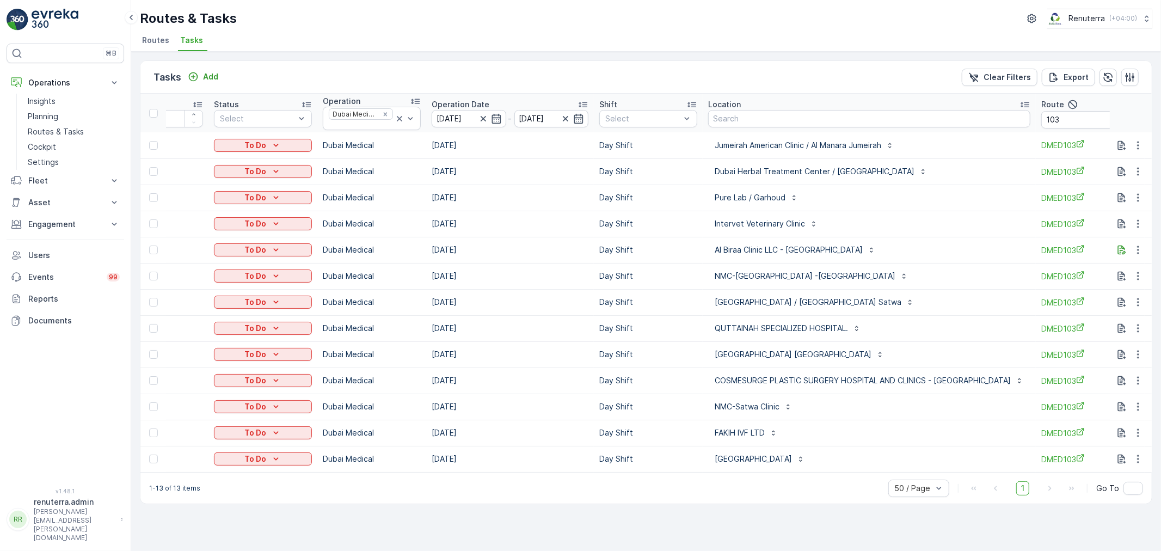
drag, startPoint x: 733, startPoint y: 471, endPoint x: 783, endPoint y: 475, distance: 49.7
click at [783, 472] on div "ID Status Select Operation Dubai Medical Operation Date 14.08.2025 - 14.08.2025…" at bounding box center [645, 283] width 1011 height 379
drag, startPoint x: 764, startPoint y: 501, endPoint x: 762, endPoint y: 485, distance: 16.4
click at [764, 500] on div "1-13 of 13 items 50 / Page 1 Go To" at bounding box center [645, 487] width 1011 height 31
click at [1041, 114] on input "103" at bounding box center [1090, 119] width 98 height 17
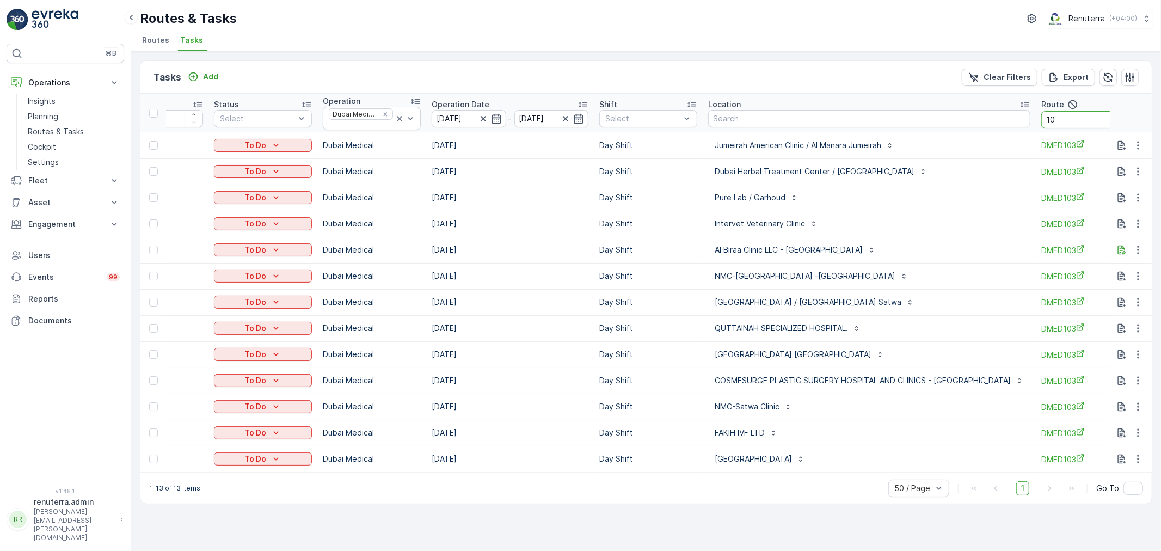
type input "101"
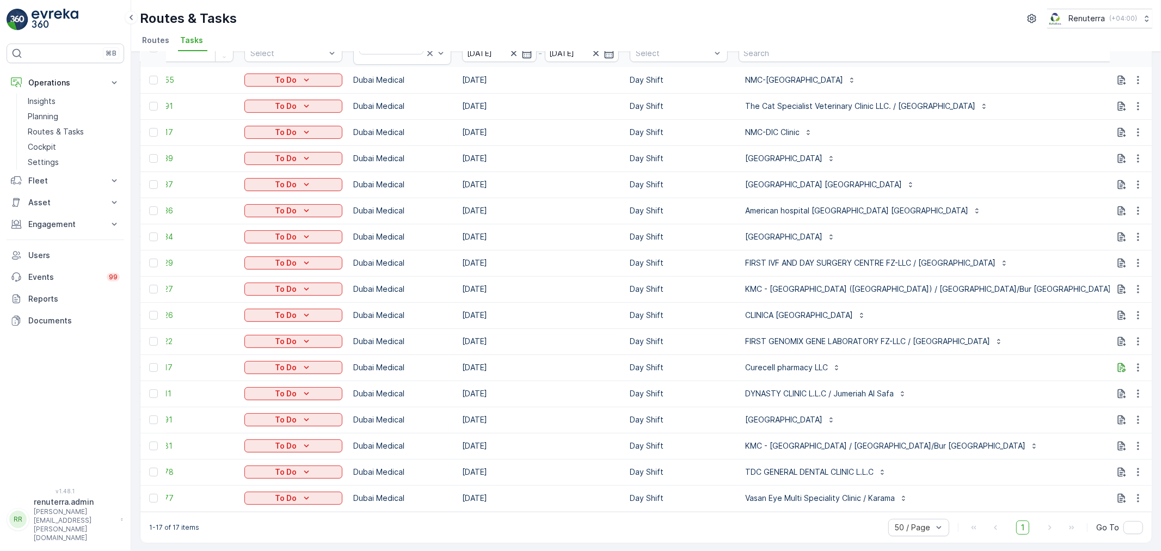
scroll to position [71, 0]
click at [1134, 392] on icon "button" at bounding box center [1138, 392] width 11 height 11
click at [1105, 437] on span "Change Route" at bounding box center [1110, 433] width 53 height 11
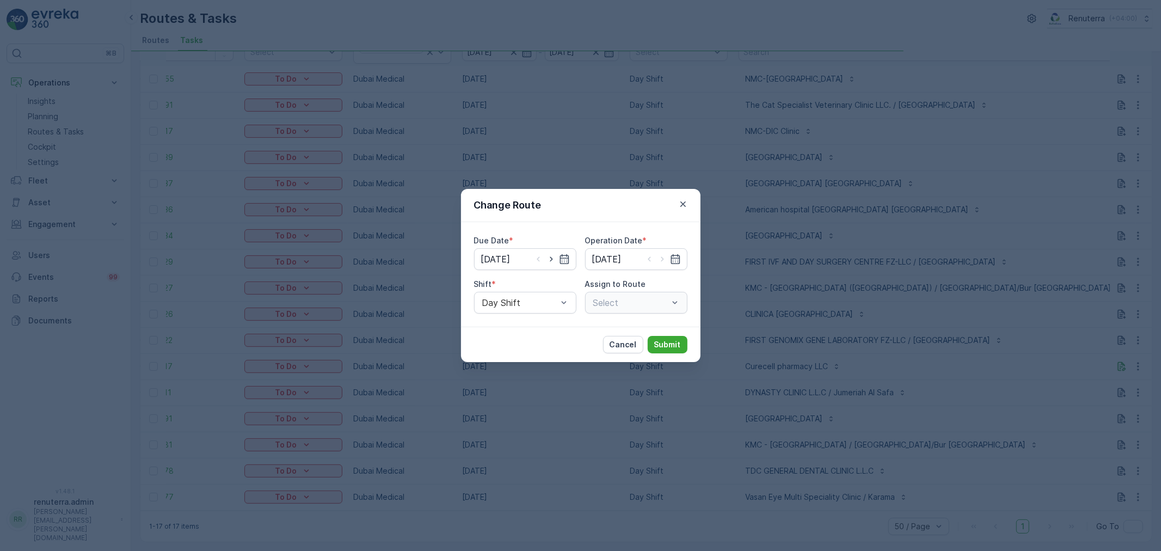
type input "[DATE]"
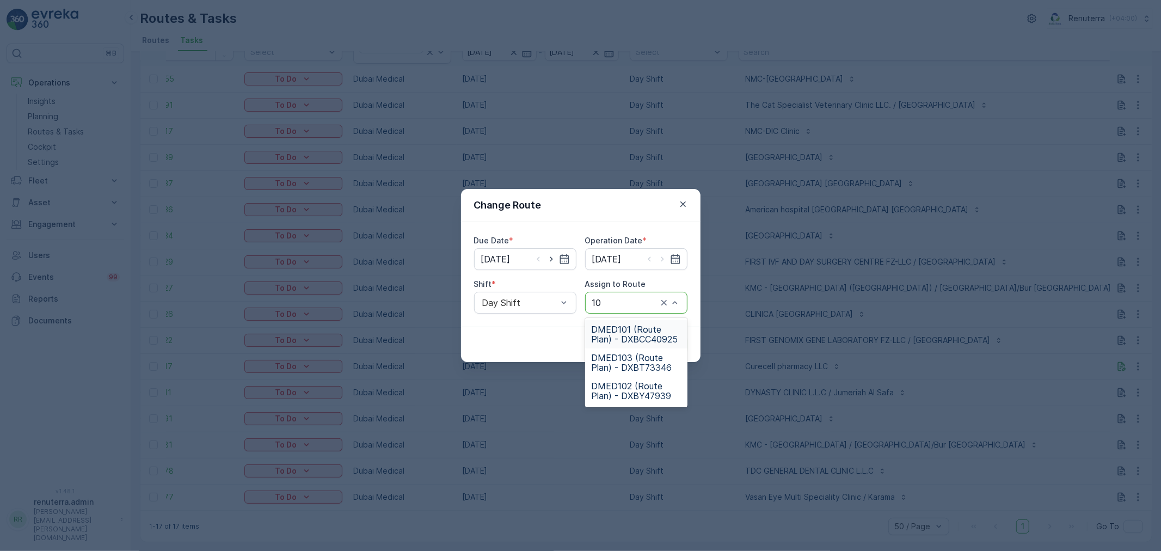
type input "103"
click at [638, 332] on span "DMED103 (Route Plan) - DXBT73346" at bounding box center [636, 334] width 89 height 20
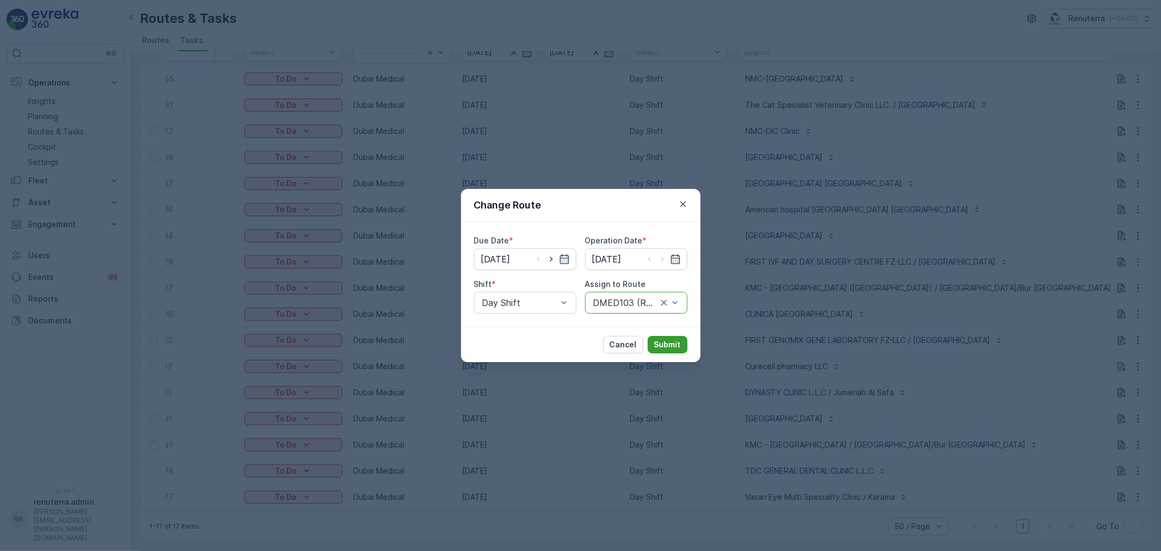
click at [668, 341] on p "Submit" at bounding box center [667, 344] width 27 height 11
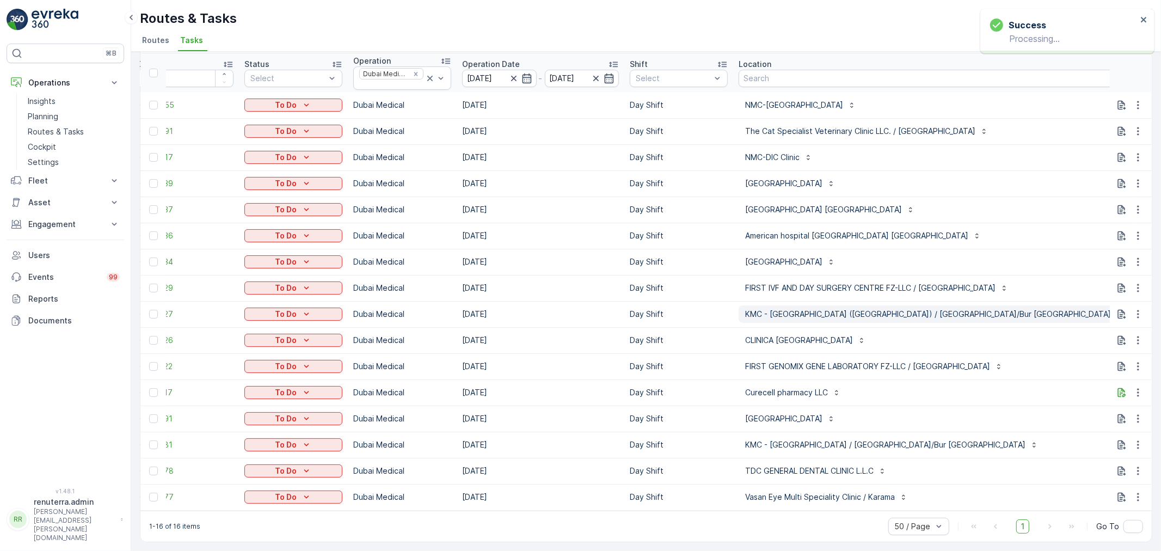
scroll to position [45, 0]
drag, startPoint x: 779, startPoint y: 503, endPoint x: 833, endPoint y: 503, distance: 53.9
click at [833, 503] on td "Vasan Eye Multi Speciality Clinic / Karama" at bounding box center [934, 497] width 403 height 26
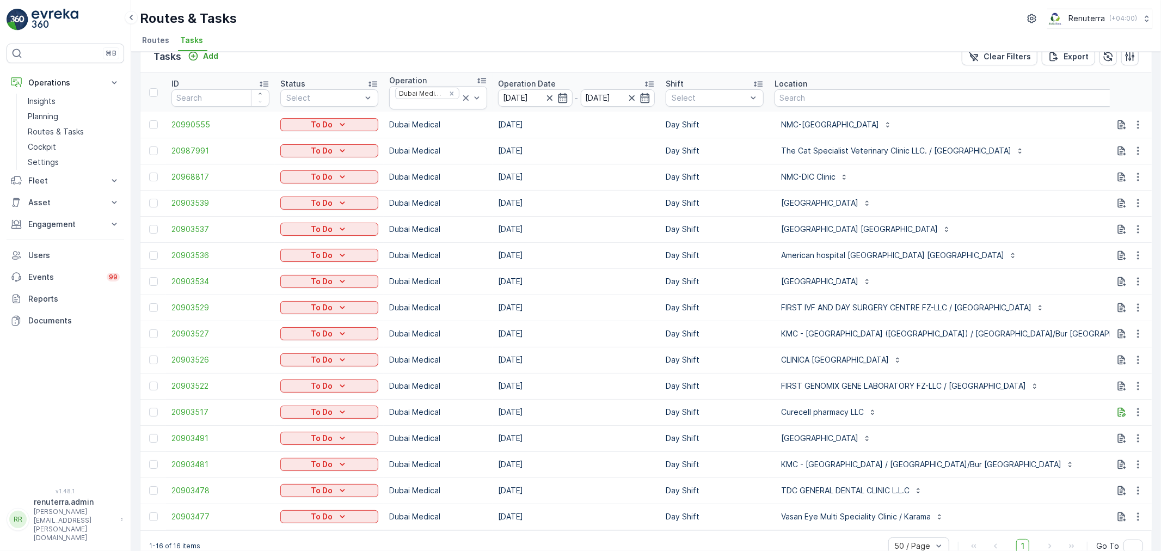
scroll to position [0, 0]
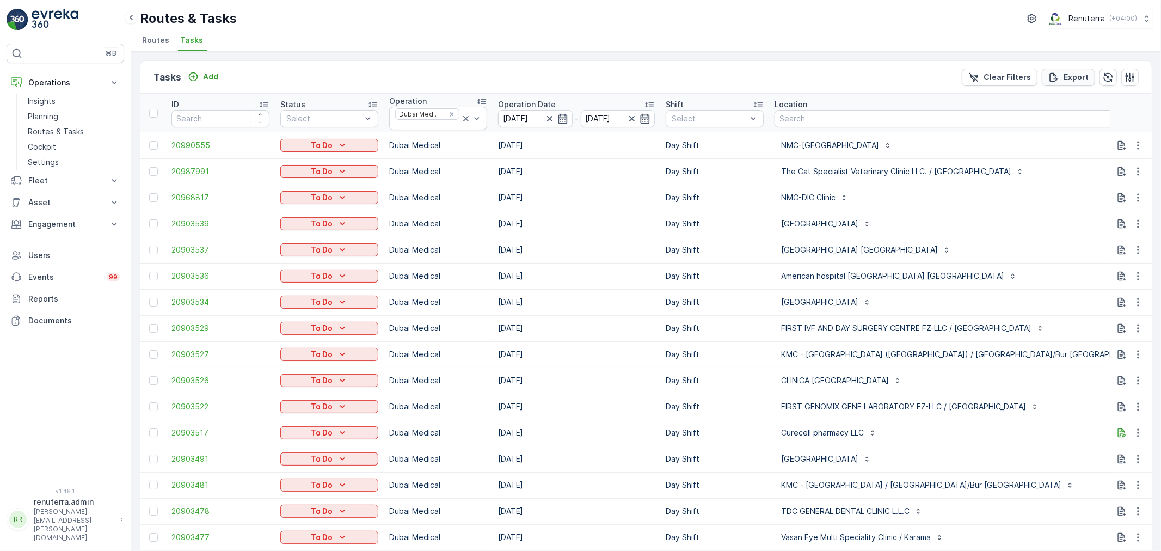
drag, startPoint x: 1088, startPoint y: 122, endPoint x: 1086, endPoint y: 75, distance: 46.8
type input "103"
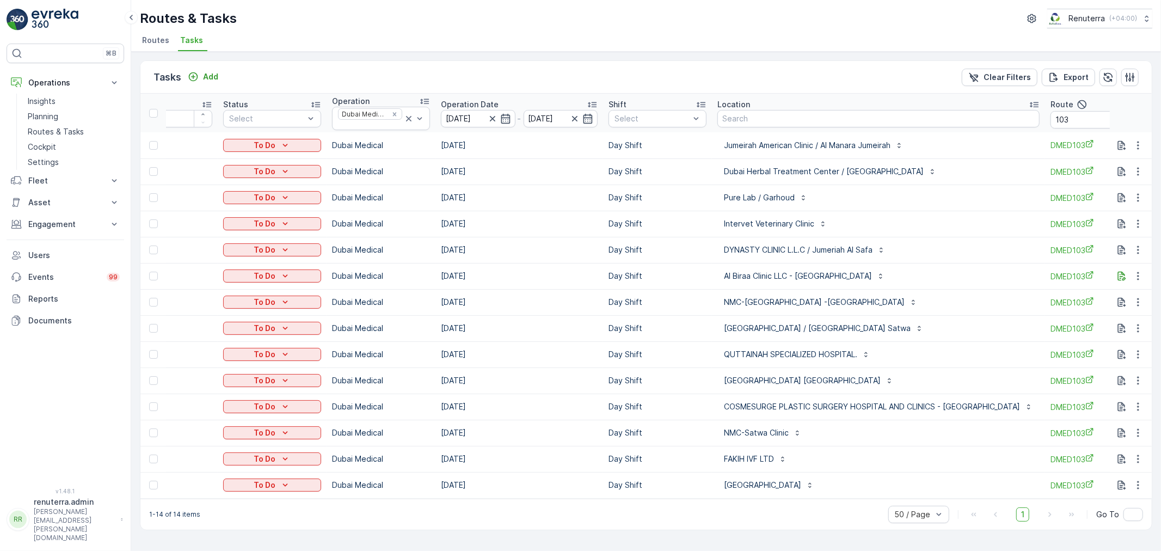
scroll to position [0, 66]
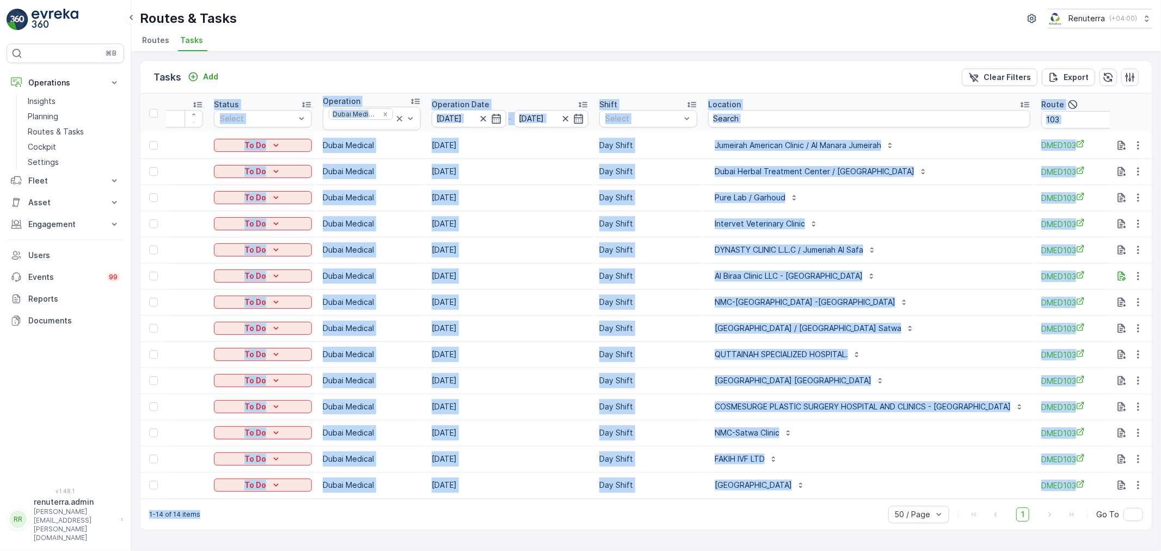
drag, startPoint x: 745, startPoint y: 503, endPoint x: 777, endPoint y: 494, distance: 33.4
click at [776, 497] on div "Tasks Add Clear Filters Export ID Status Select Operation Dubai Medical Operati…" at bounding box center [646, 295] width 1012 height 470
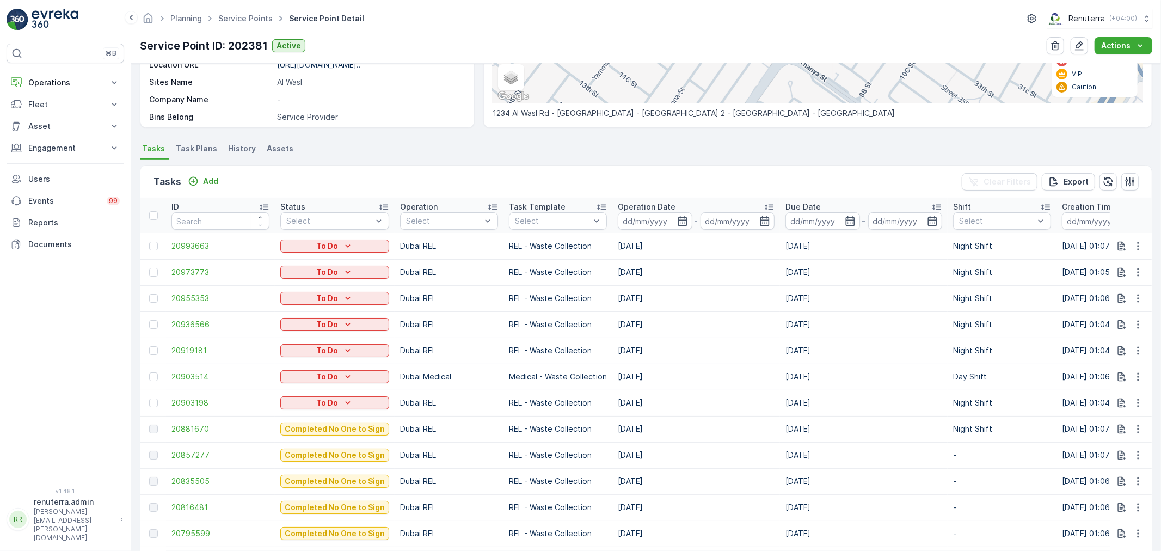
scroll to position [242, 0]
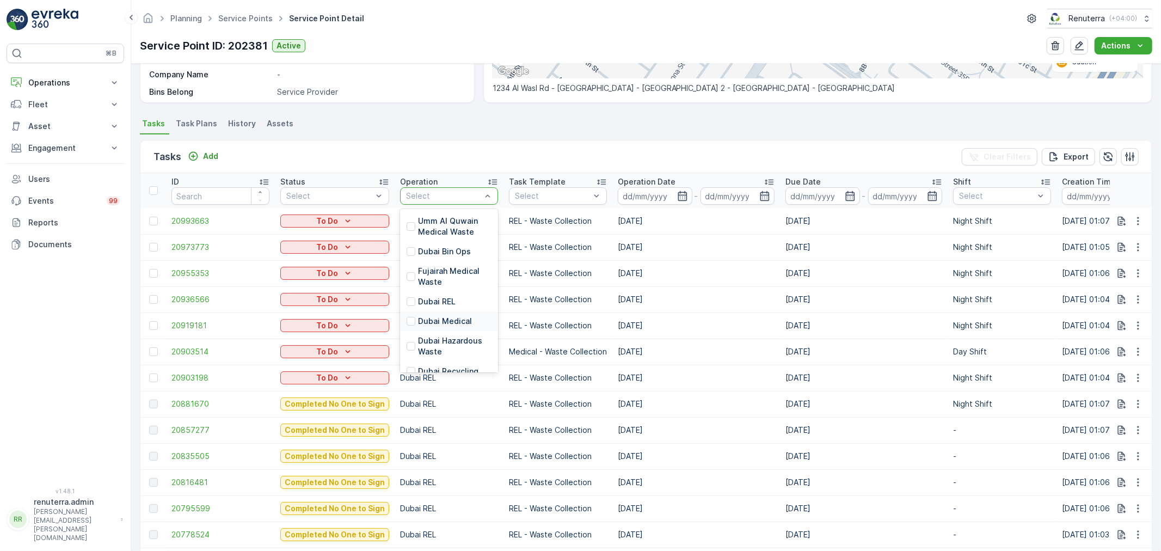
click at [443, 322] on p "Dubai Medical" at bounding box center [445, 321] width 54 height 11
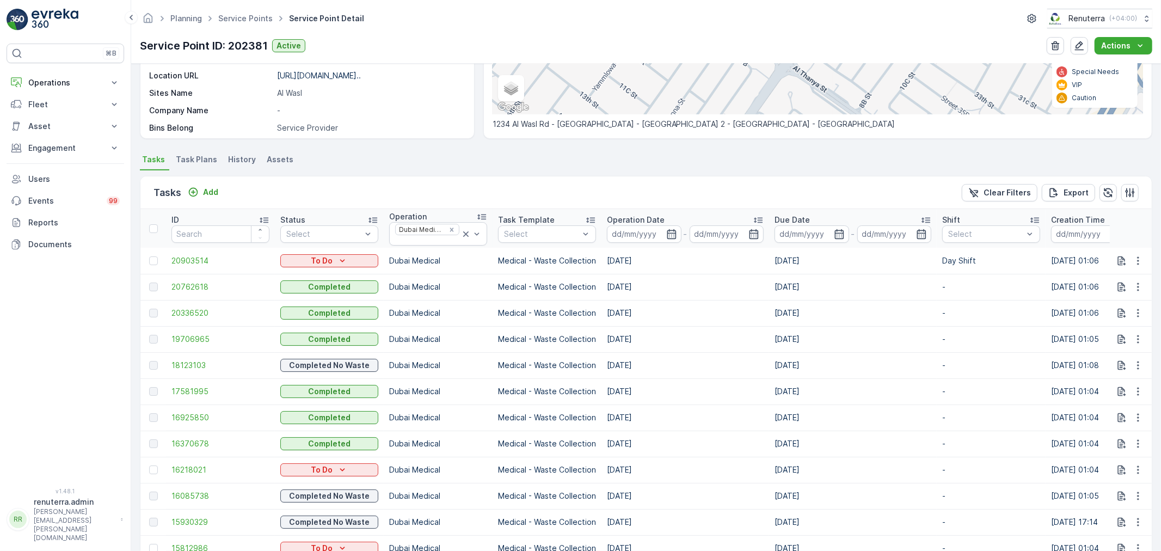
scroll to position [181, 0]
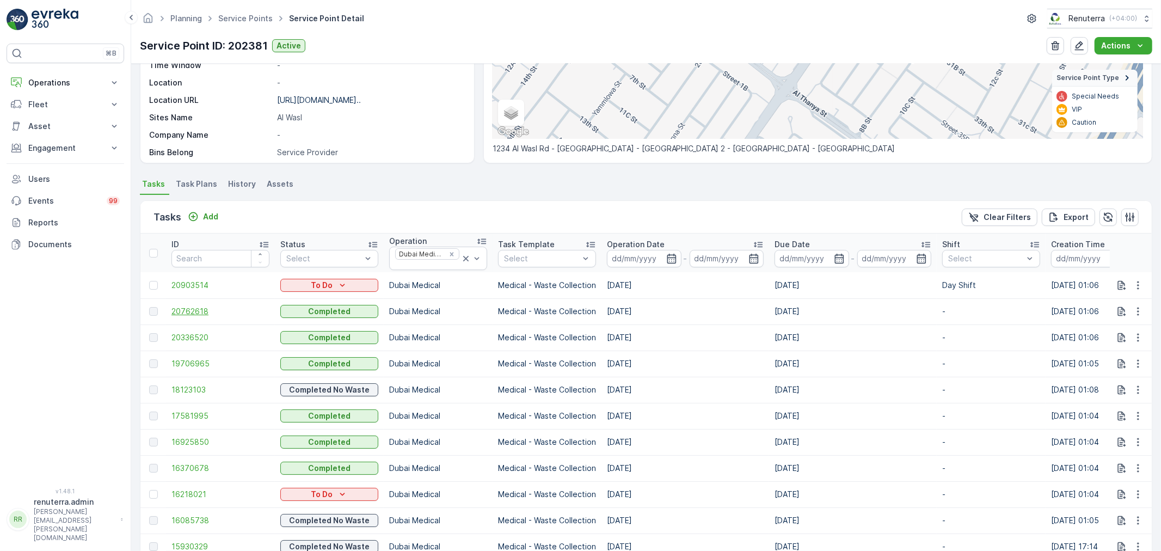
click at [210, 315] on span "20762618" at bounding box center [220, 311] width 98 height 11
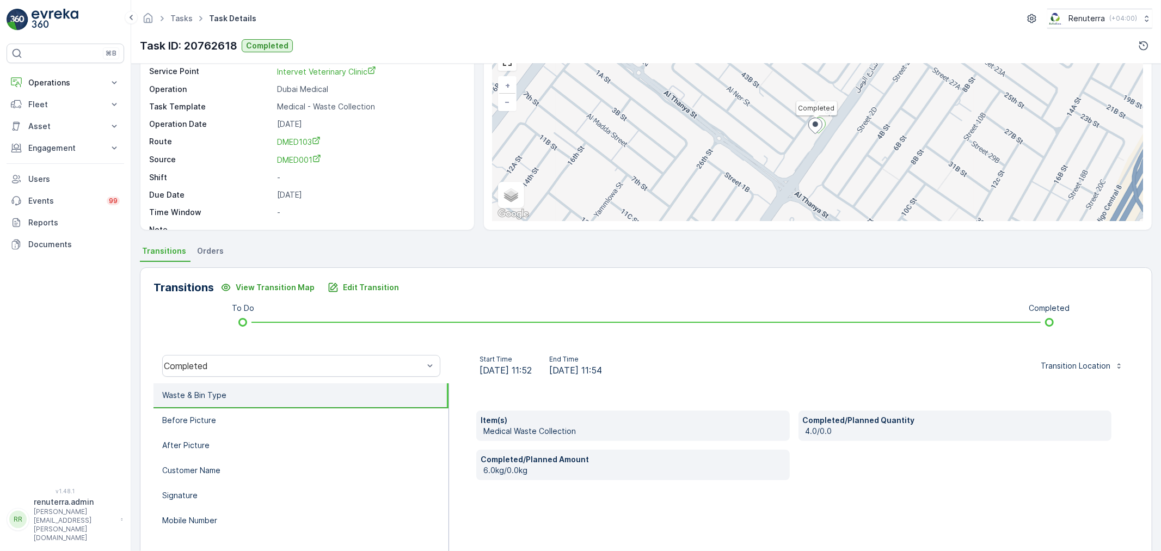
scroll to position [60, 0]
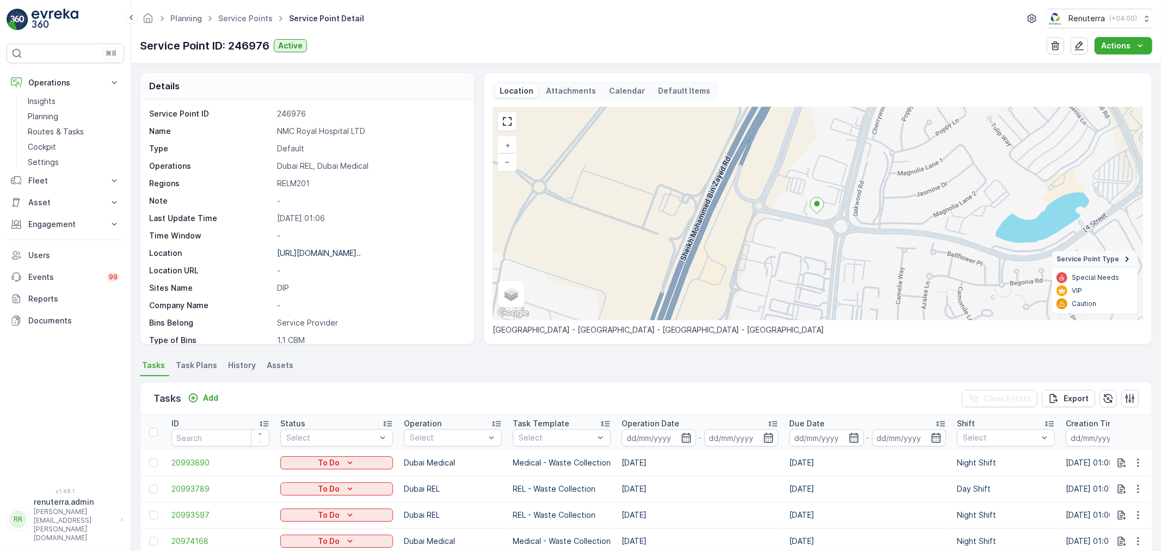
scroll to position [483, 0]
